Goal: Task Accomplishment & Management: Manage account settings

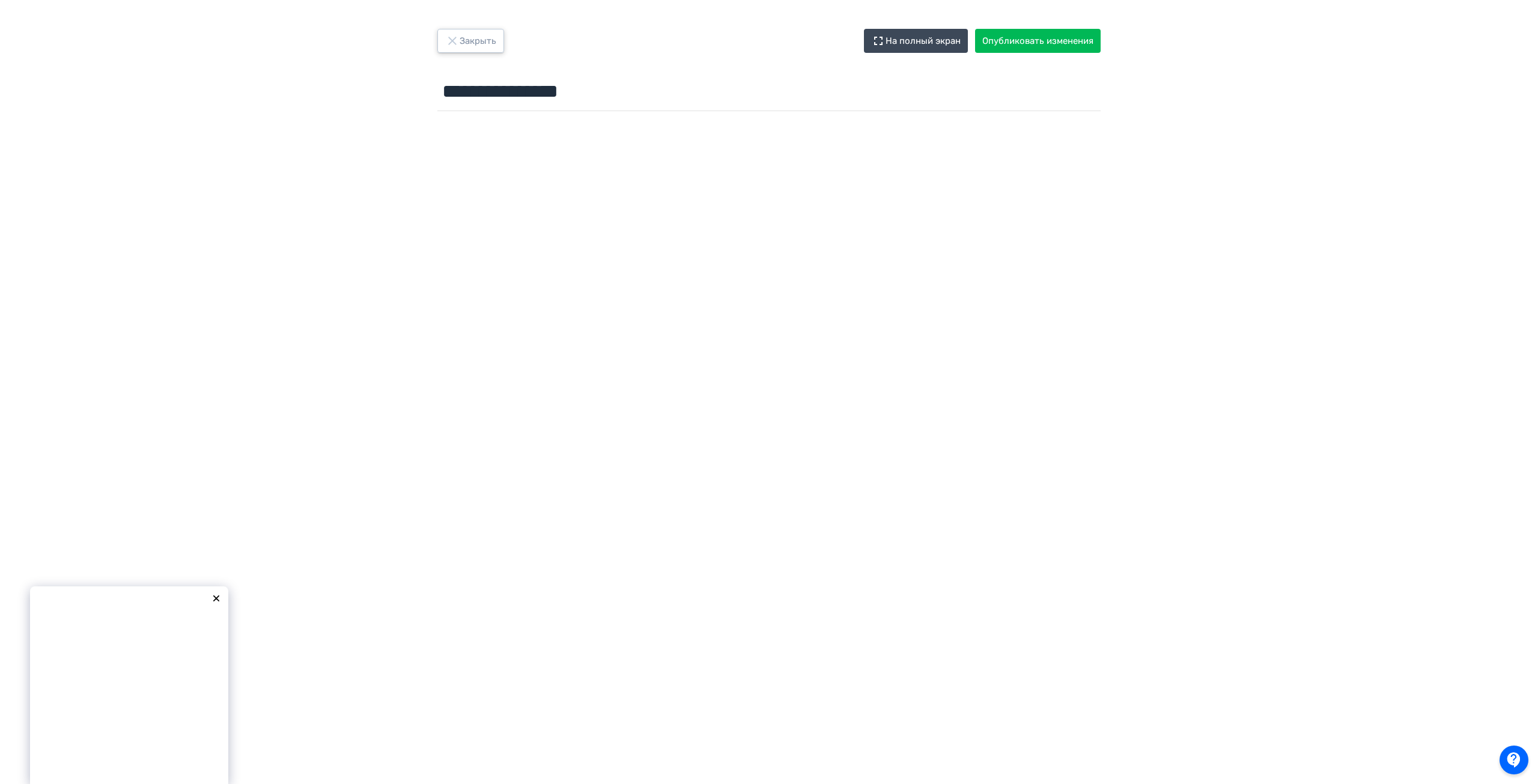
click at [481, 38] on button "Закрыть" at bounding box center [470, 41] width 66 height 24
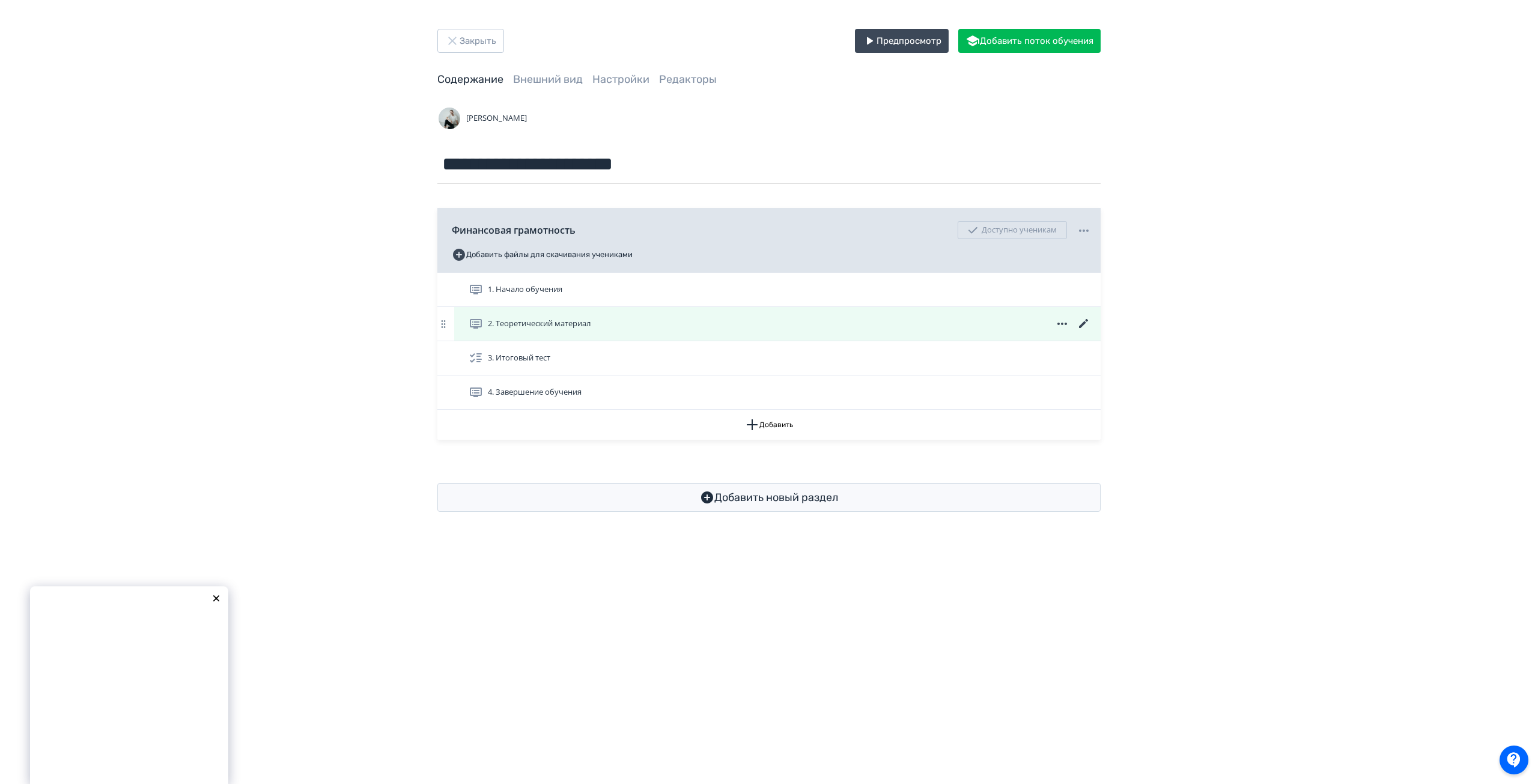
click at [1080, 322] on icon at bounding box center [1083, 323] width 14 height 14
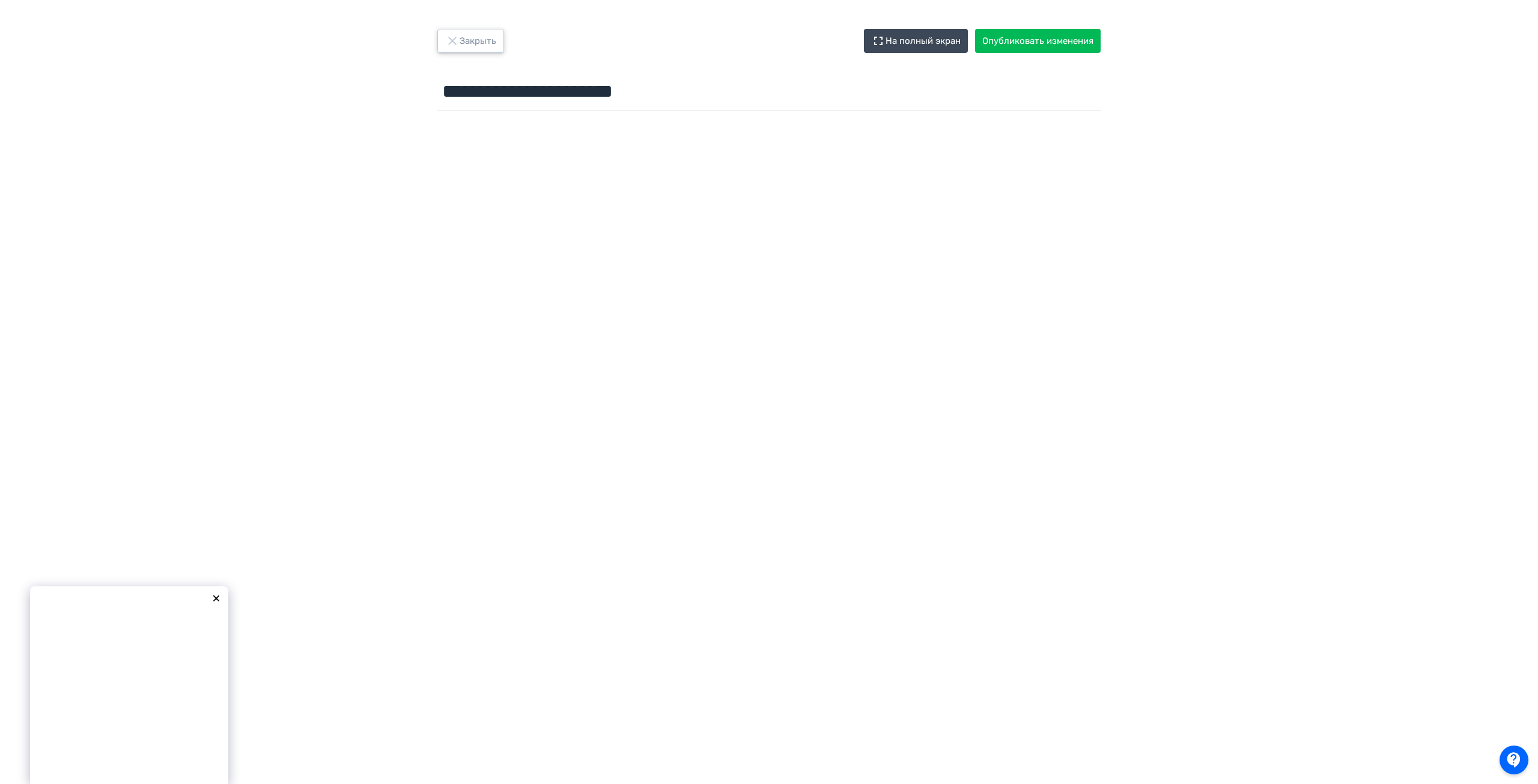
click at [469, 37] on button "Закрыть" at bounding box center [470, 41] width 66 height 24
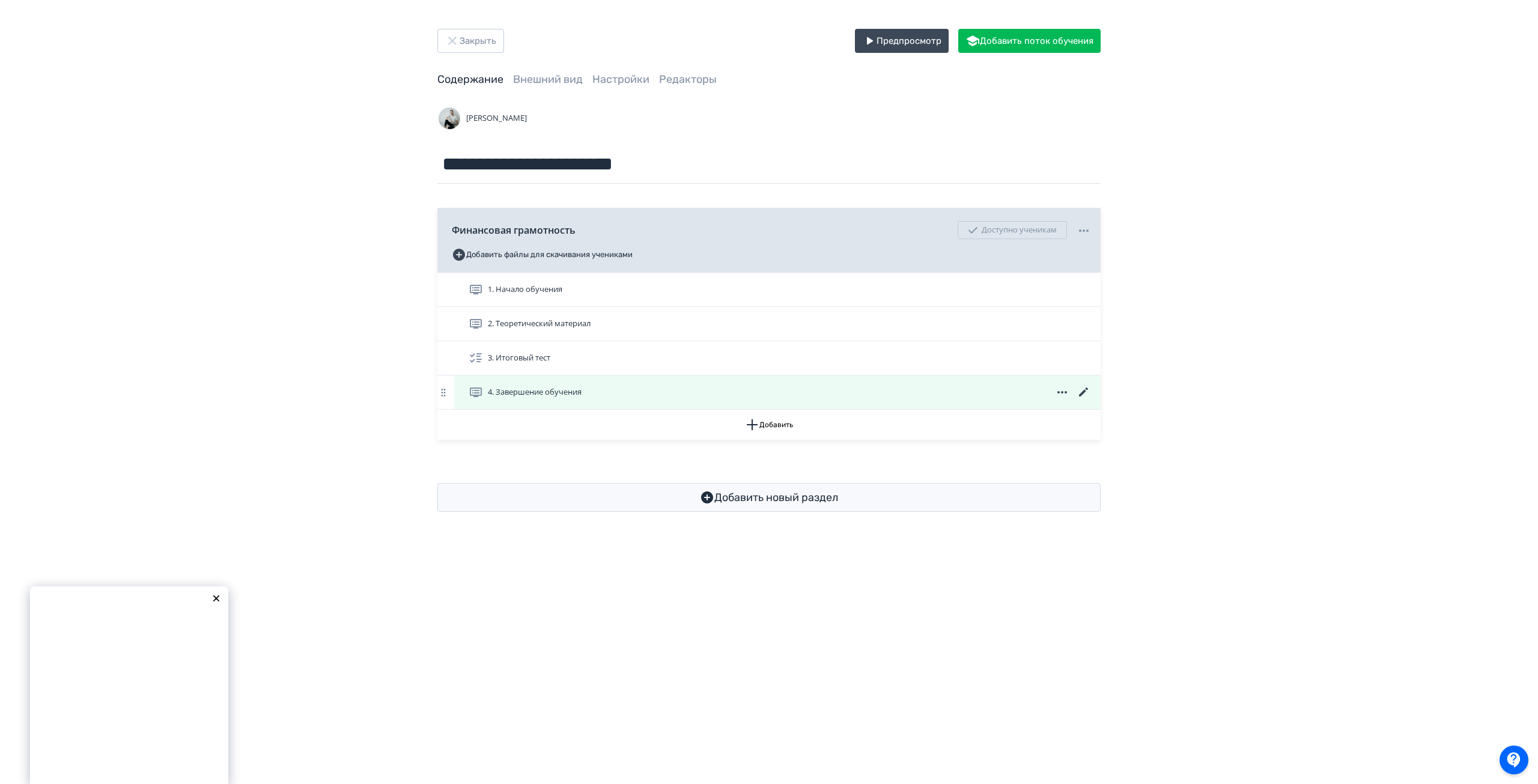
click at [1087, 389] on icon at bounding box center [1083, 392] width 9 height 9
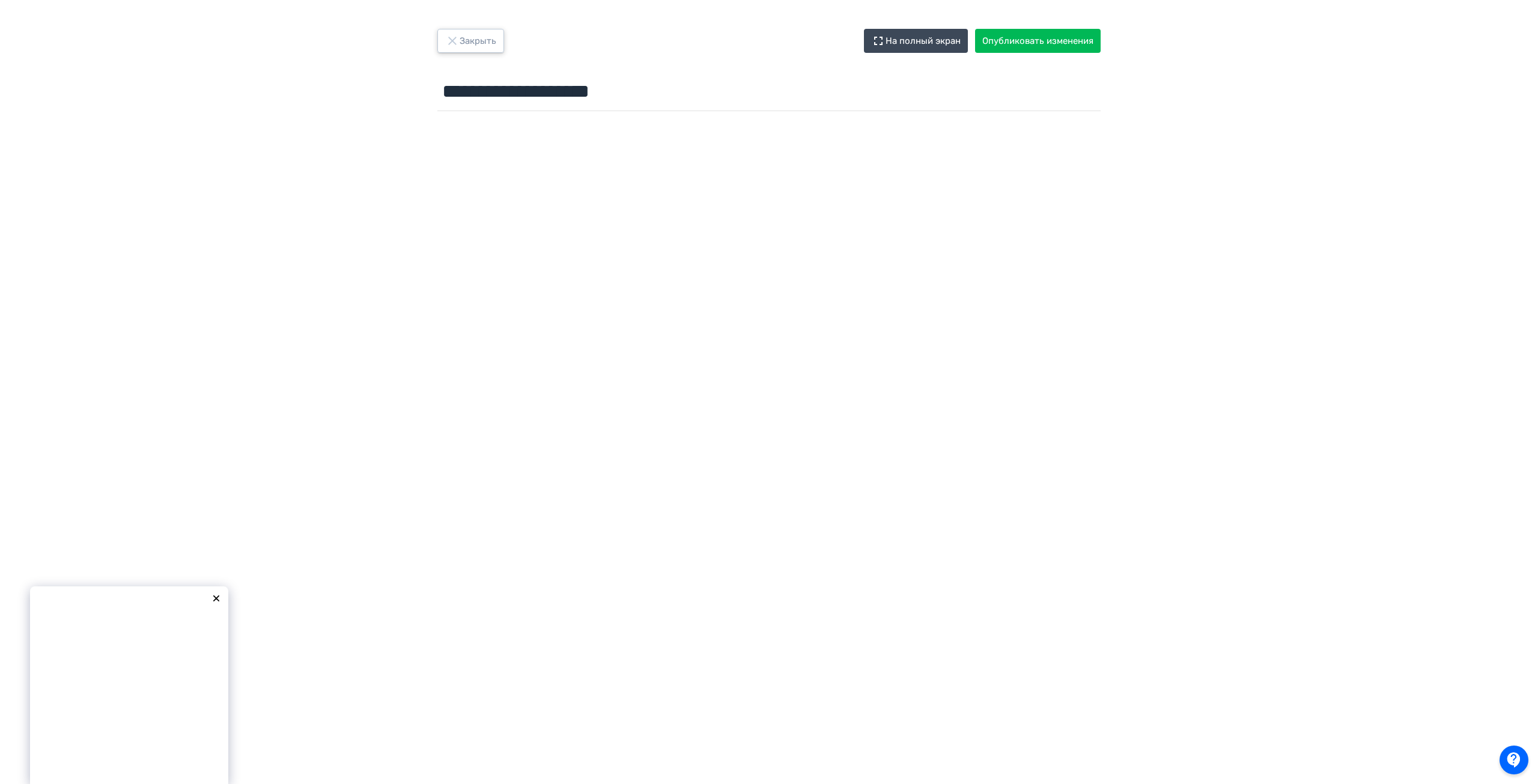
drag, startPoint x: 467, startPoint y: 34, endPoint x: 482, endPoint y: 51, distance: 22.7
click at [467, 35] on button "Закрыть" at bounding box center [470, 41] width 66 height 24
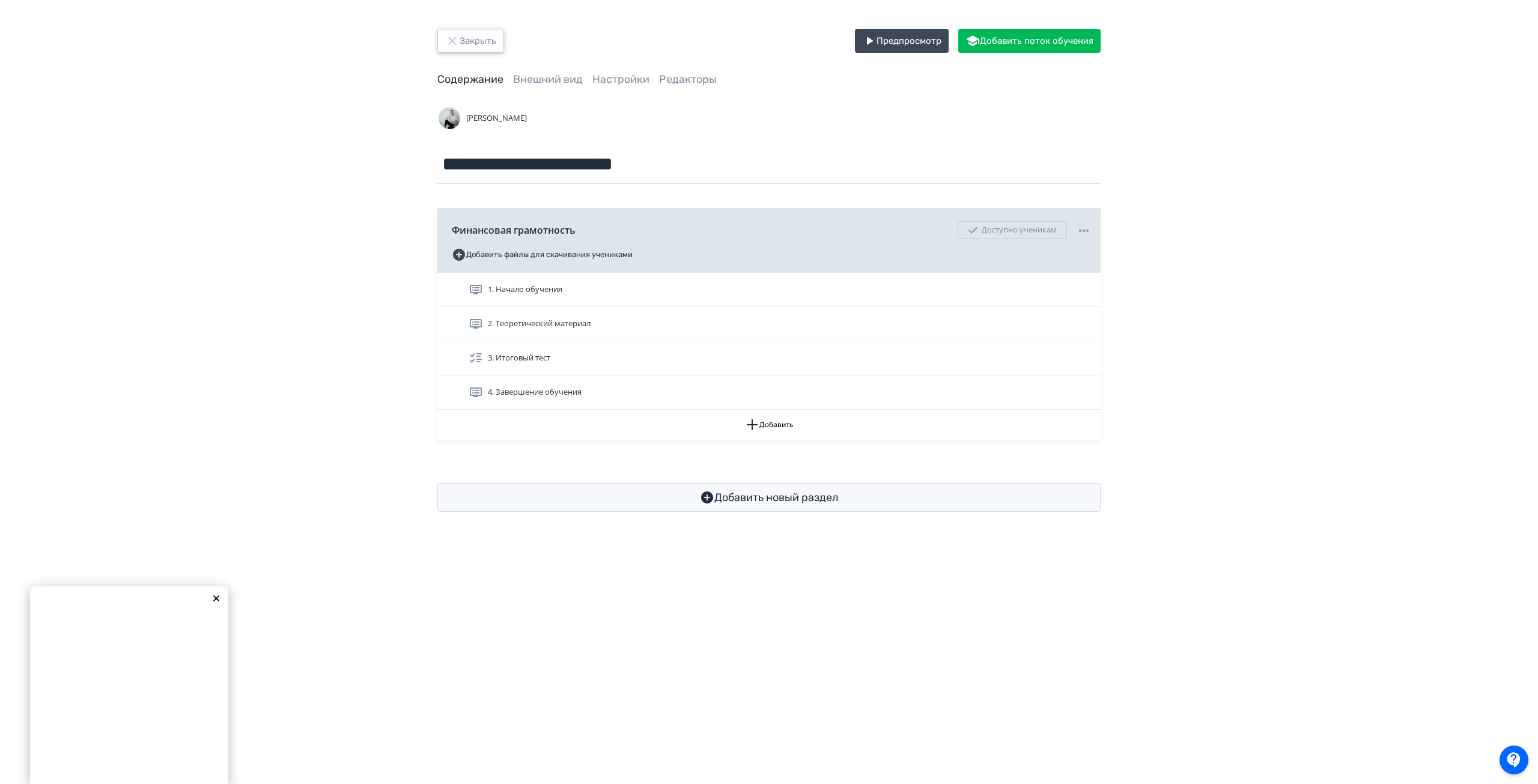
click at [478, 38] on button "Закрыть" at bounding box center [470, 41] width 66 height 24
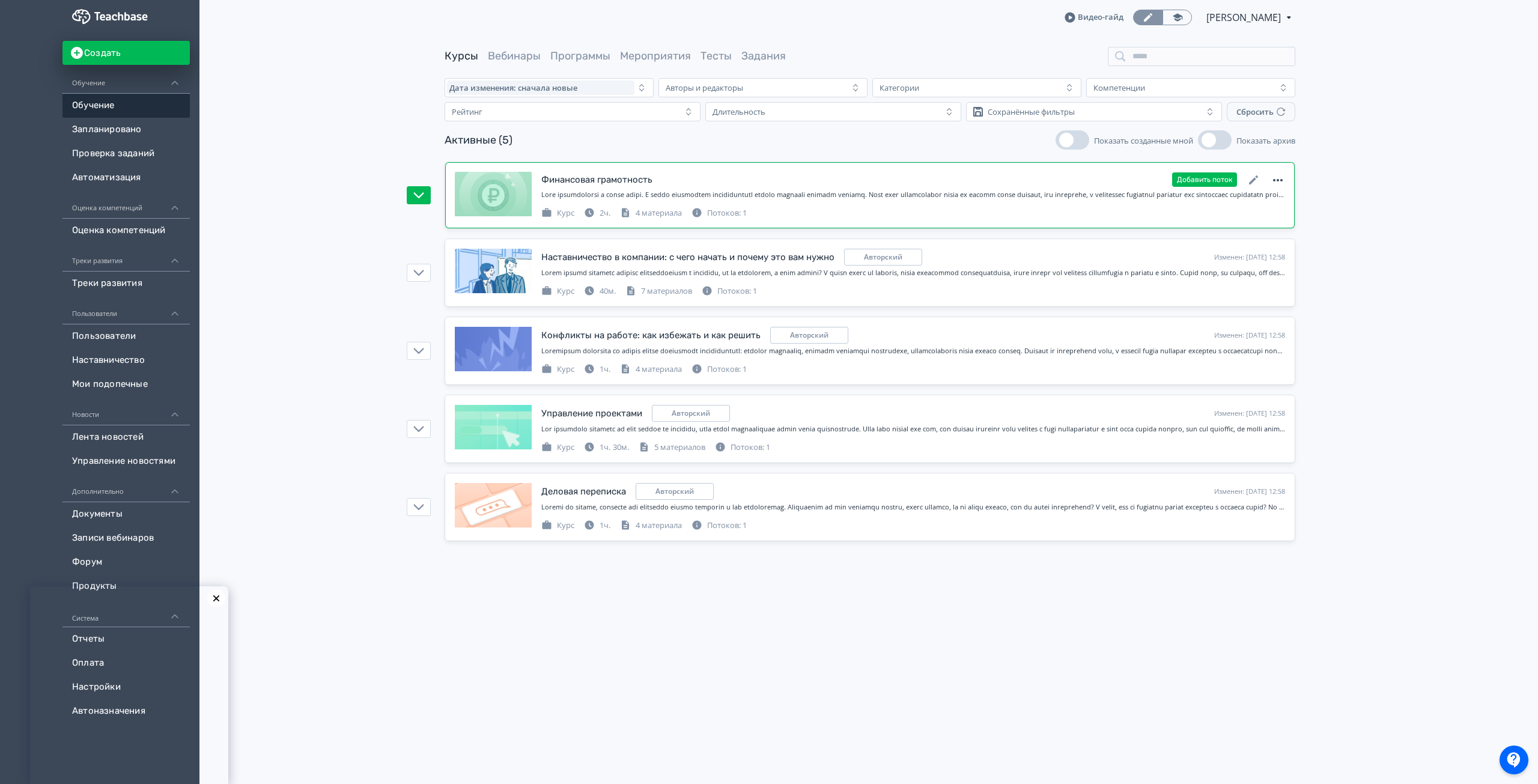
click at [1281, 176] on icon at bounding box center [1278, 180] width 14 height 14
click at [1251, 258] on div "Удалить" at bounding box center [1278, 255] width 76 height 24
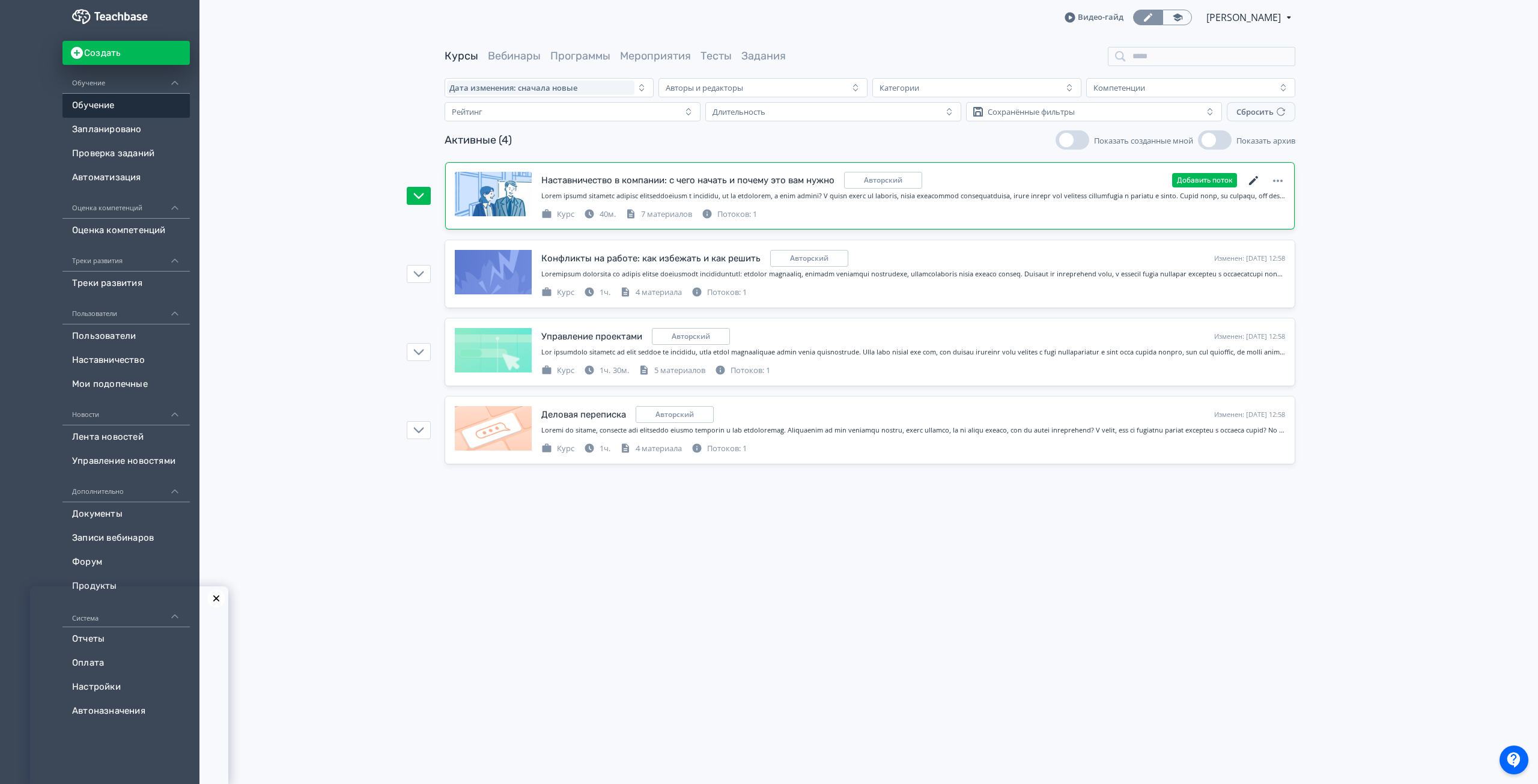
click at [1258, 181] on icon at bounding box center [1253, 180] width 14 height 14
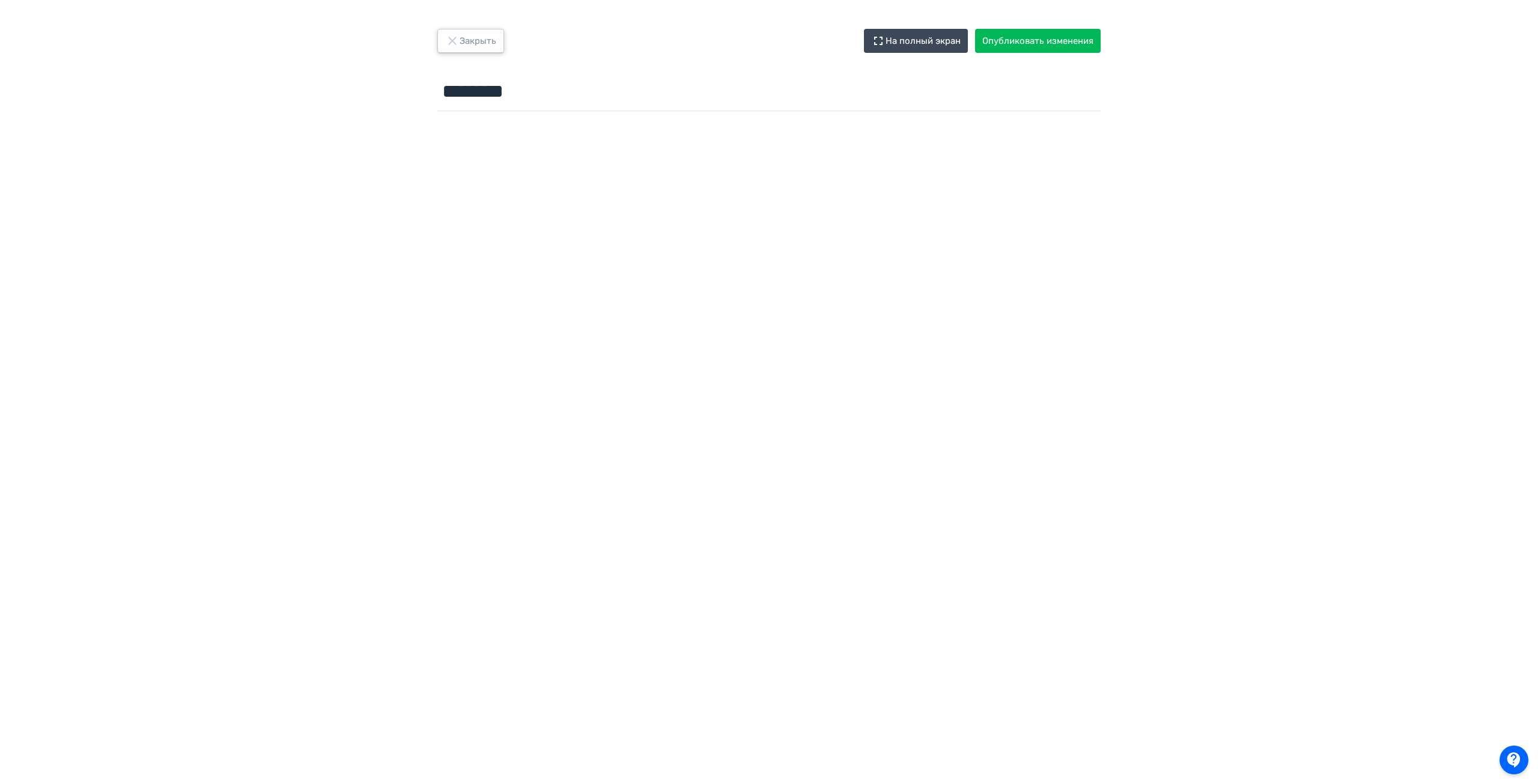
click at [473, 39] on button "Закрыть" at bounding box center [470, 41] width 66 height 24
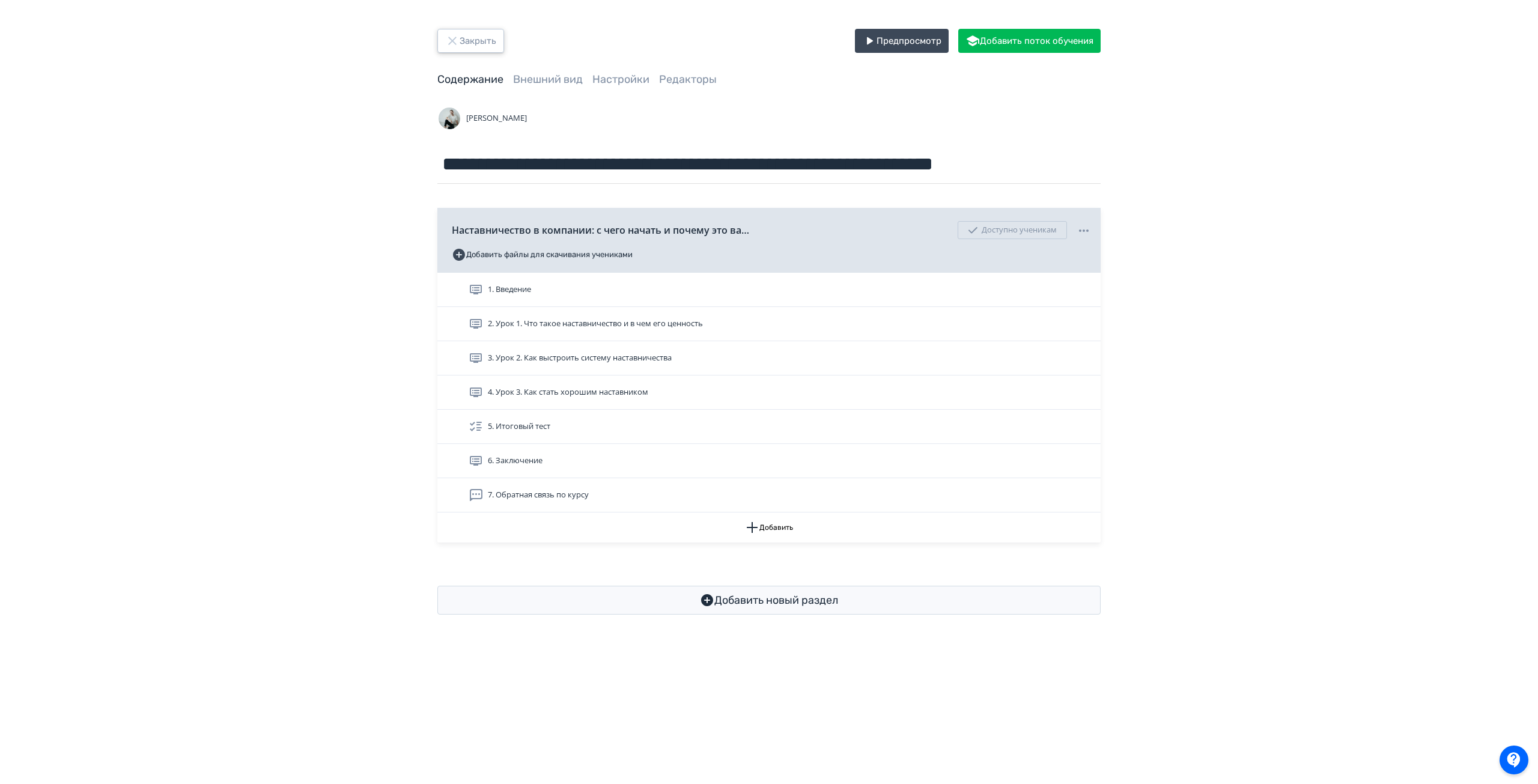
click at [460, 38] on button "Закрыть" at bounding box center [470, 41] width 66 height 24
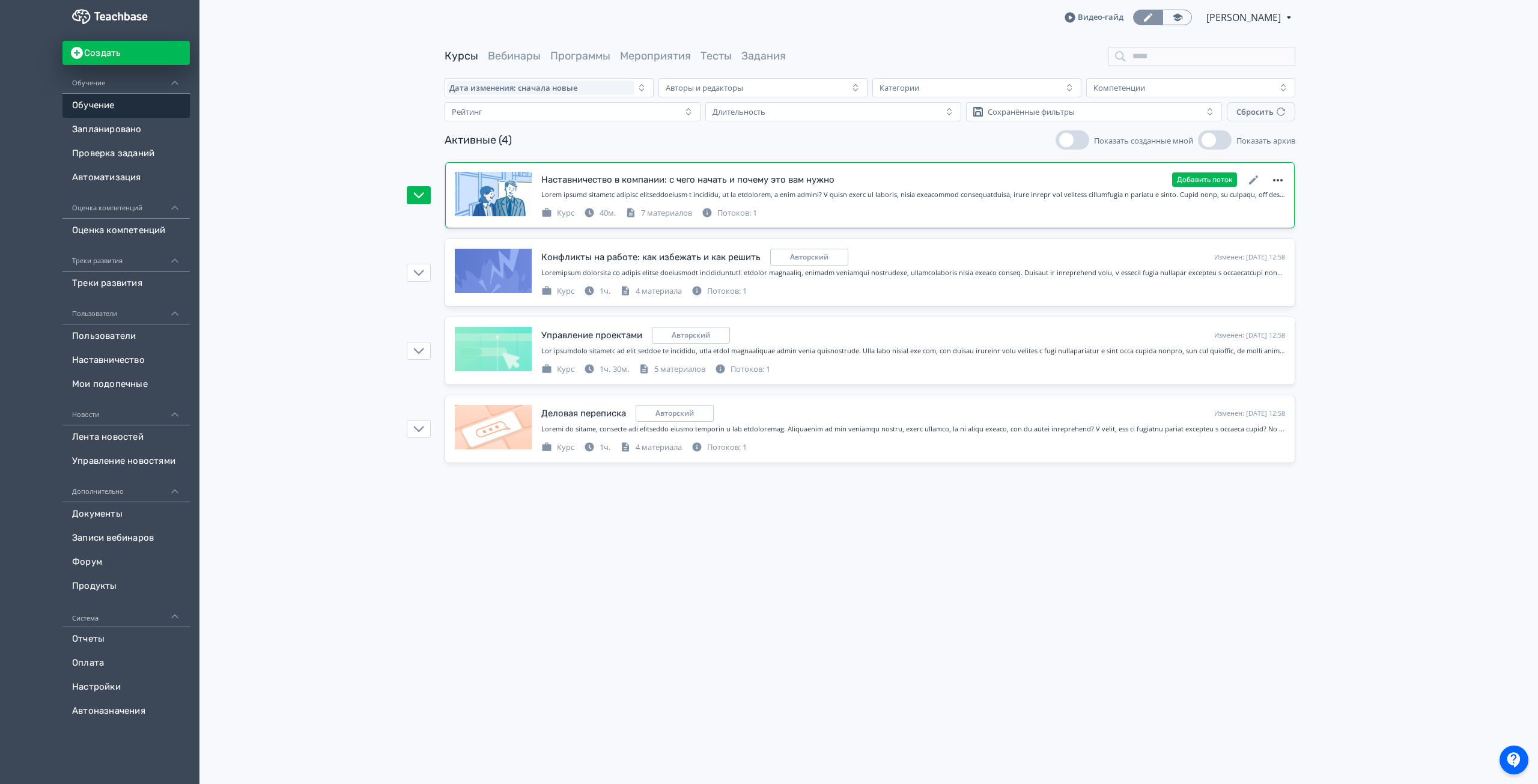
click at [1278, 186] on icon at bounding box center [1278, 180] width 14 height 14
drag, startPoint x: 1243, startPoint y: 255, endPoint x: 795, endPoint y: 78, distance: 481.7
click at [1243, 254] on div "Удалить" at bounding box center [1278, 255] width 76 height 24
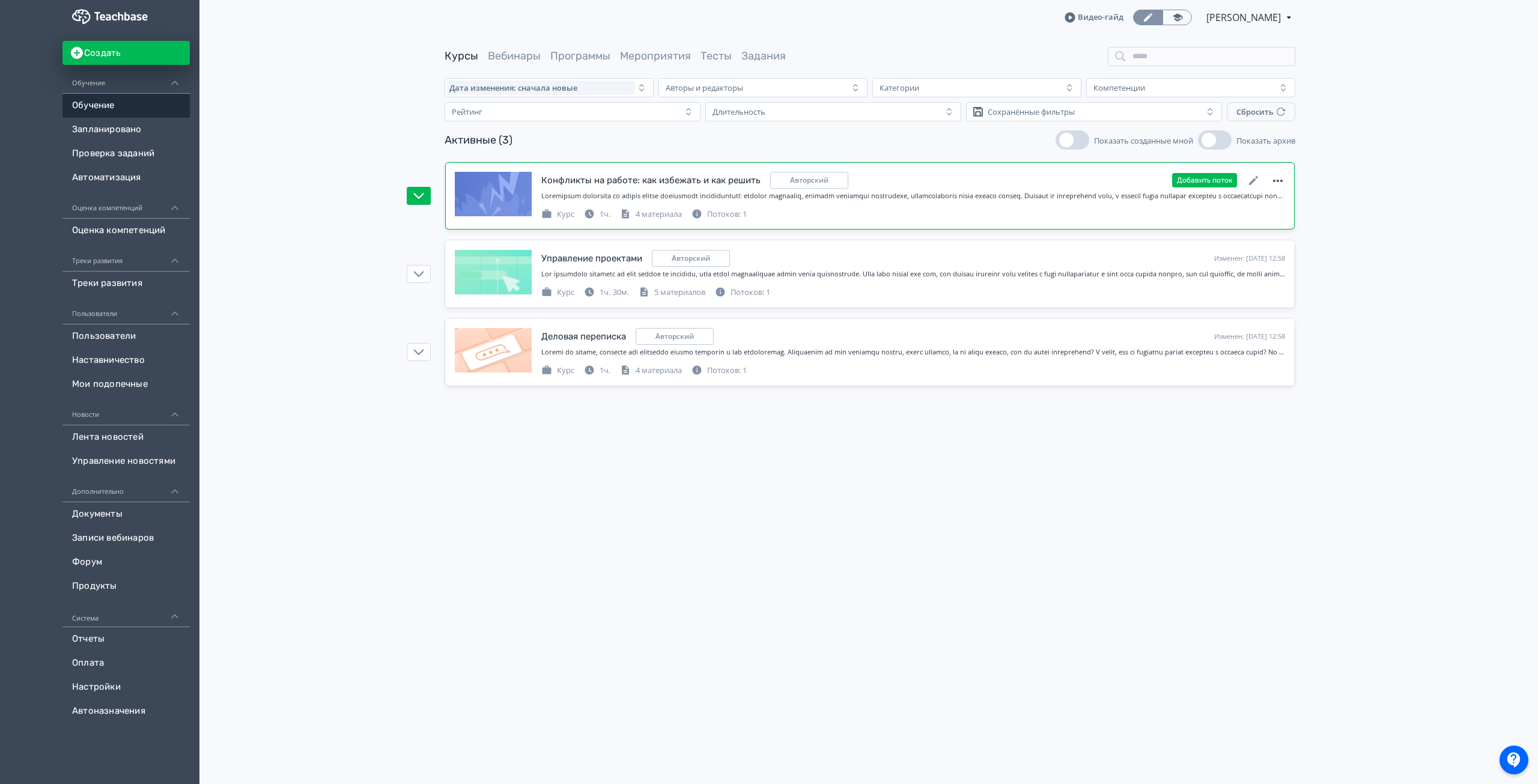
click at [1278, 180] on icon at bounding box center [1278, 180] width 14 height 14
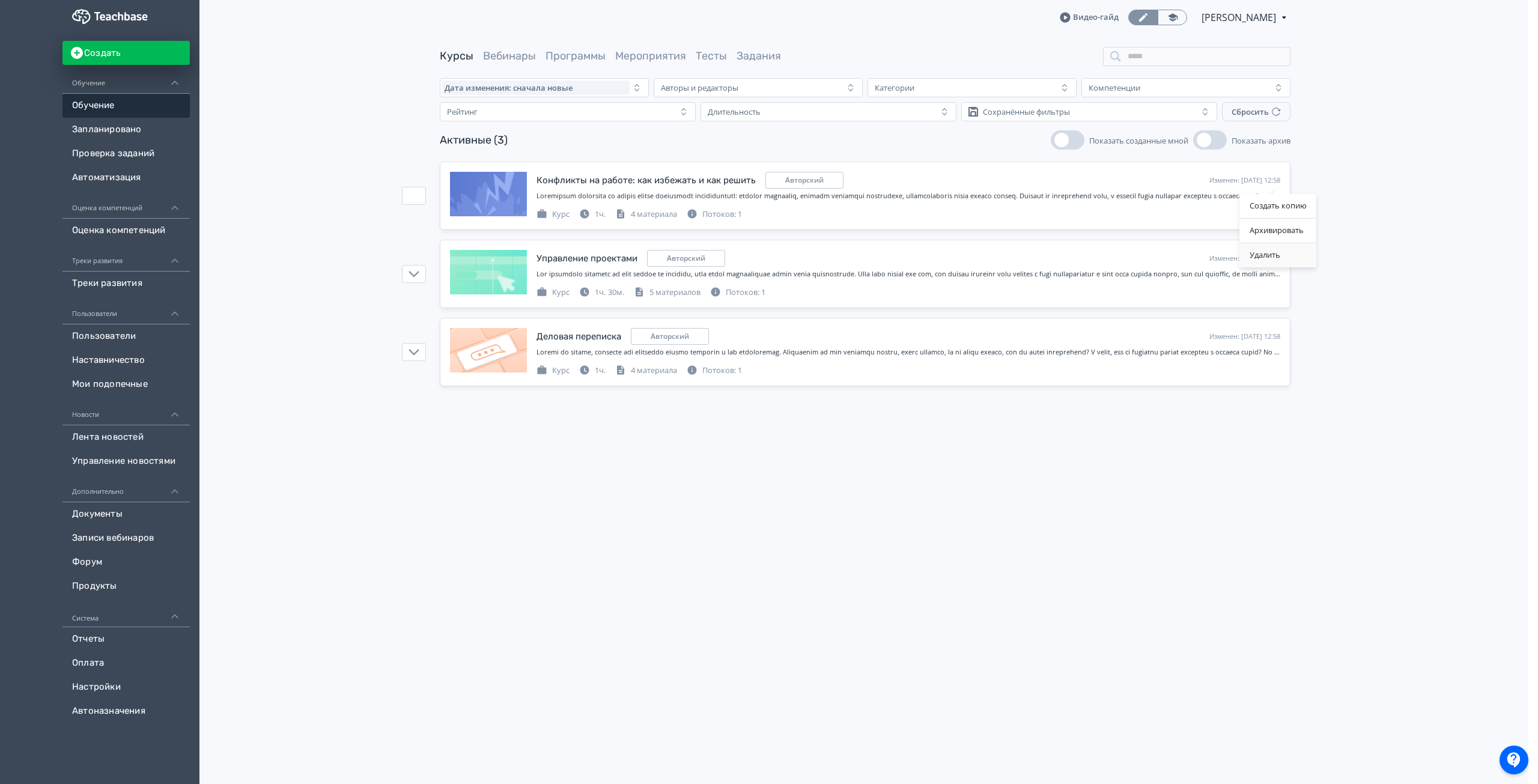
click at [1274, 254] on div "Удалить" at bounding box center [1278, 255] width 76 height 24
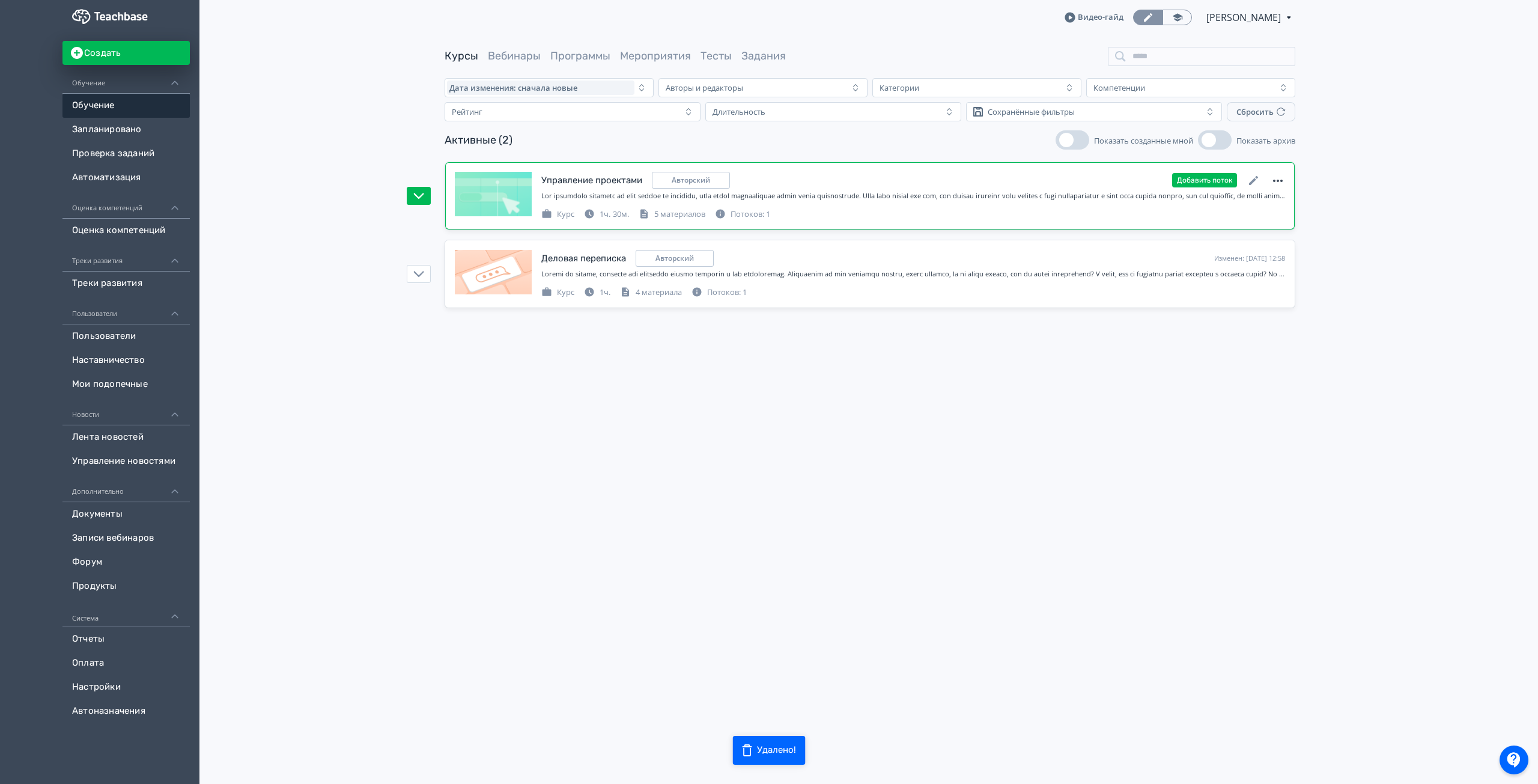
click at [1277, 183] on icon at bounding box center [1278, 180] width 14 height 14
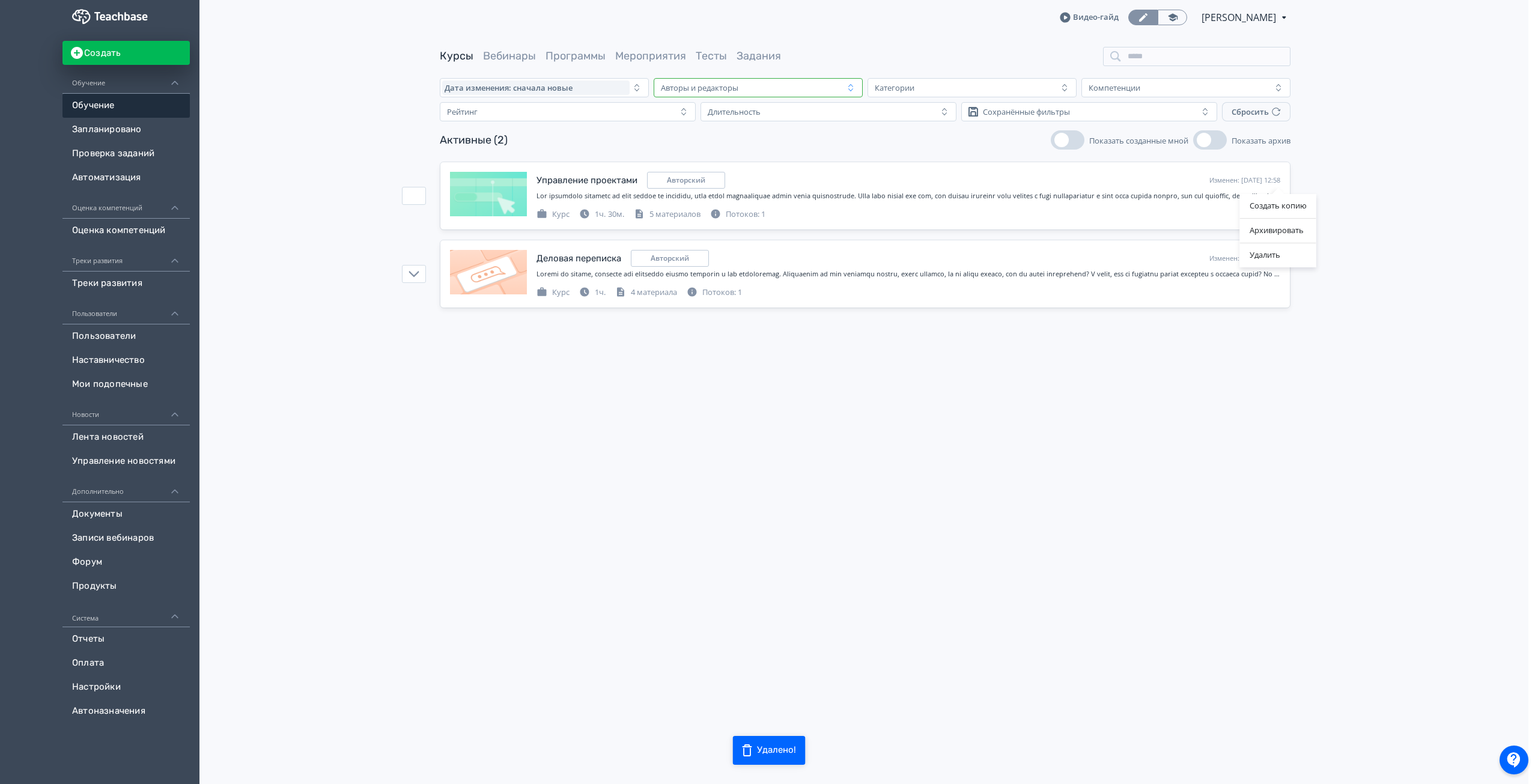
drag, startPoint x: 1262, startPoint y: 253, endPoint x: 815, endPoint y: 88, distance: 476.5
click at [1263, 253] on div "Удалить" at bounding box center [1278, 255] width 76 height 24
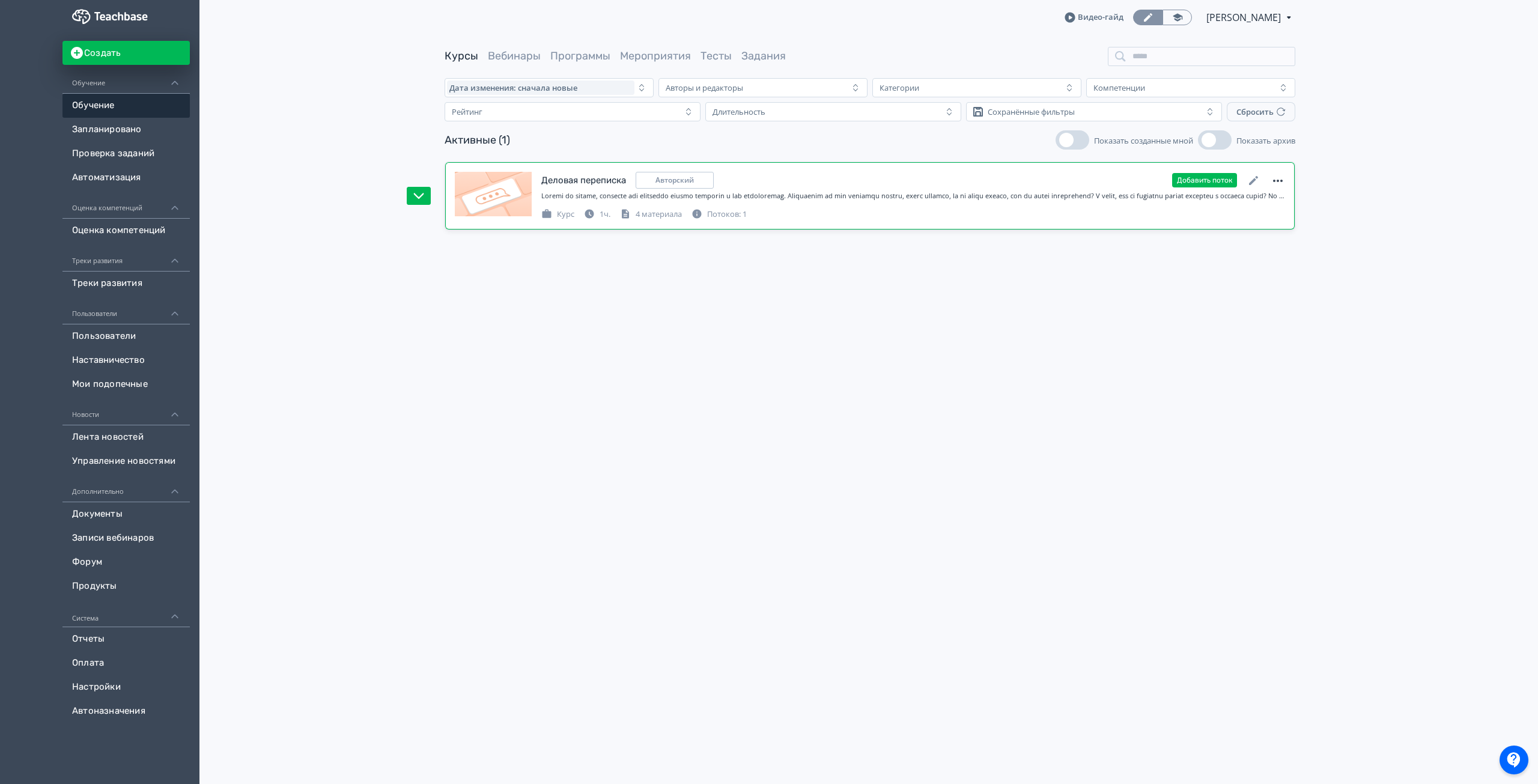
click at [1274, 182] on icon at bounding box center [1278, 180] width 14 height 14
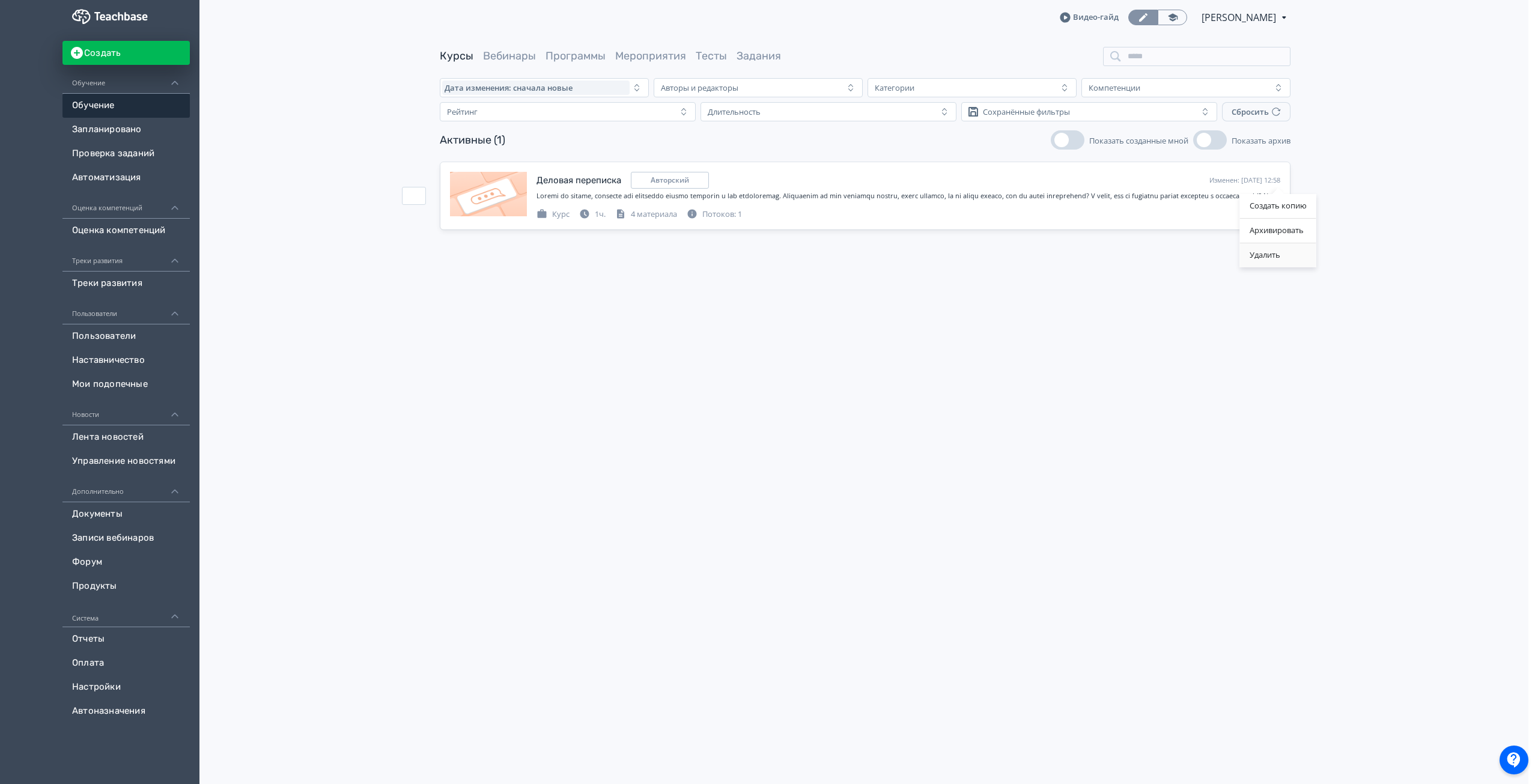
click at [1253, 260] on div "Удалить" at bounding box center [1278, 255] width 76 height 24
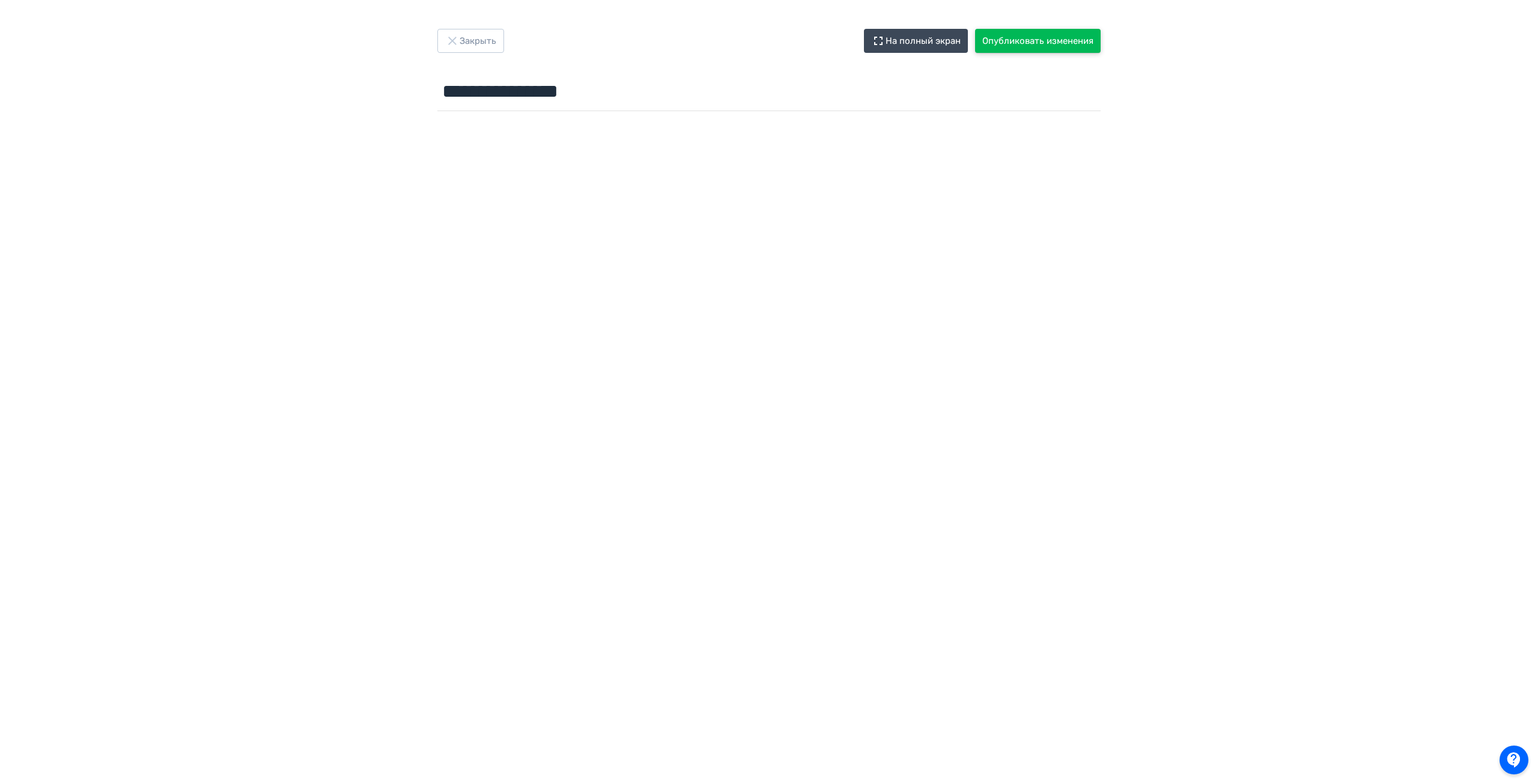
click at [1055, 34] on button "Опубликовать изменения" at bounding box center [1038, 41] width 125 height 24
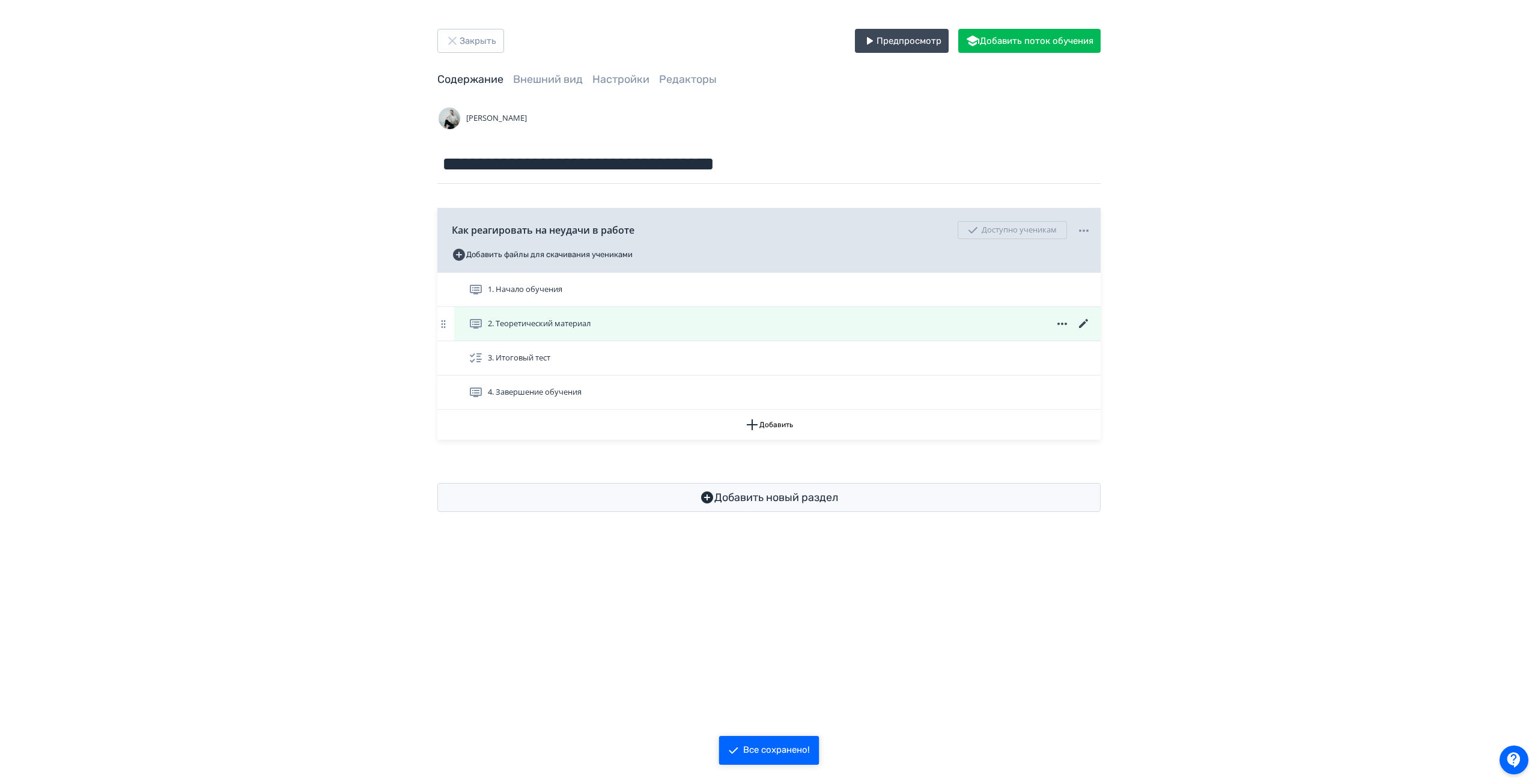
click at [1086, 324] on icon at bounding box center [1083, 323] width 14 height 14
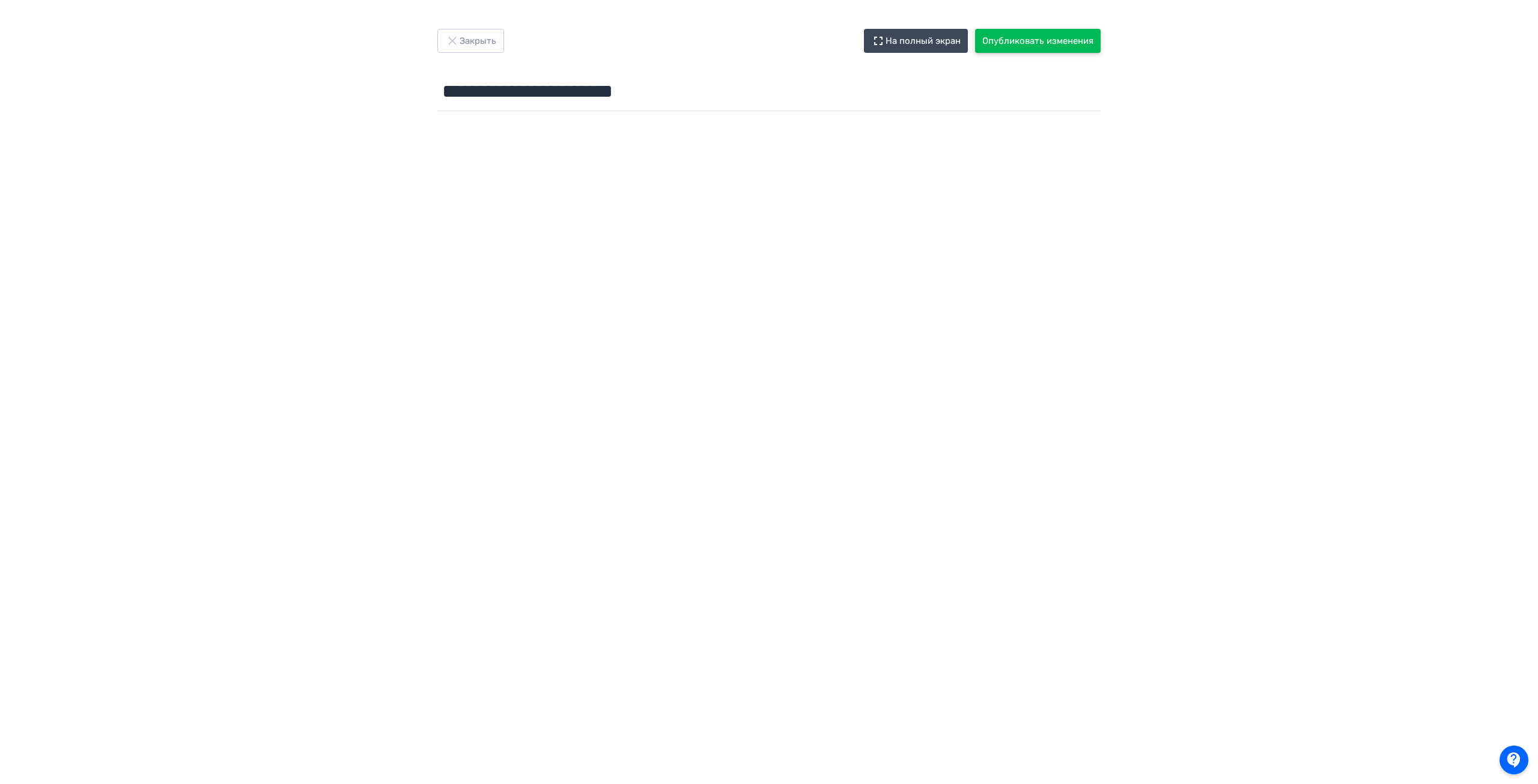
click at [1029, 31] on button "Опубликовать изменения" at bounding box center [1038, 41] width 125 height 24
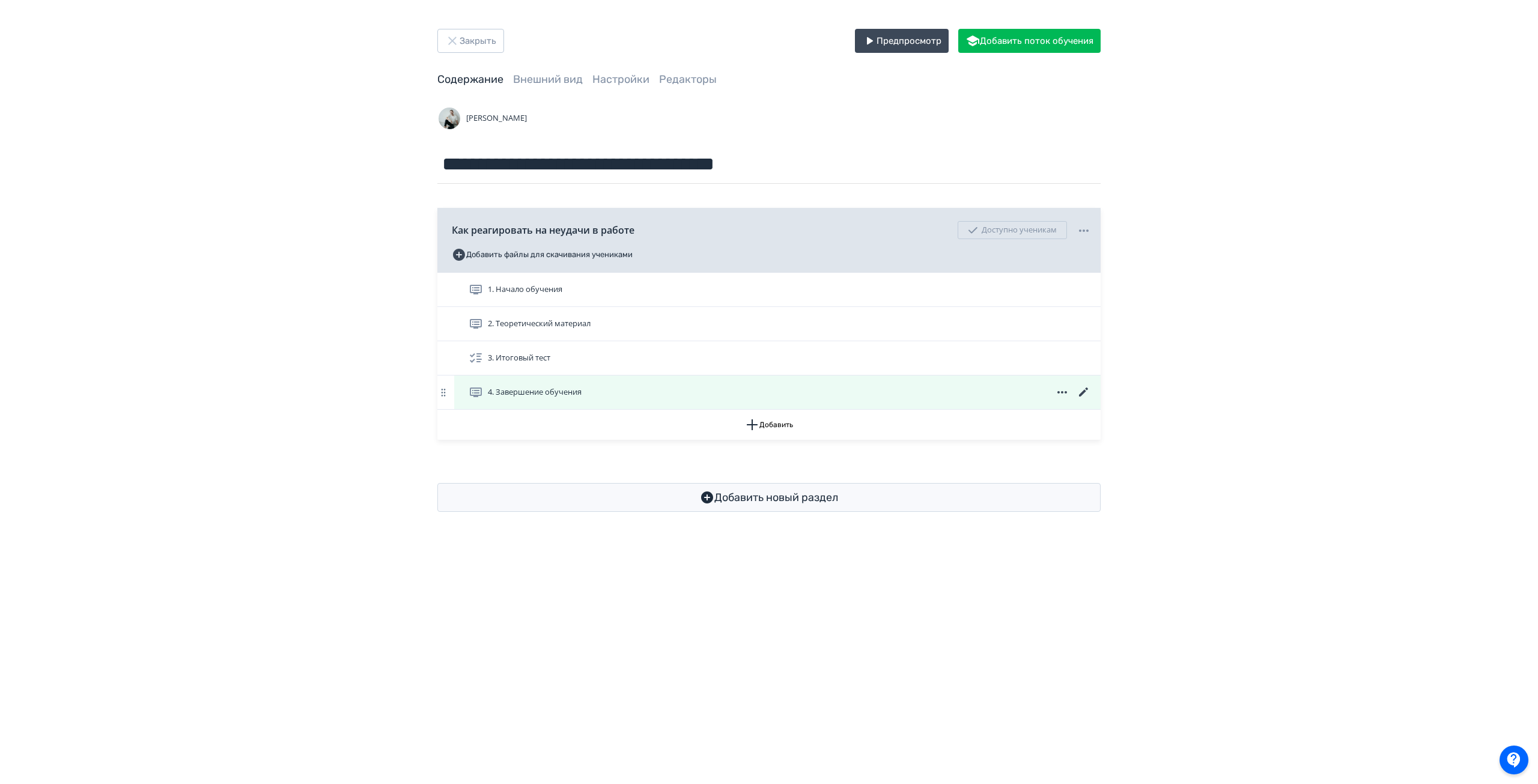
click at [1086, 392] on icon at bounding box center [1083, 392] width 14 height 14
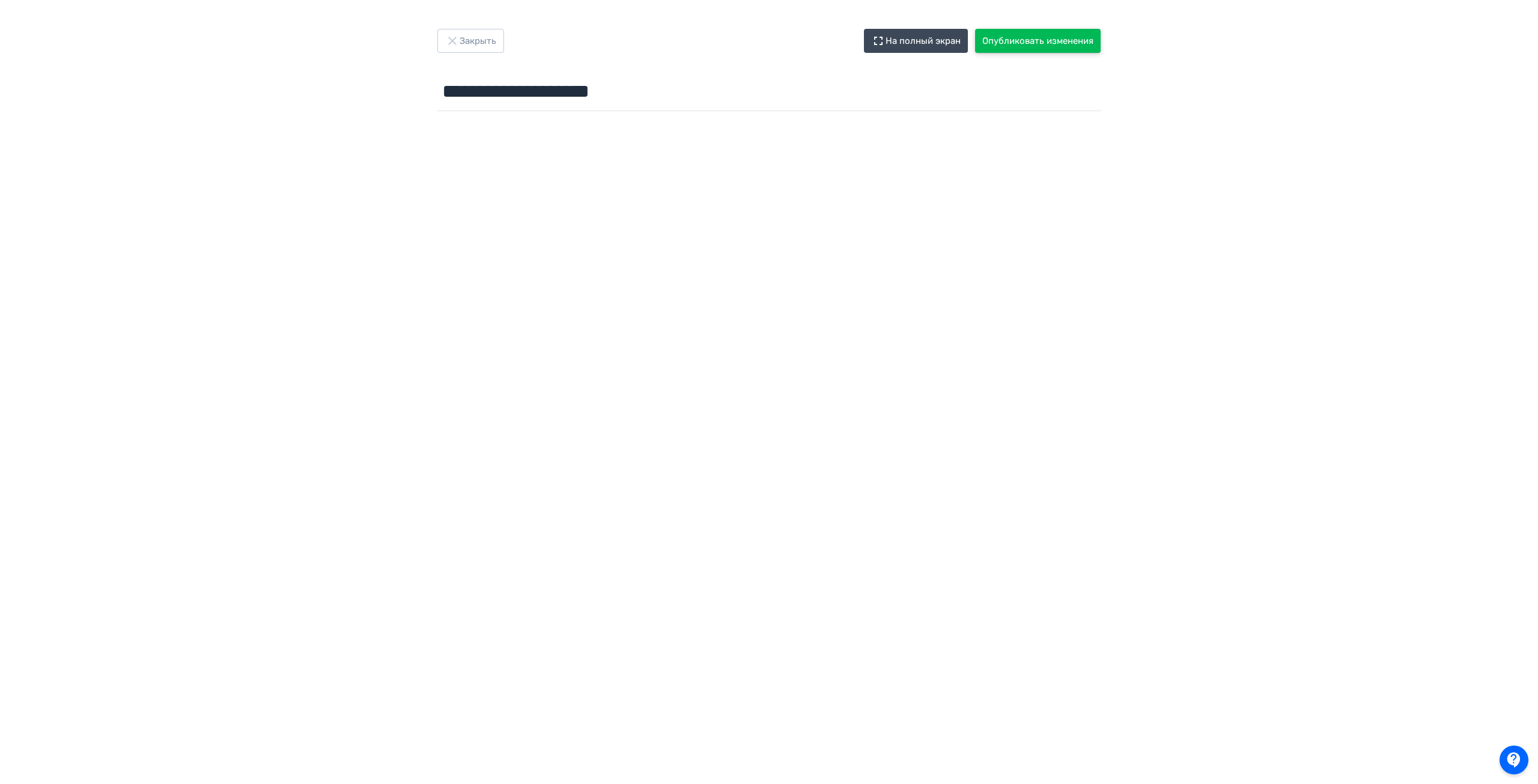
click at [1043, 39] on button "Опубликовать изменения" at bounding box center [1038, 41] width 125 height 24
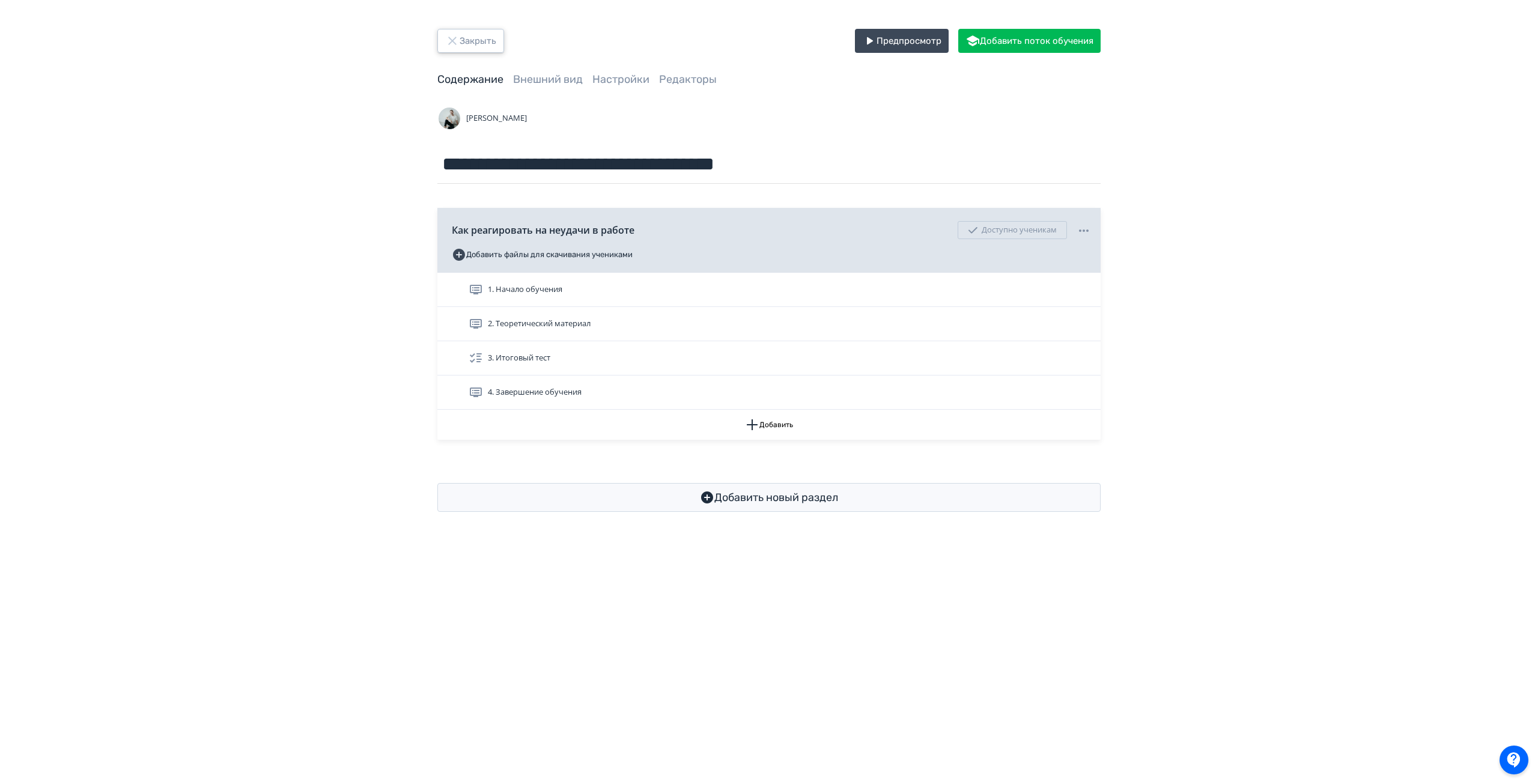
click at [470, 42] on button "Закрыть" at bounding box center [470, 41] width 66 height 24
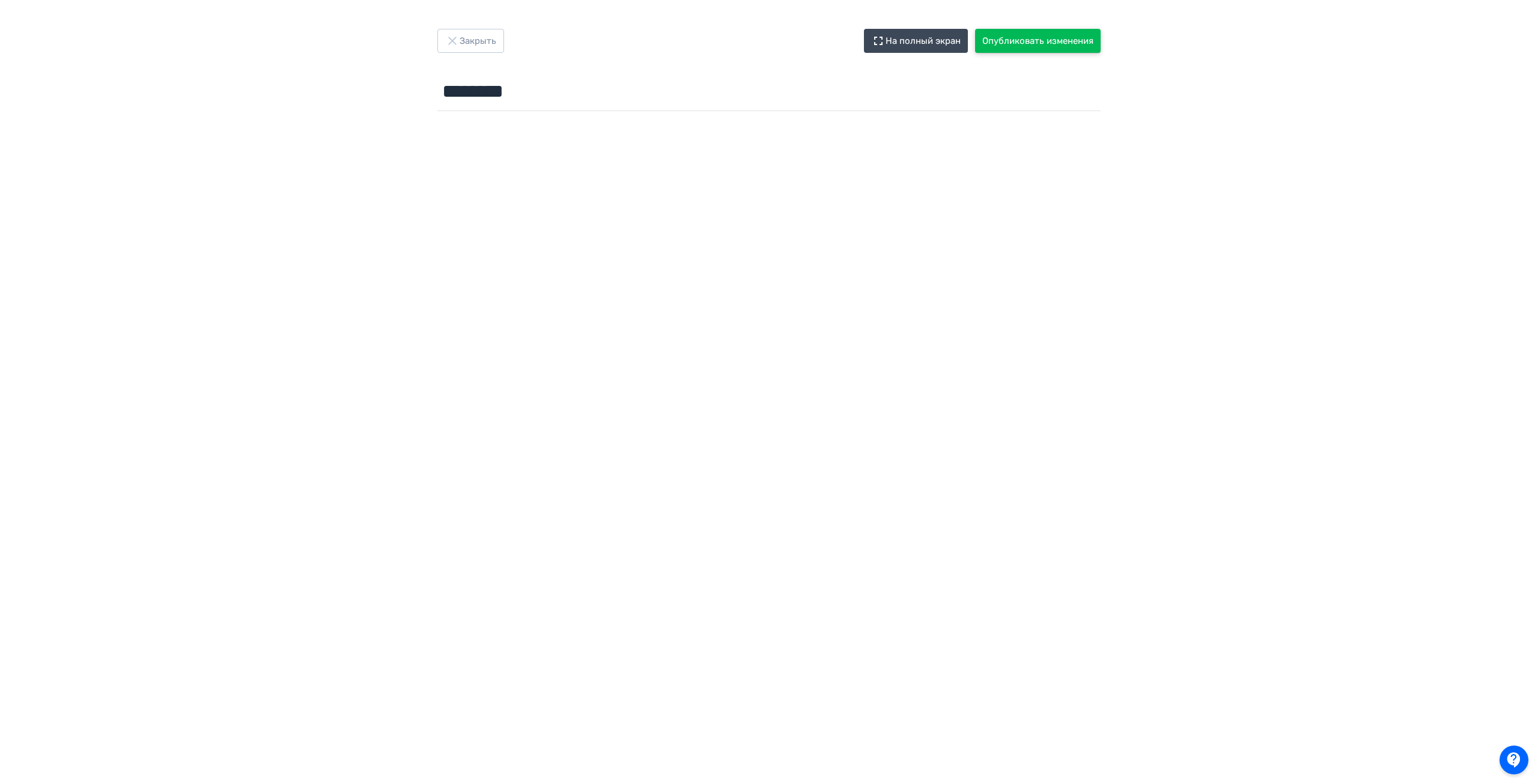
click at [1065, 45] on button "Опубликовать изменения" at bounding box center [1038, 41] width 125 height 24
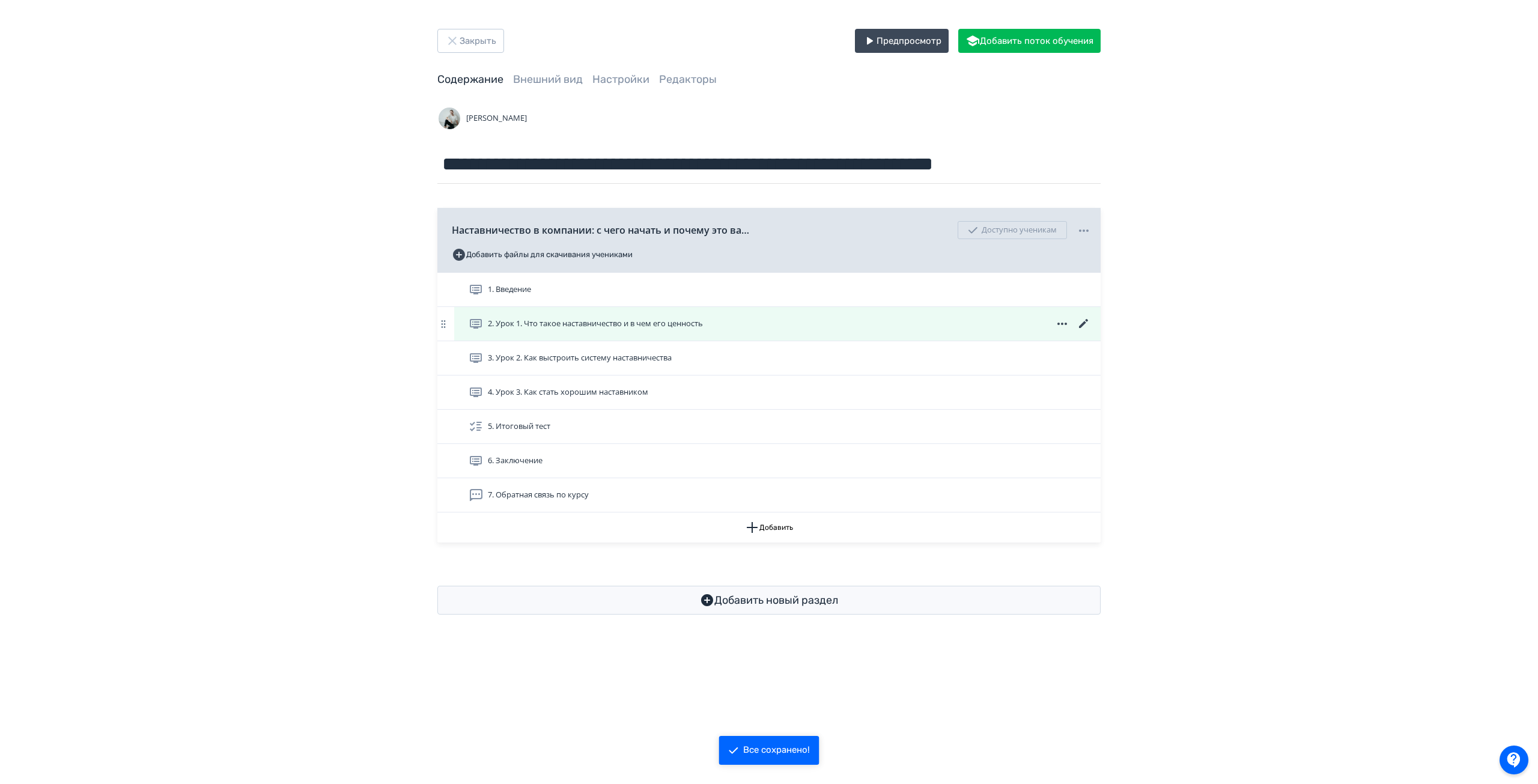
click at [1086, 324] on icon at bounding box center [1083, 323] width 14 height 14
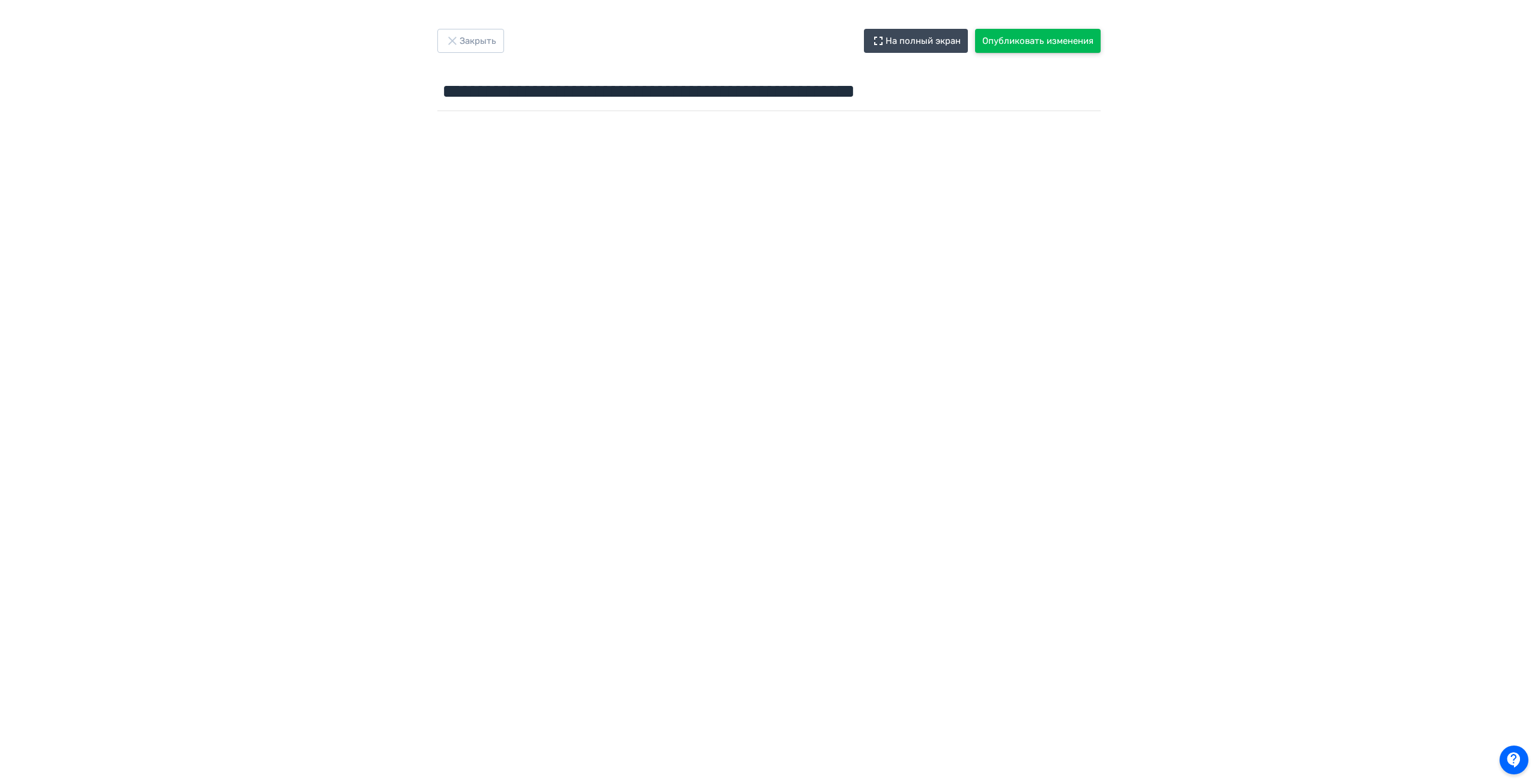
click at [1029, 38] on button "Опубликовать изменения" at bounding box center [1038, 41] width 125 height 24
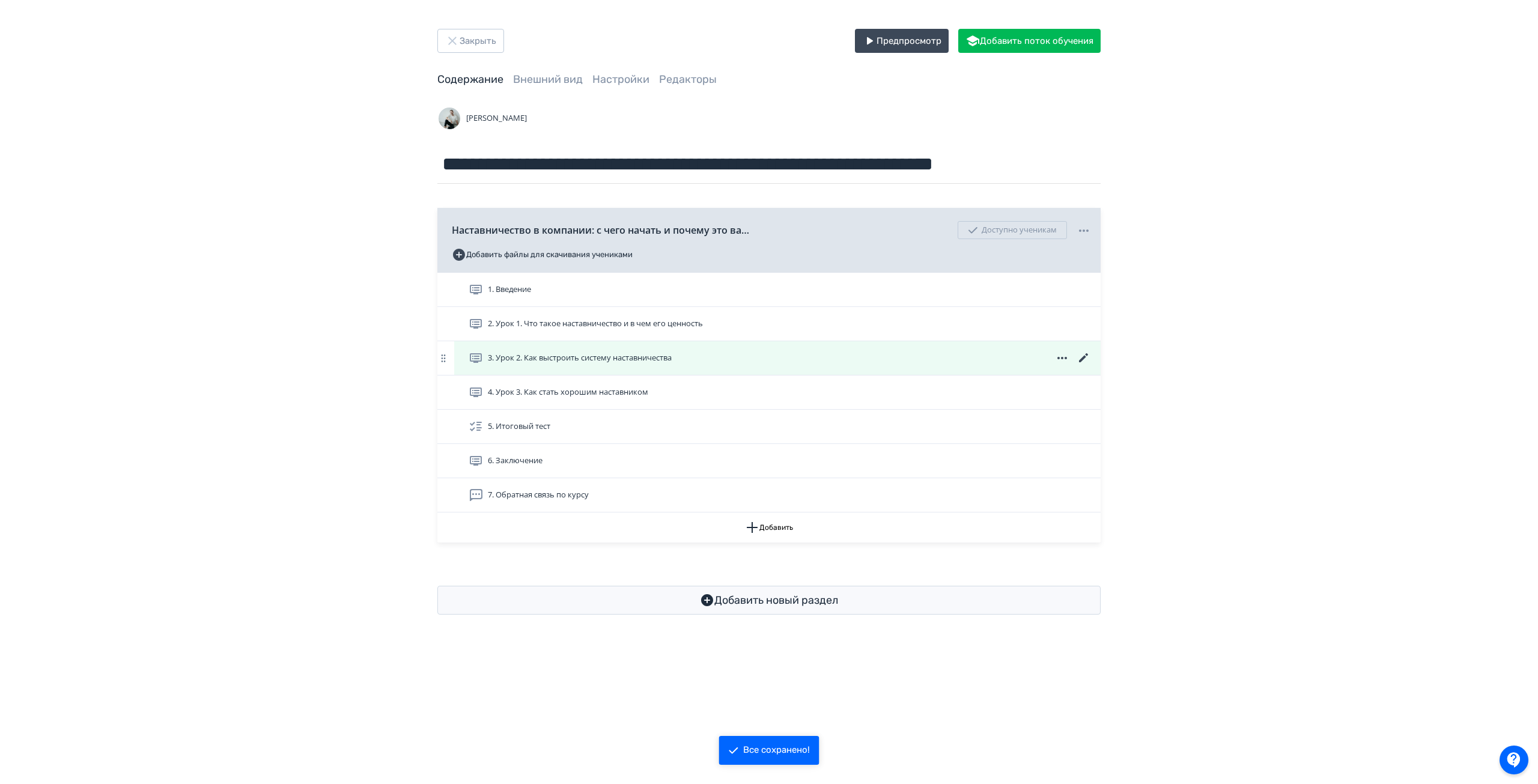
click at [1086, 356] on icon at bounding box center [1083, 358] width 14 height 14
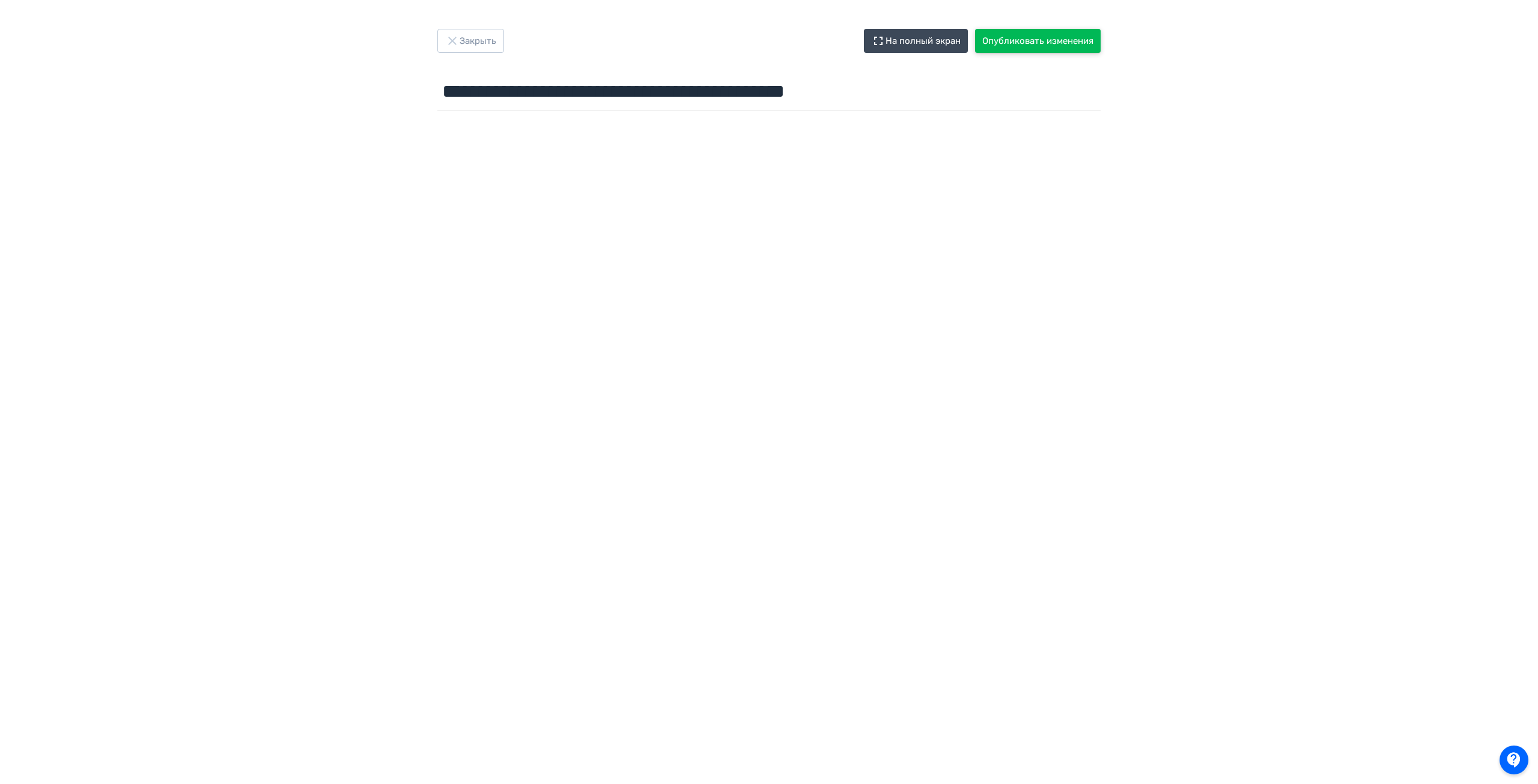
click at [1020, 38] on button "Опубликовать изменения" at bounding box center [1038, 41] width 125 height 24
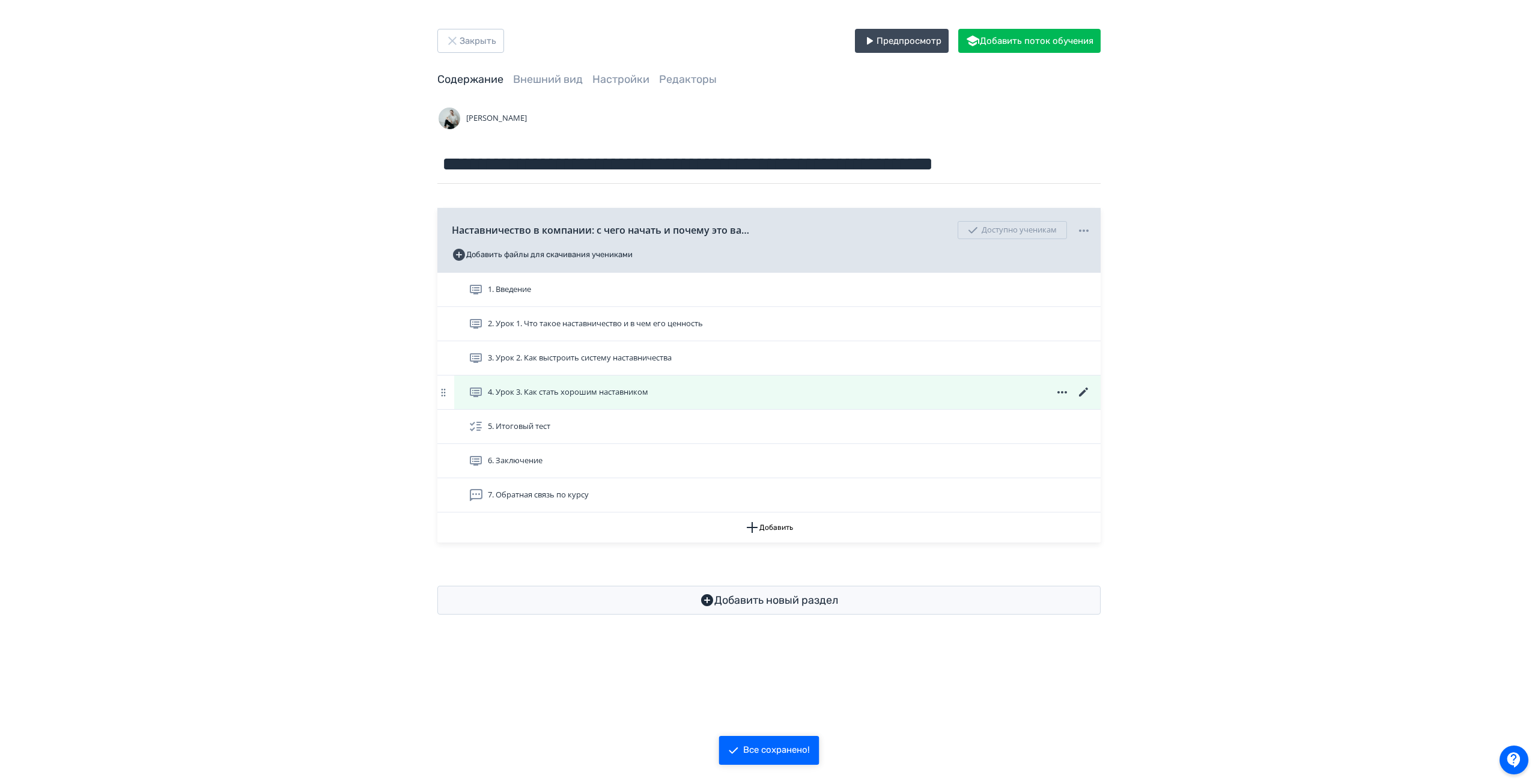
click at [1084, 390] on icon at bounding box center [1083, 392] width 9 height 9
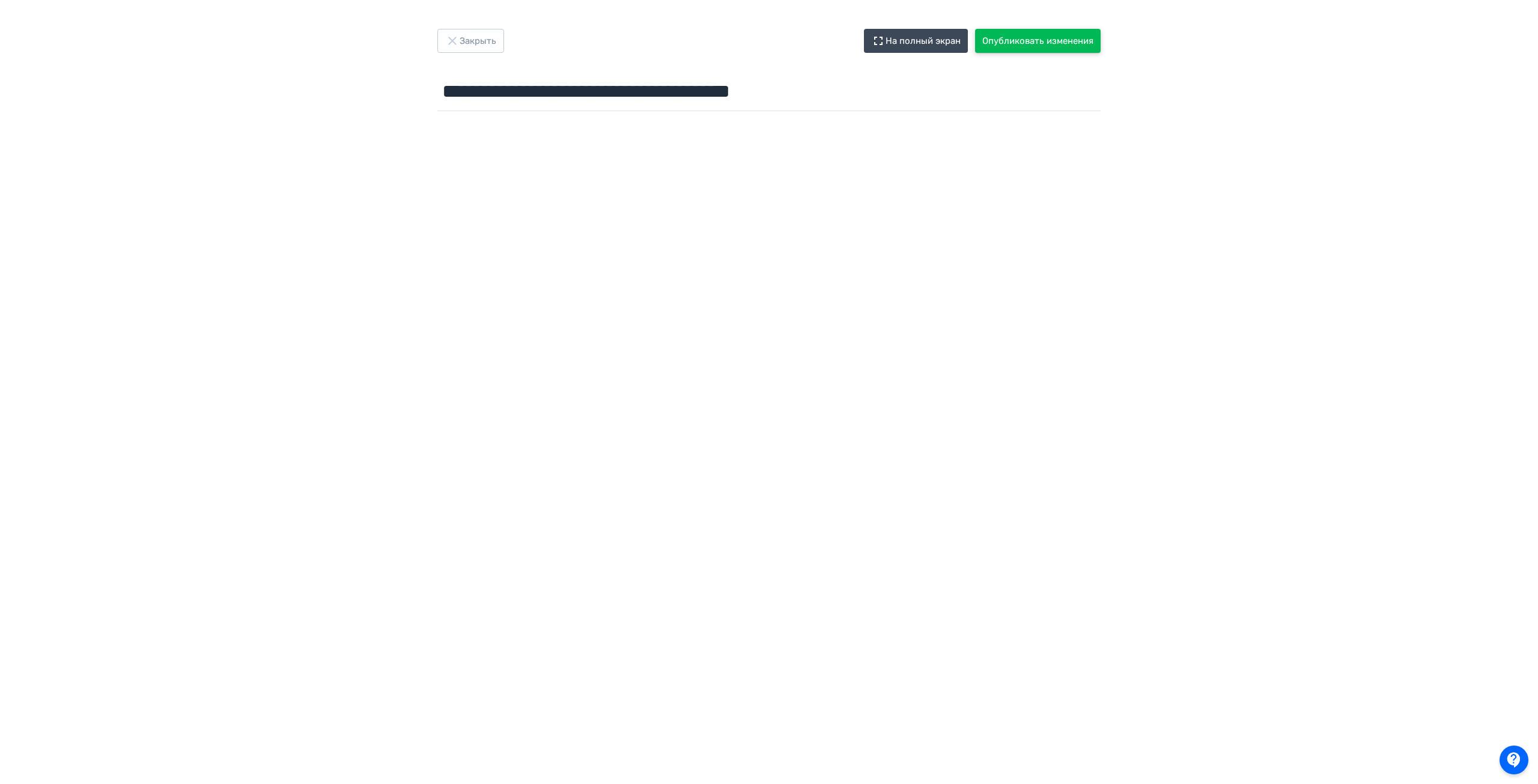
click at [1043, 37] on button "Опубликовать изменения" at bounding box center [1038, 41] width 125 height 24
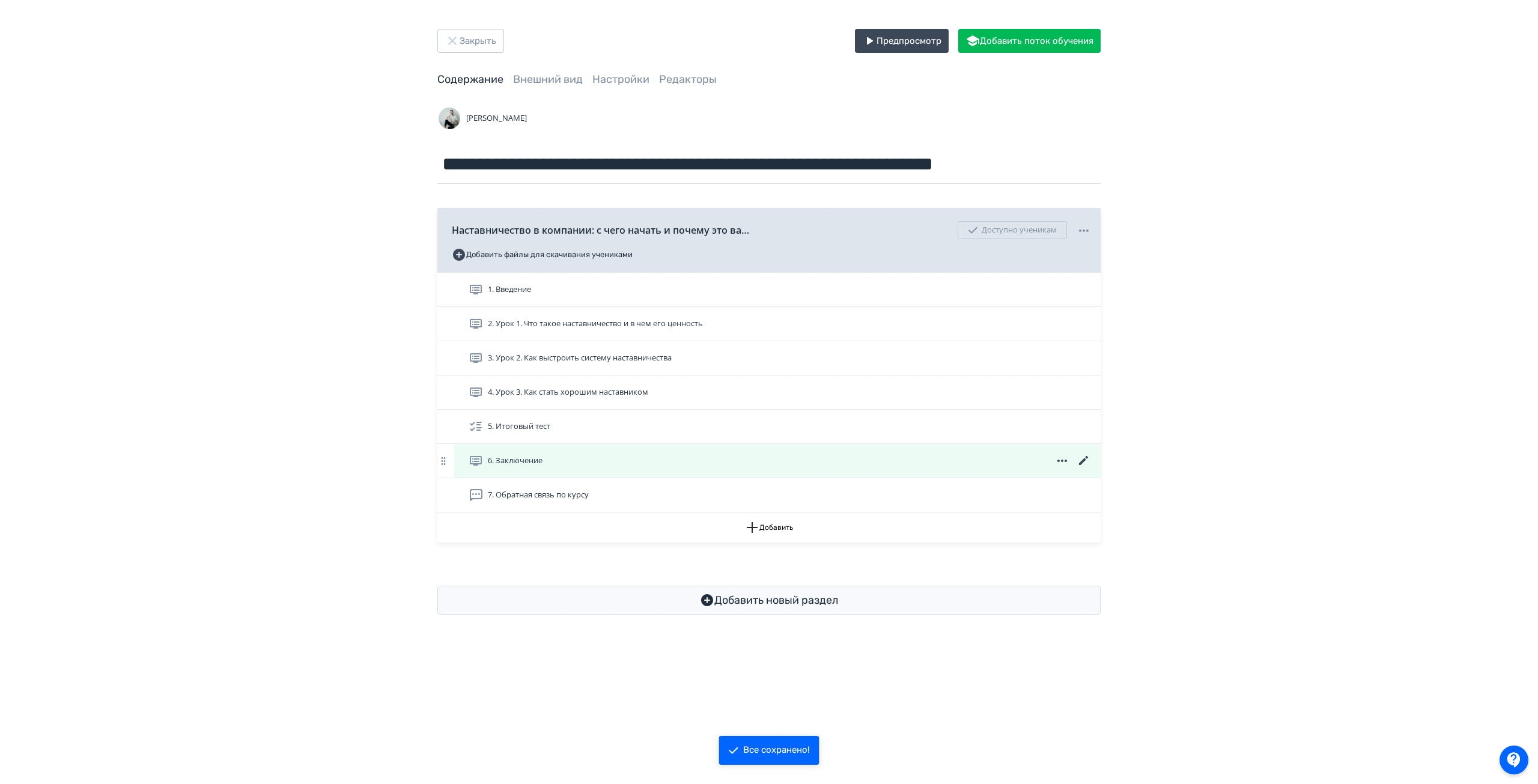
click at [1083, 457] on icon at bounding box center [1083, 460] width 14 height 14
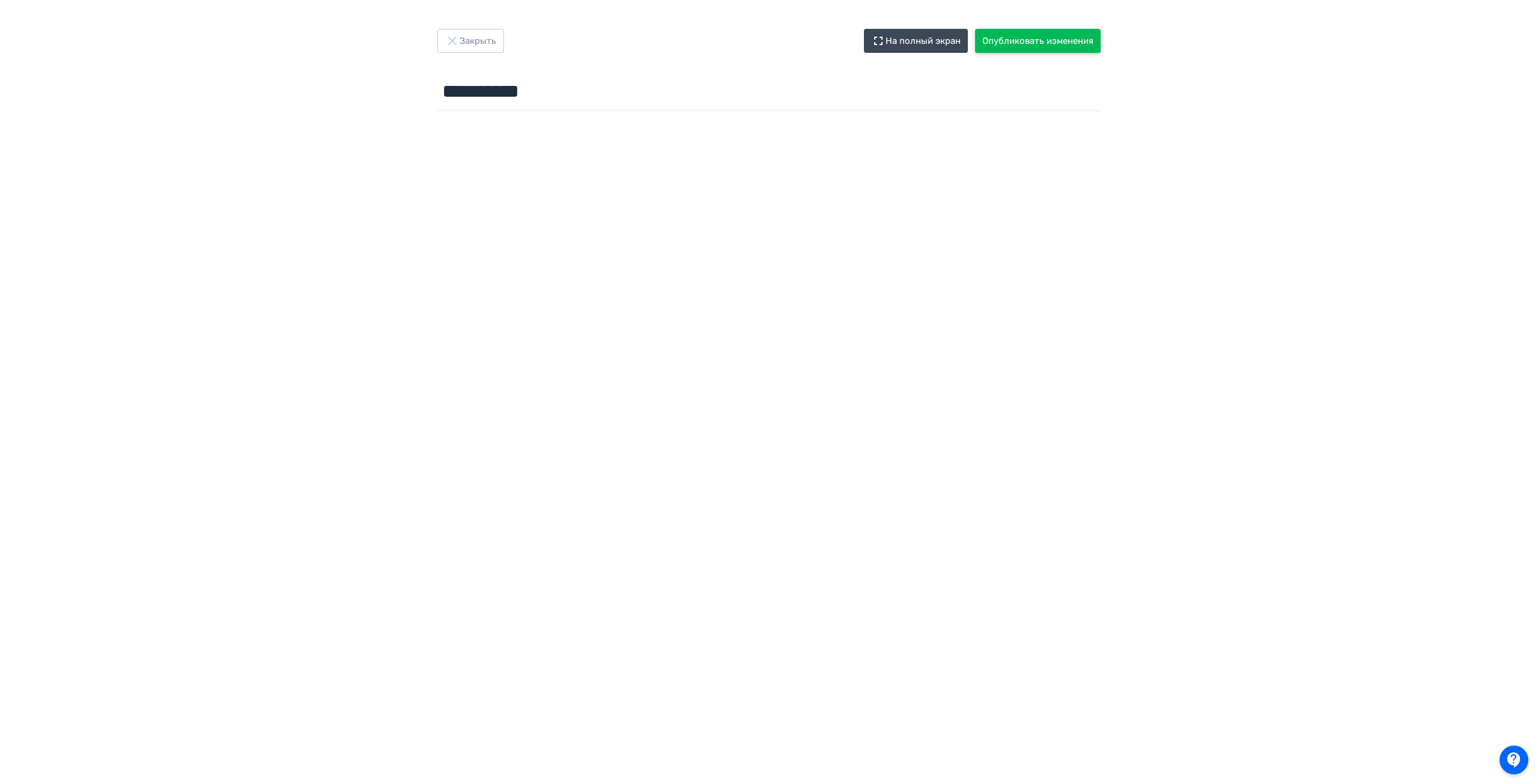
click at [1019, 40] on button "Опубликовать изменения" at bounding box center [1038, 41] width 125 height 24
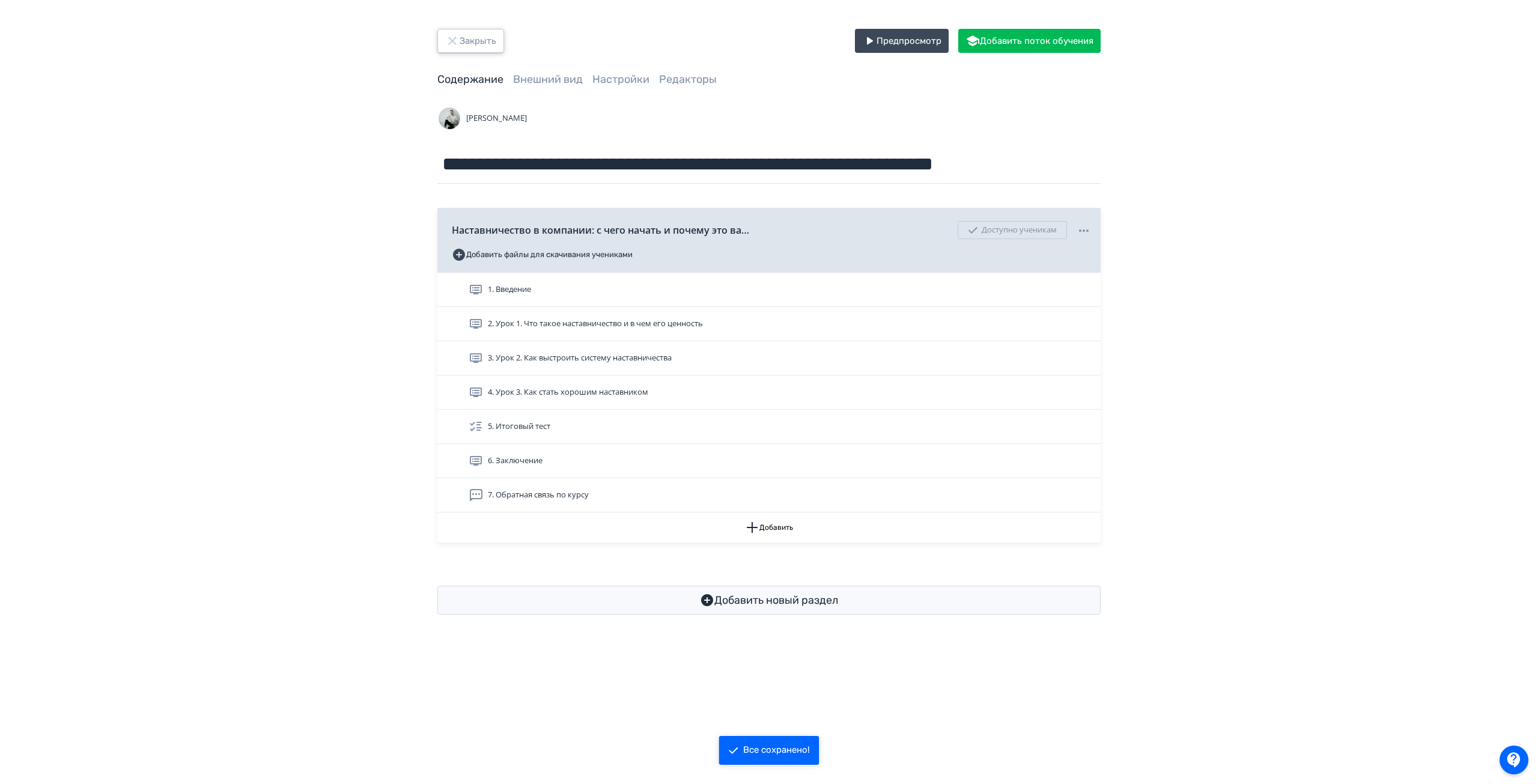
click at [478, 39] on button "Закрыть" at bounding box center [470, 41] width 66 height 24
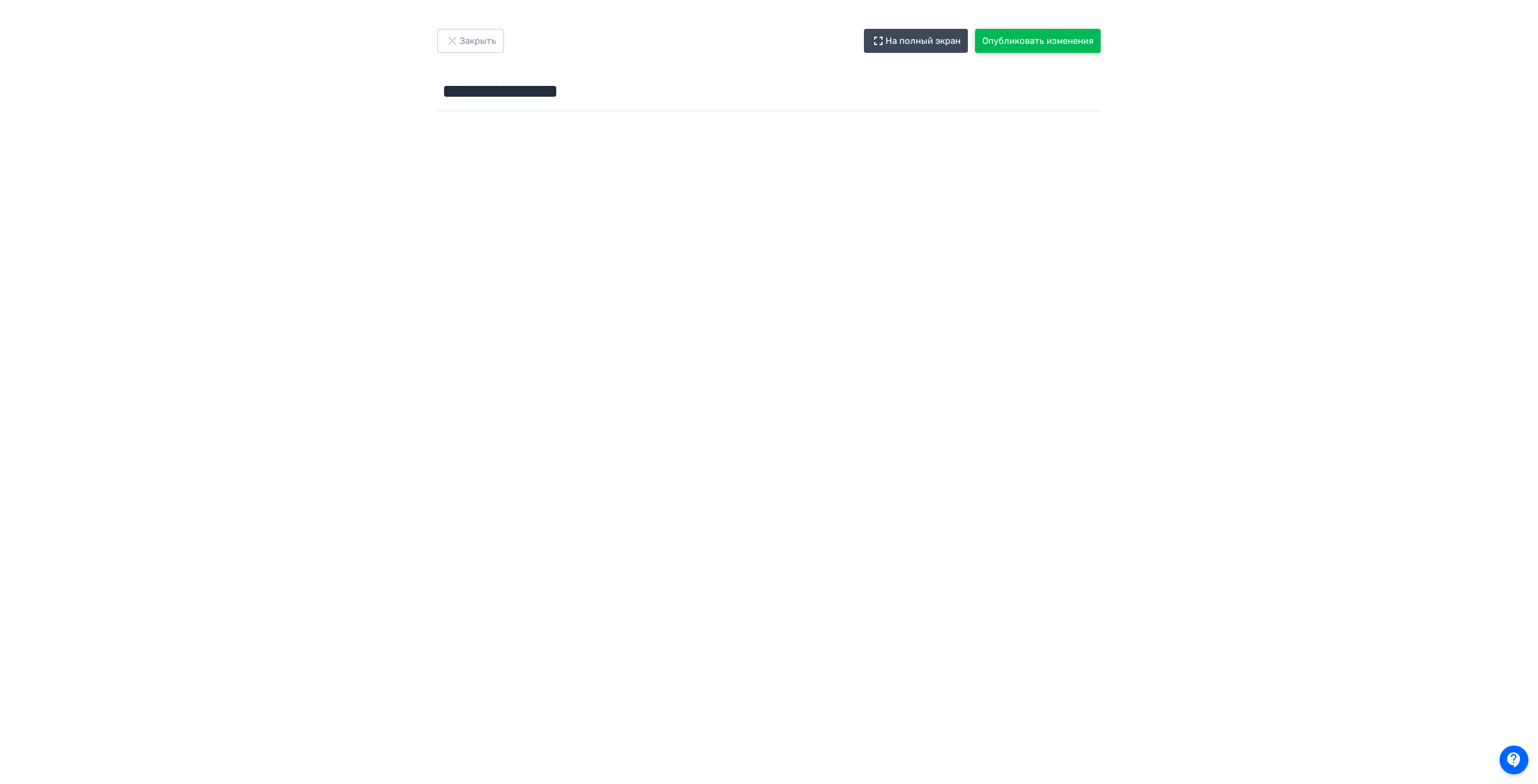
click at [1059, 38] on button "Опубликовать изменения" at bounding box center [1038, 41] width 125 height 24
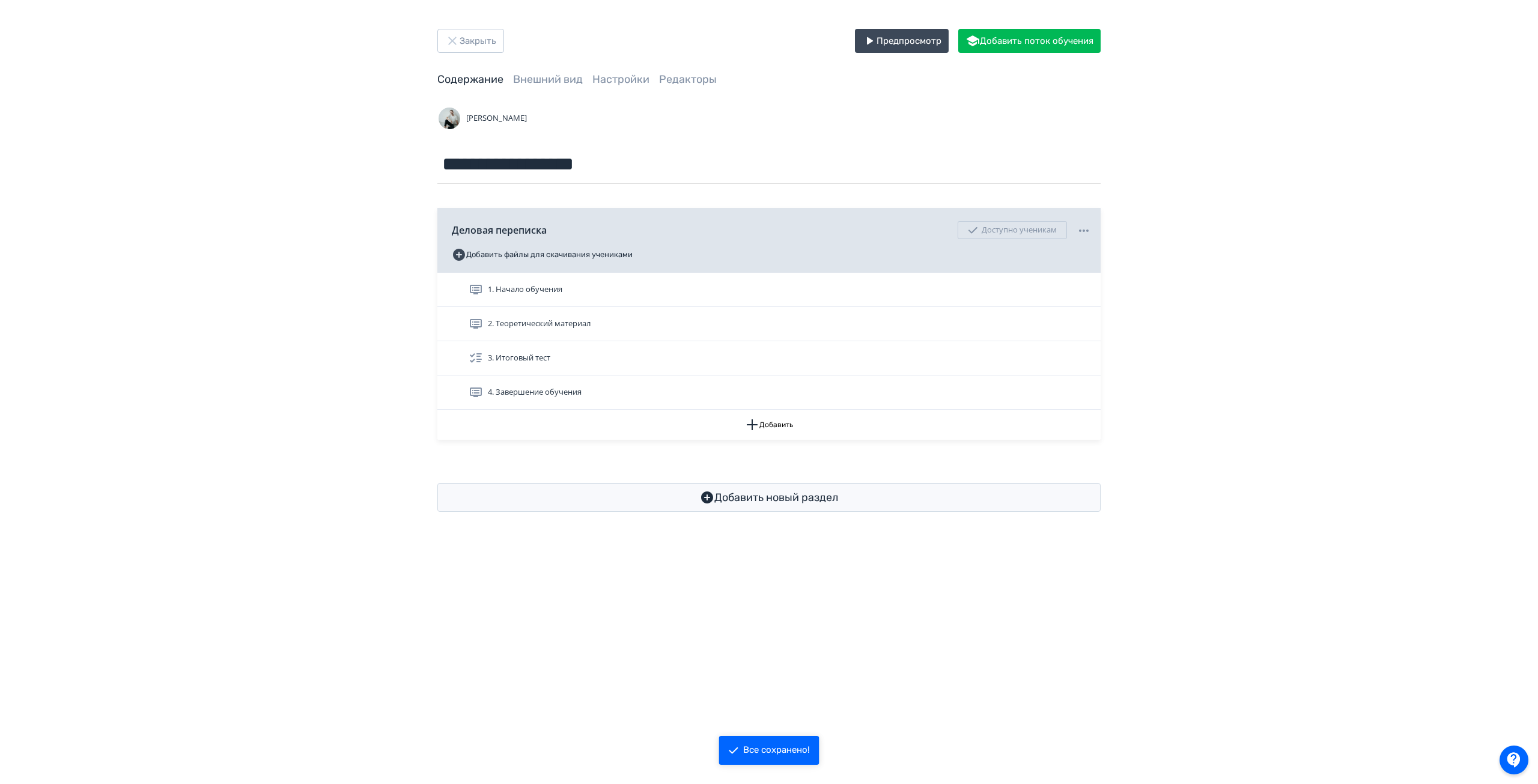
click at [1092, 321] on div "1. Начало обучения 2. Теоретический материал 3. Итоговый тест 4. Завершение обу…" at bounding box center [769, 340] width 664 height 137
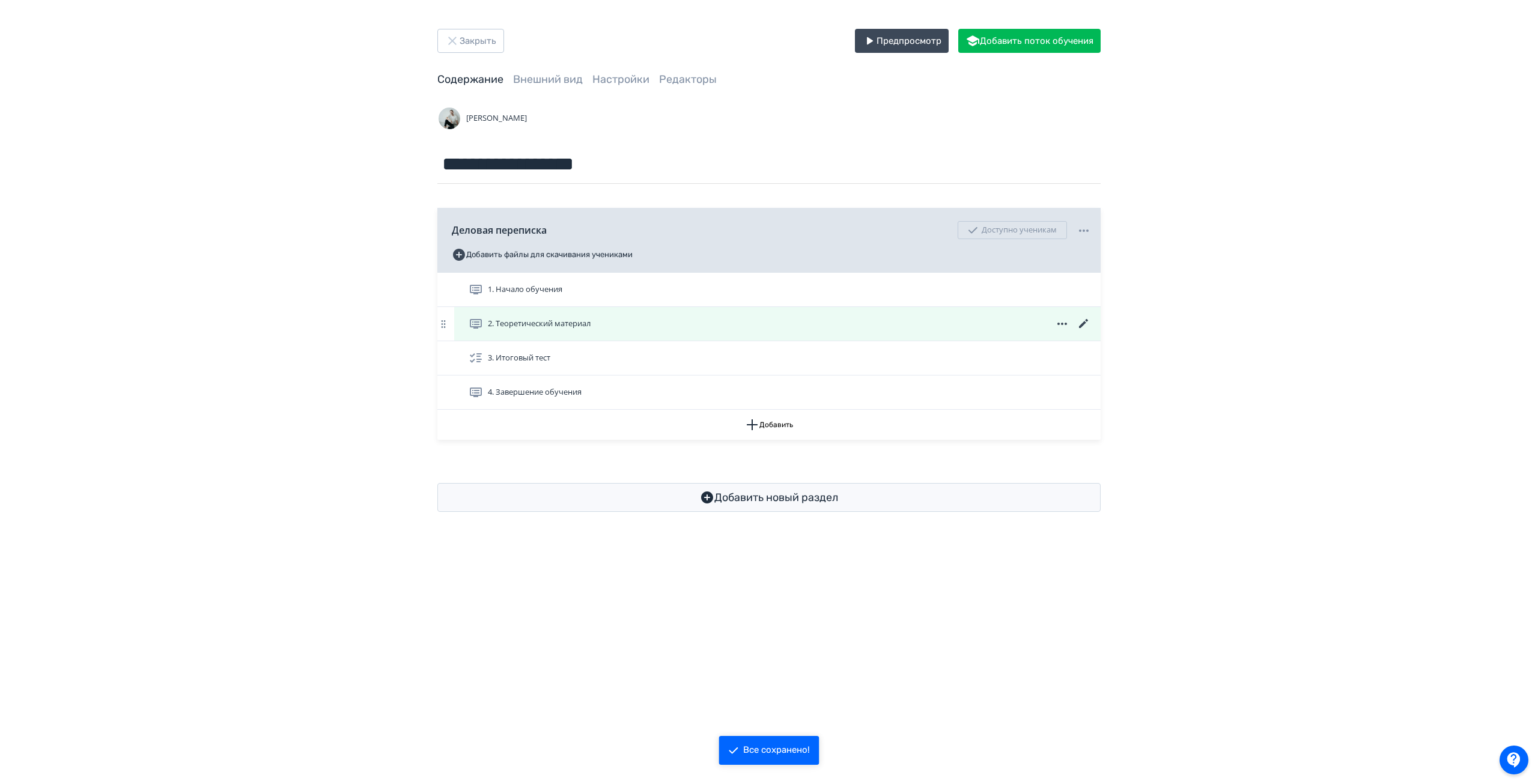
click at [1083, 325] on icon at bounding box center [1083, 324] width 9 height 9
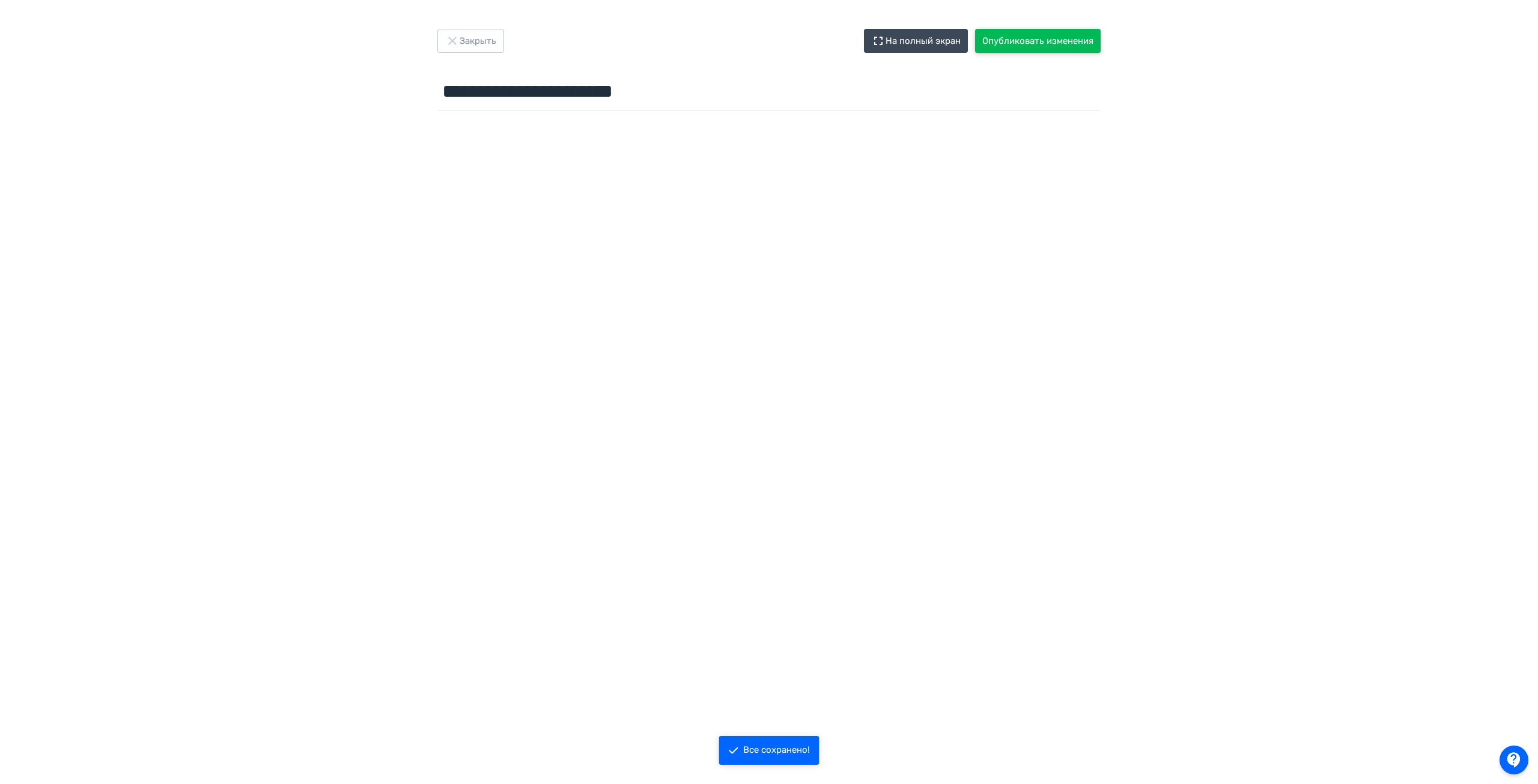
click at [1012, 38] on button "Опубликовать изменения" at bounding box center [1038, 41] width 125 height 24
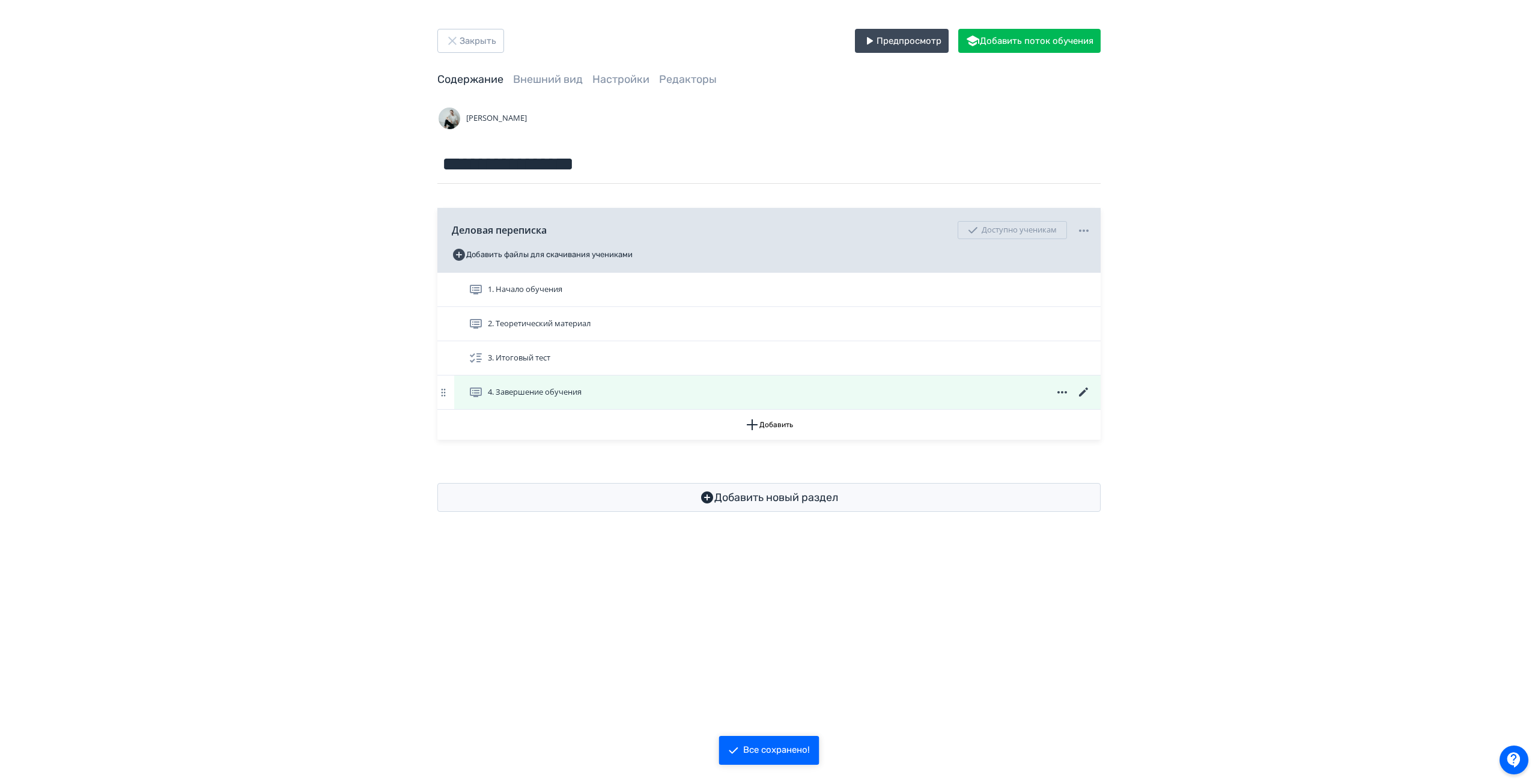
click at [1081, 392] on icon at bounding box center [1083, 392] width 14 height 14
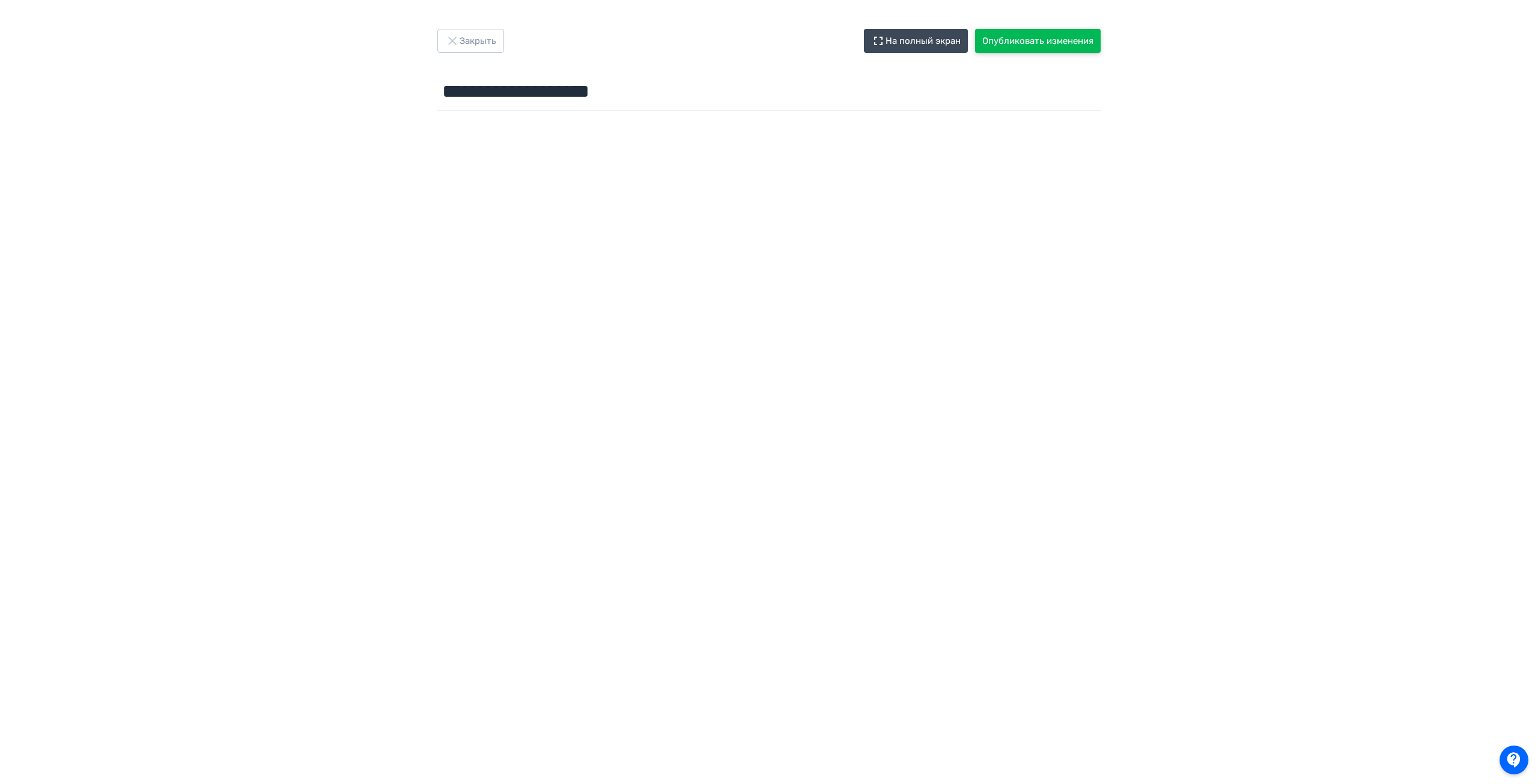
click at [1068, 37] on button "Опубликовать изменения" at bounding box center [1038, 41] width 125 height 24
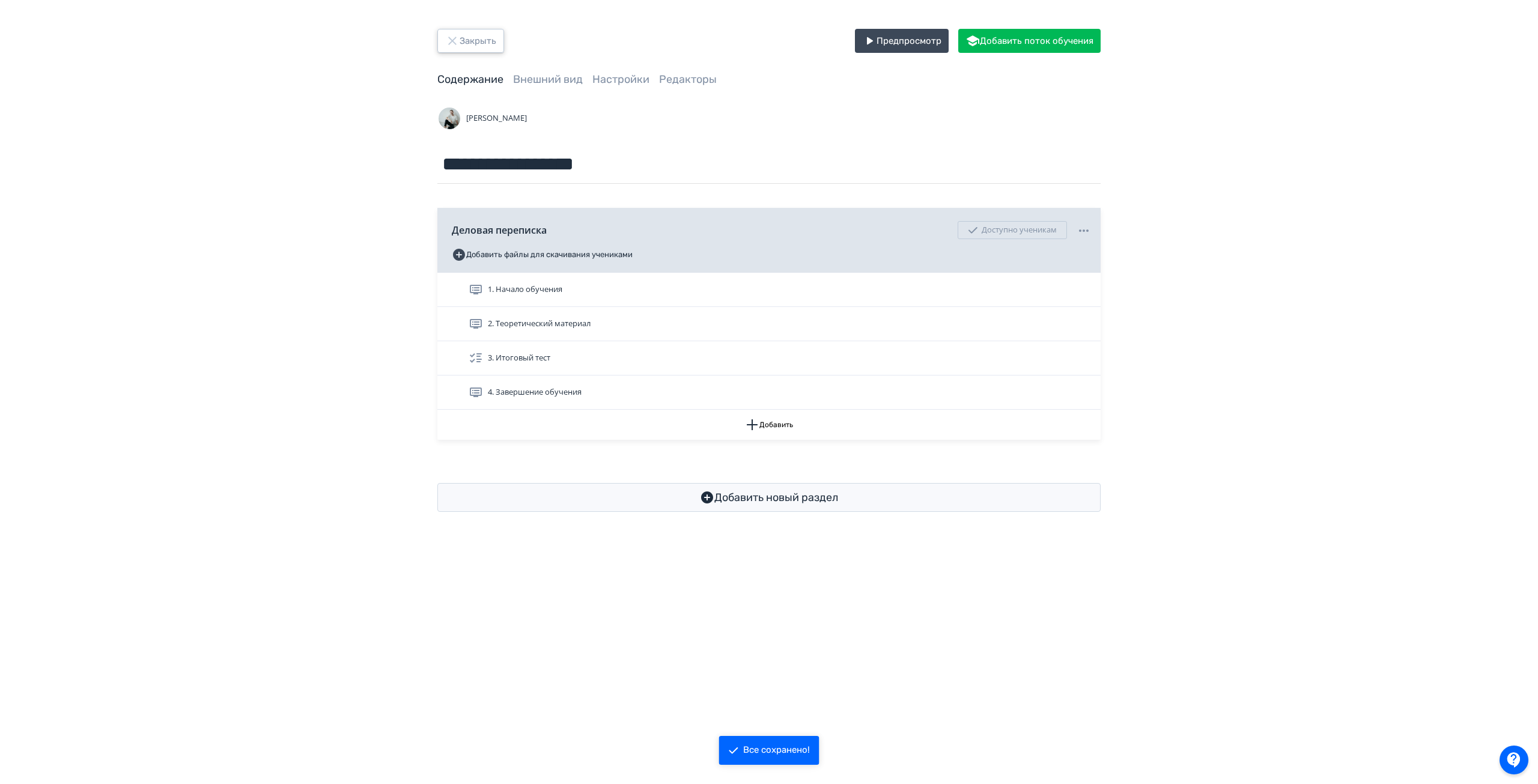
click at [458, 41] on icon "button" at bounding box center [452, 41] width 14 height 14
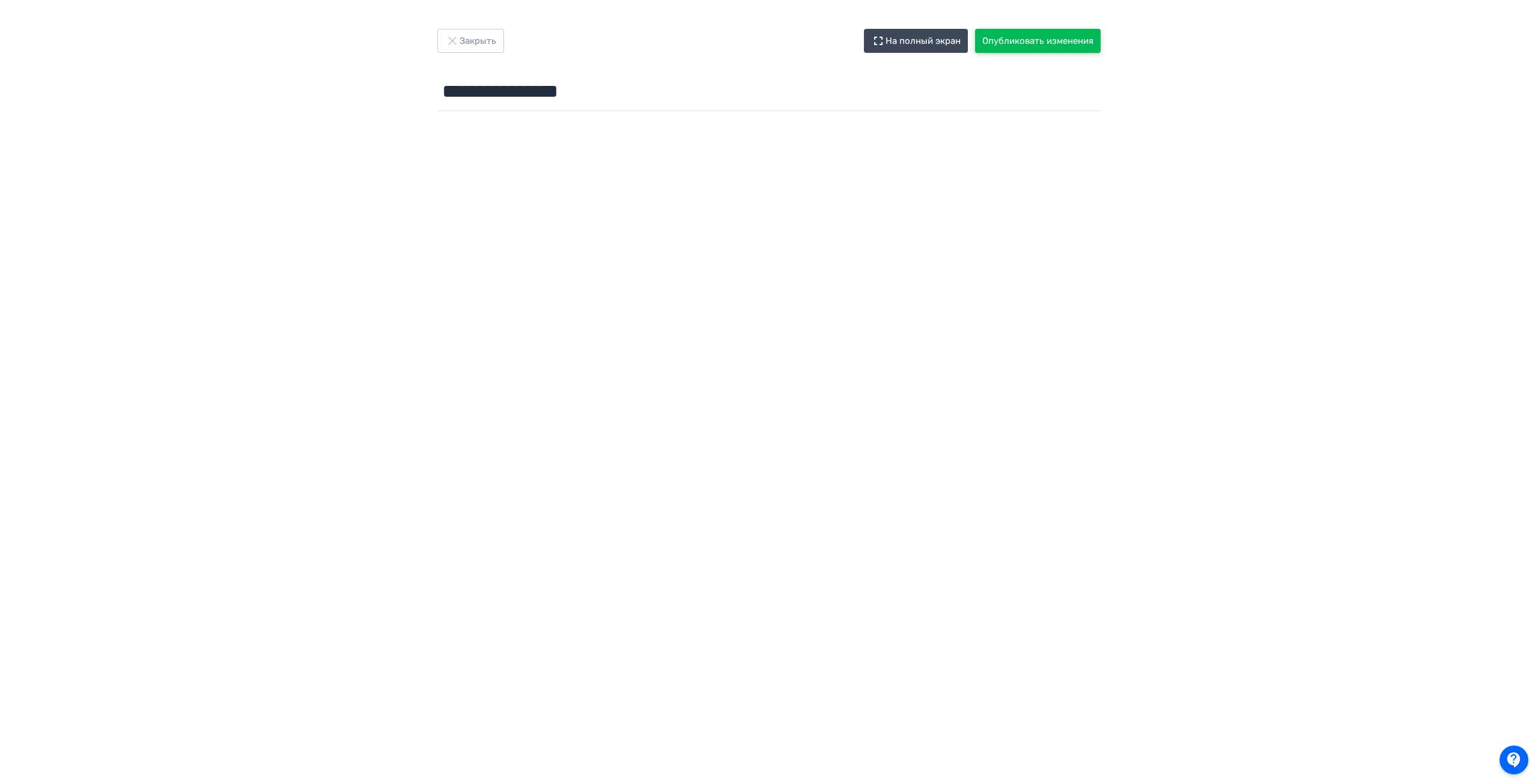
click at [1011, 43] on button "Опубликовать изменения" at bounding box center [1038, 41] width 125 height 24
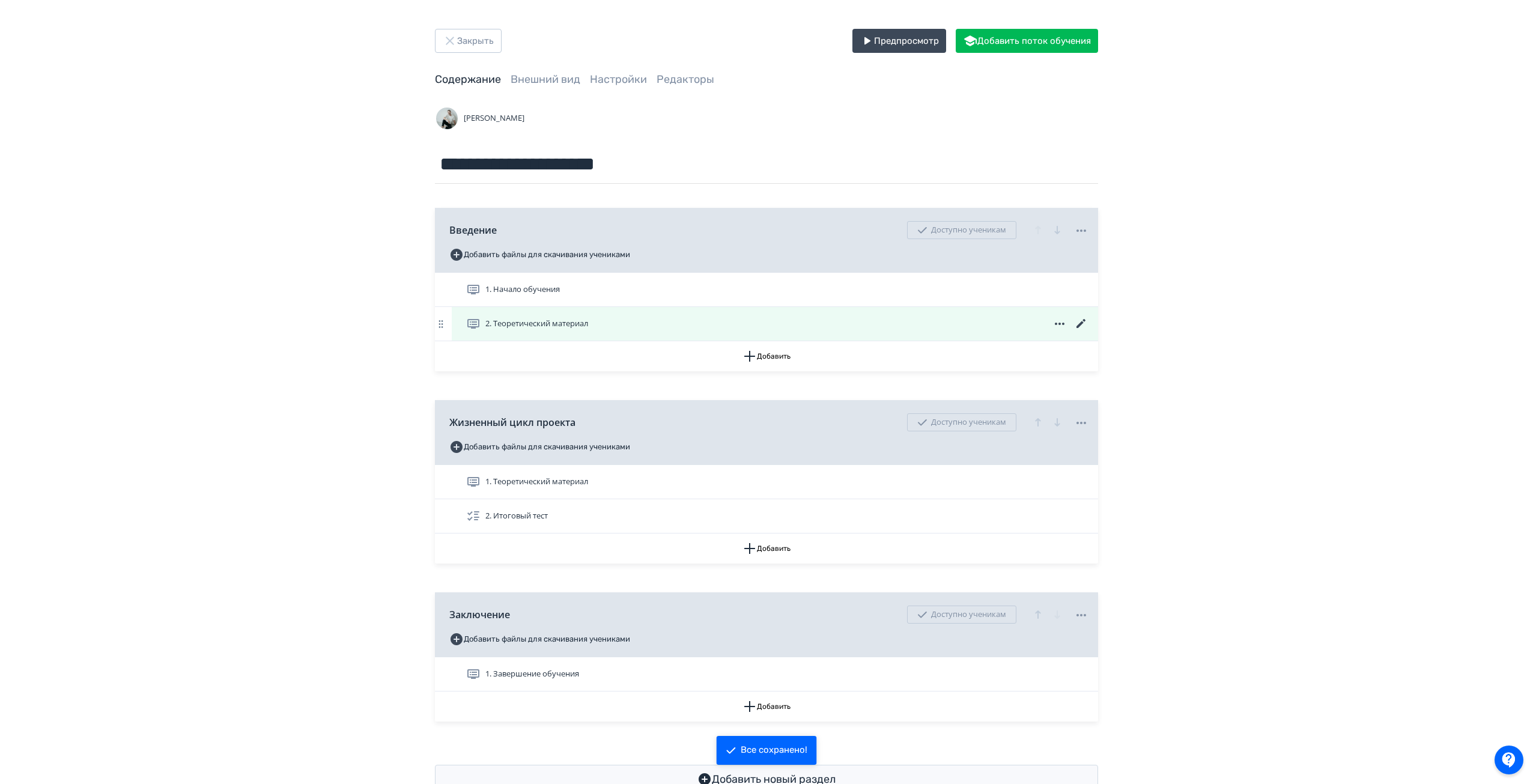
click at [1081, 326] on icon at bounding box center [1081, 323] width 14 height 14
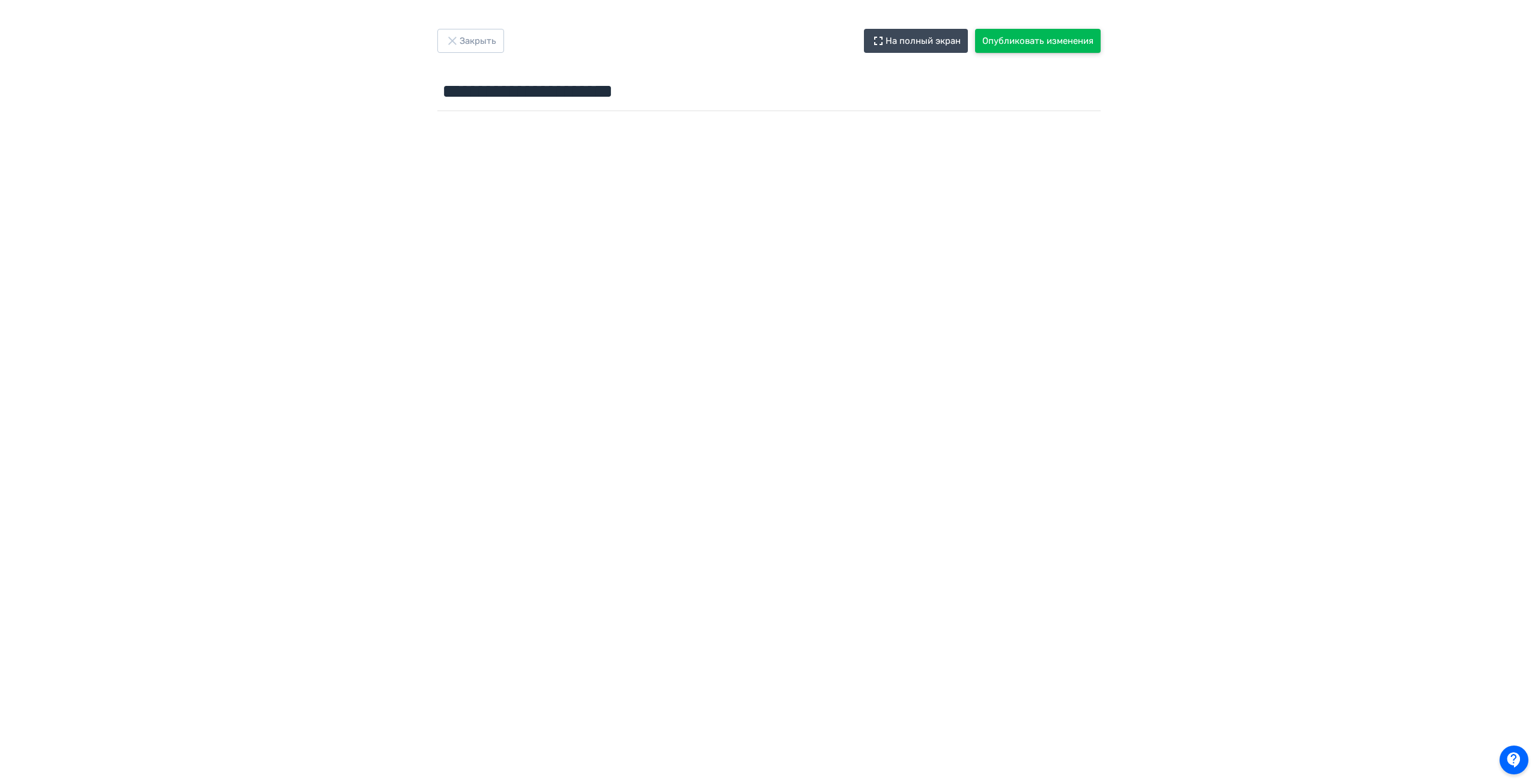
click at [1047, 42] on button "Опубликовать изменения" at bounding box center [1038, 41] width 125 height 24
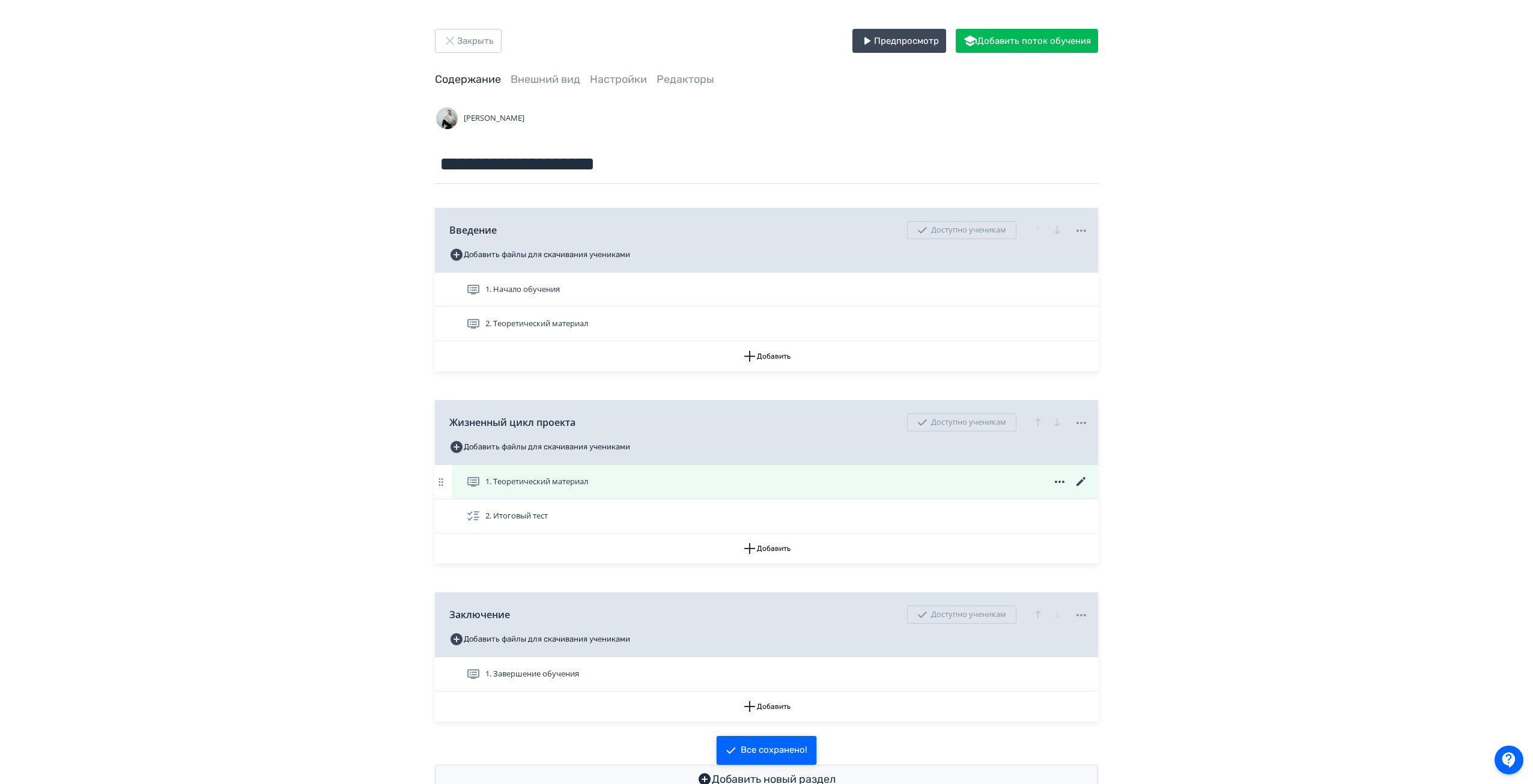
click at [1084, 481] on icon at bounding box center [1081, 481] width 14 height 14
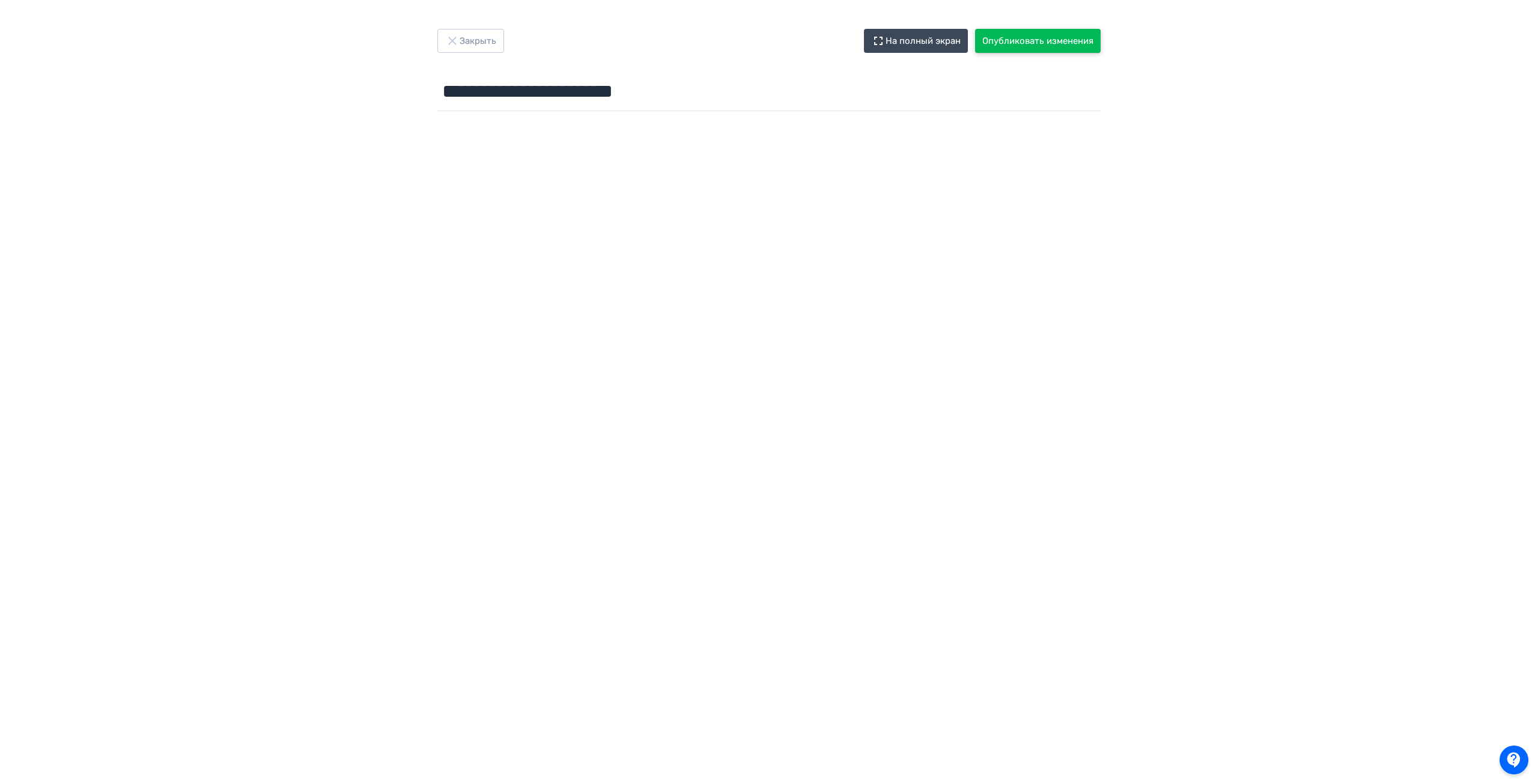
click at [1029, 41] on button "Опубликовать изменения" at bounding box center [1038, 41] width 125 height 24
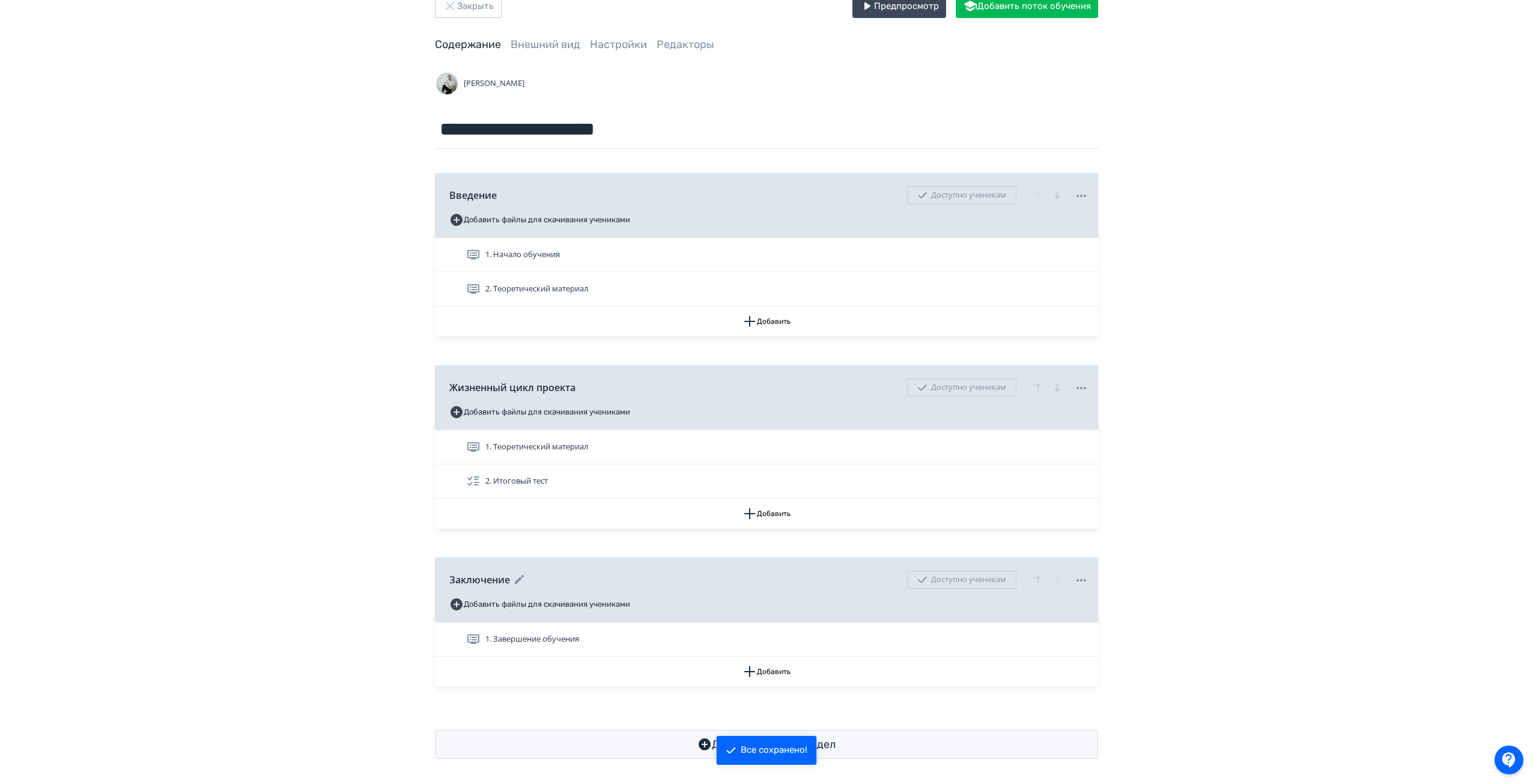
scroll to position [38, 0]
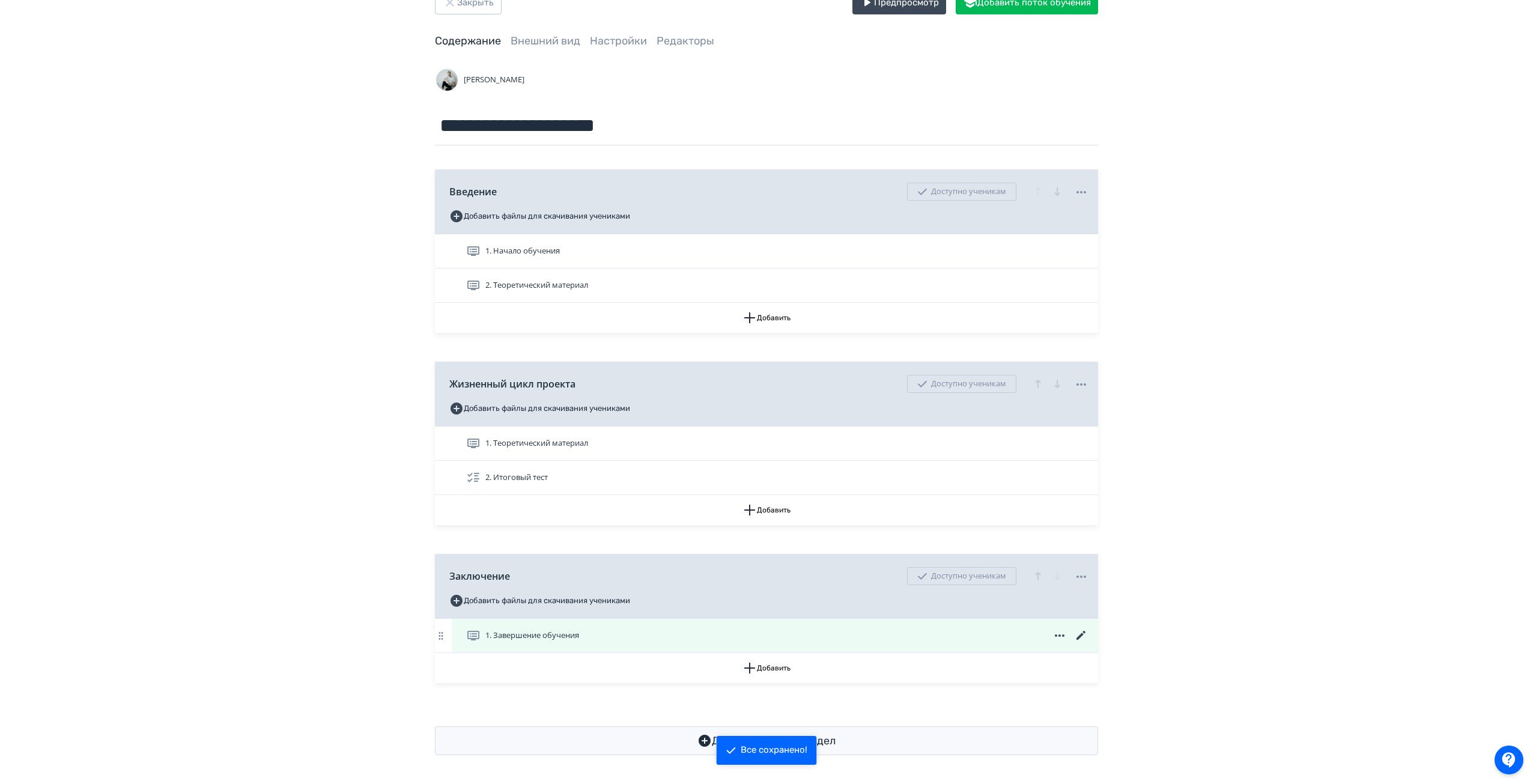
click at [1084, 631] on icon at bounding box center [1081, 635] width 14 height 14
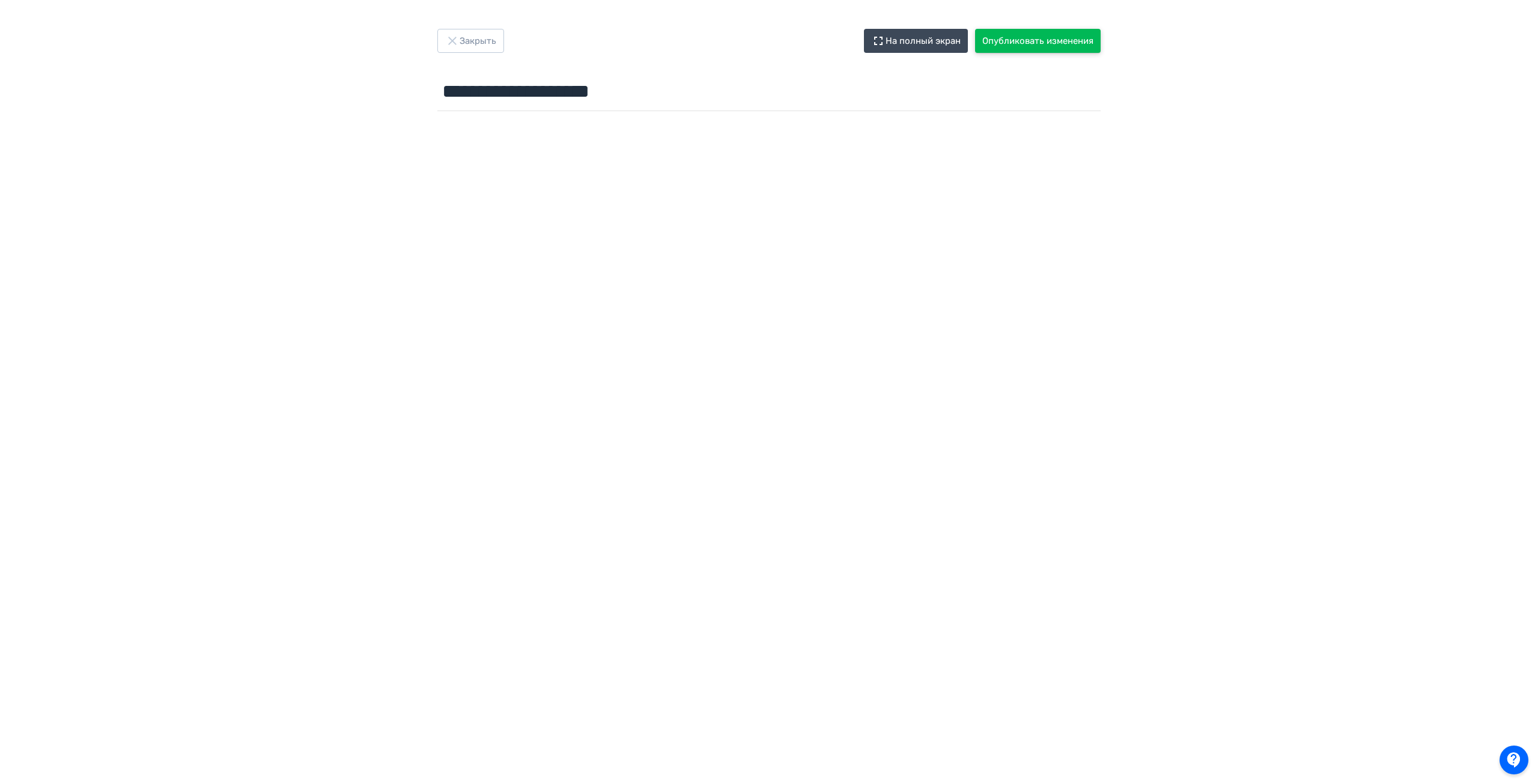
click at [1014, 45] on button "Опубликовать изменения" at bounding box center [1038, 41] width 125 height 24
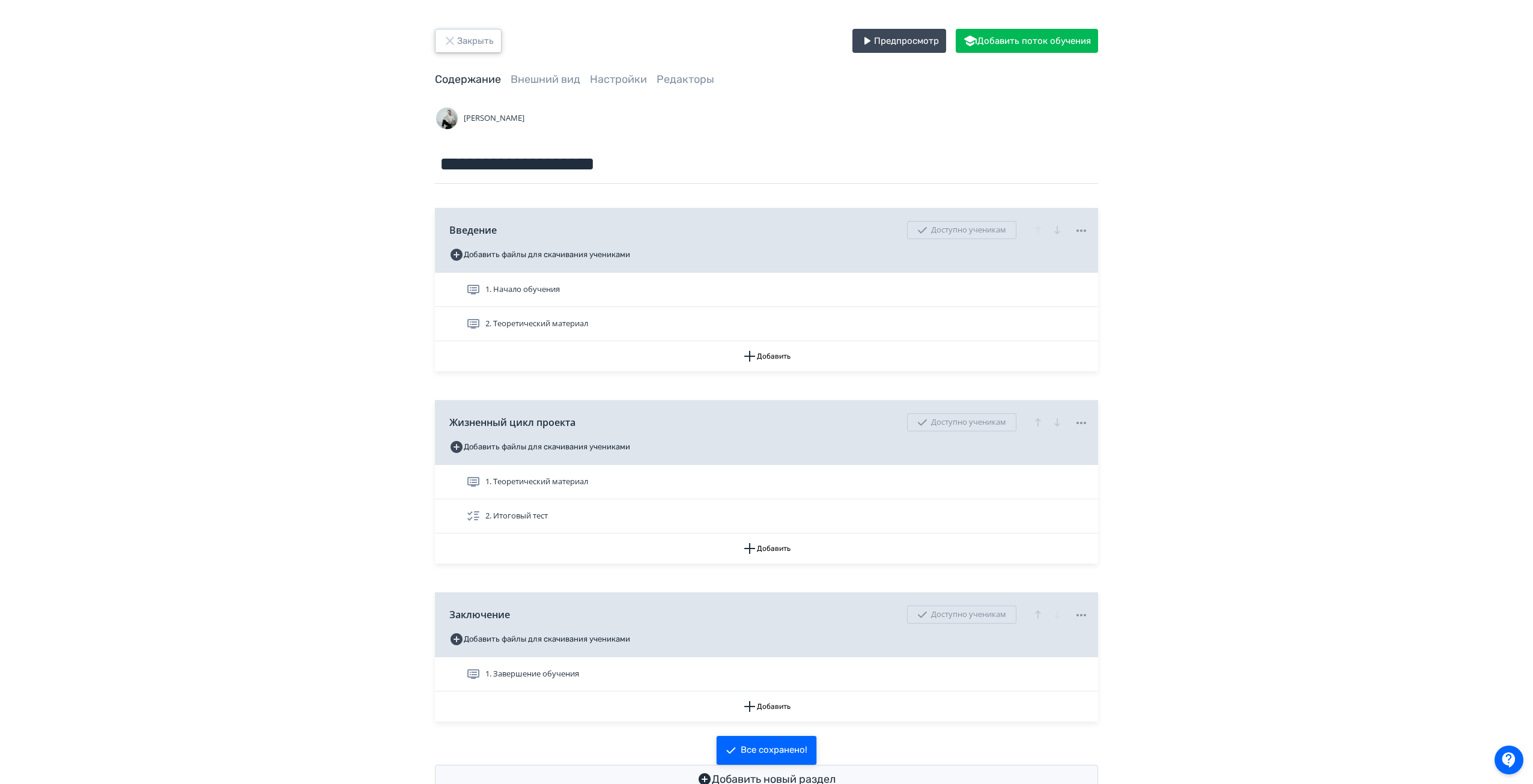
click at [466, 42] on button "Закрыть" at bounding box center [468, 41] width 66 height 24
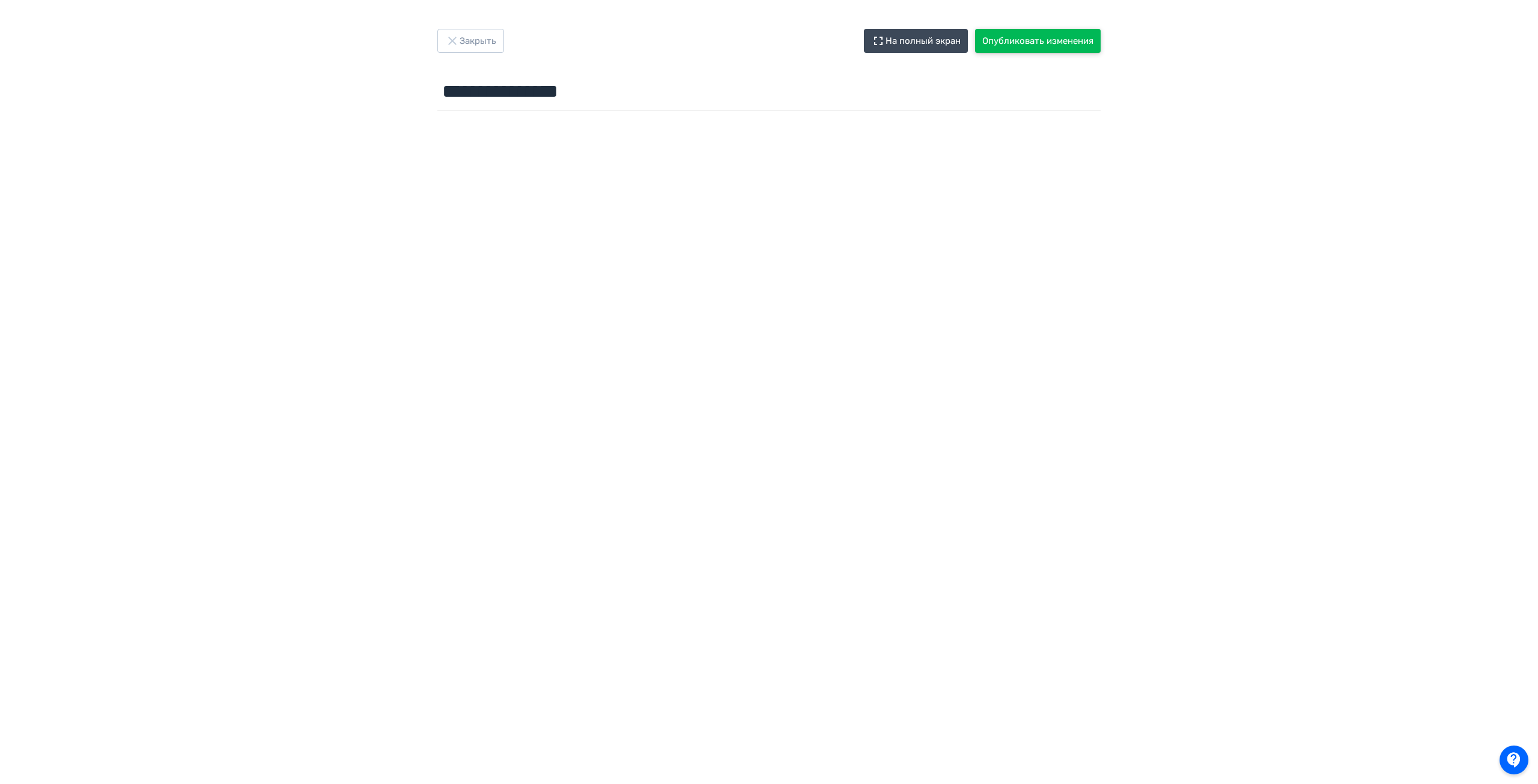
click at [1043, 45] on button "Опубликовать изменения" at bounding box center [1038, 41] width 125 height 24
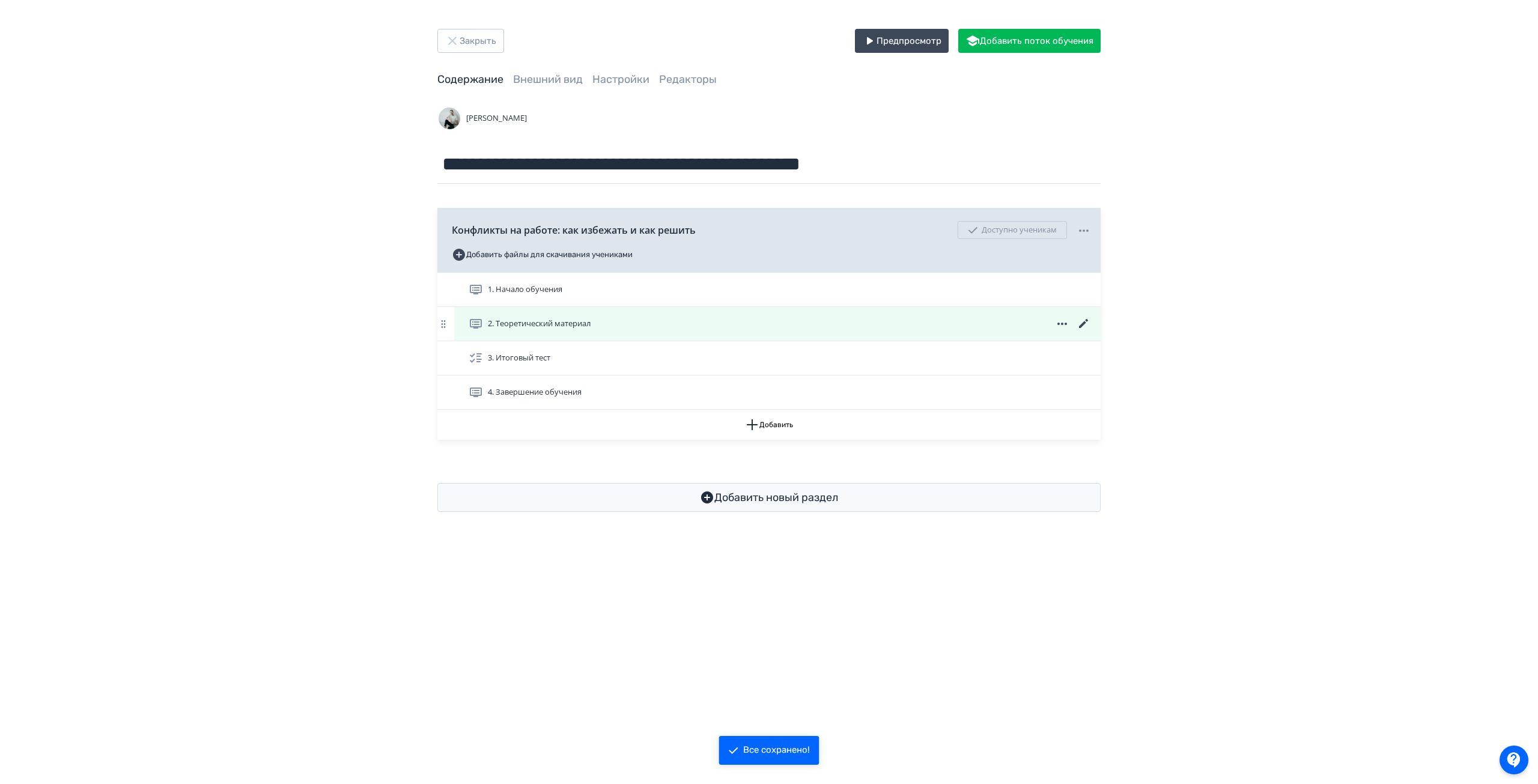
click at [1085, 319] on icon at bounding box center [1083, 323] width 14 height 14
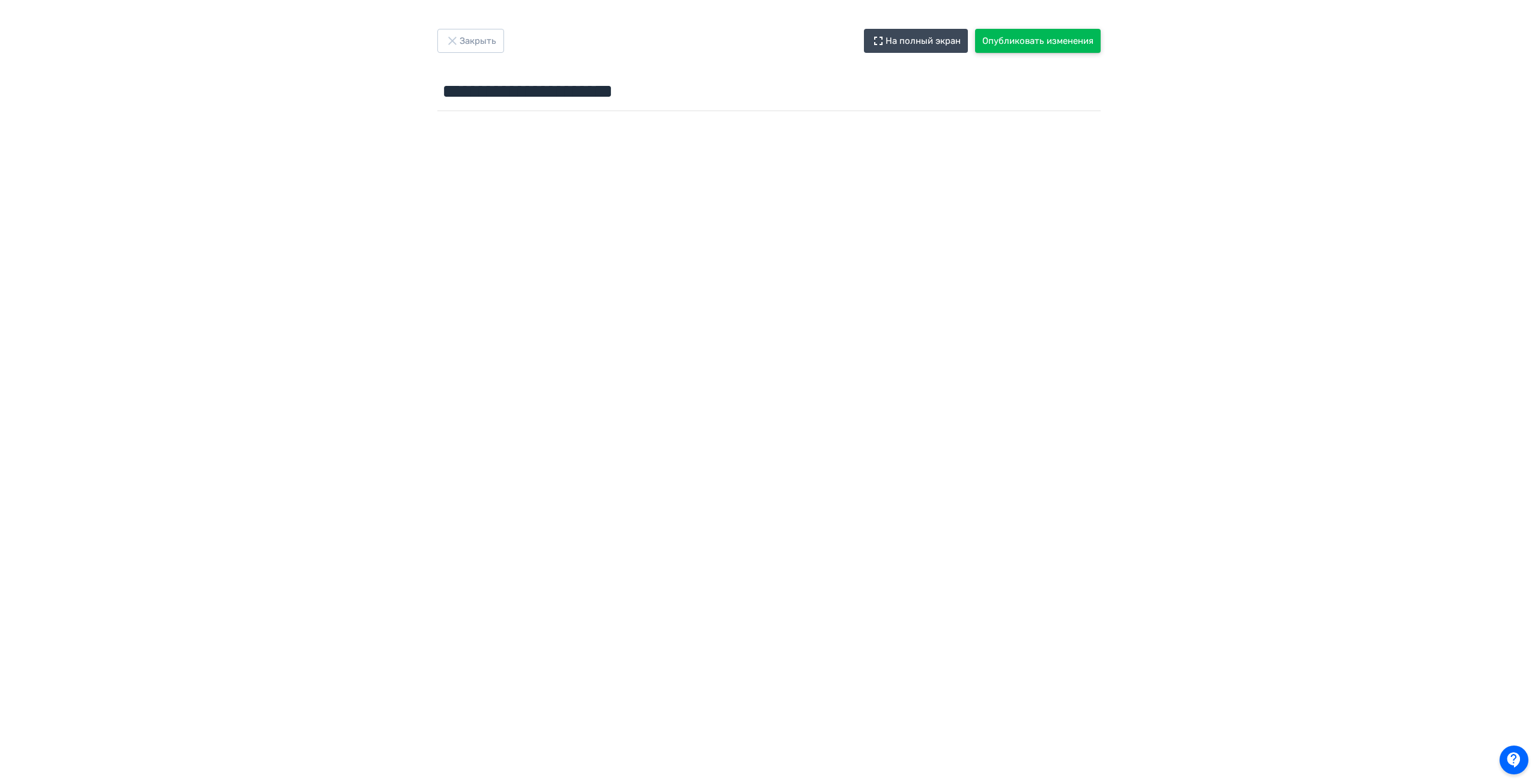
click at [1009, 44] on button "Опубликовать изменения" at bounding box center [1038, 41] width 125 height 24
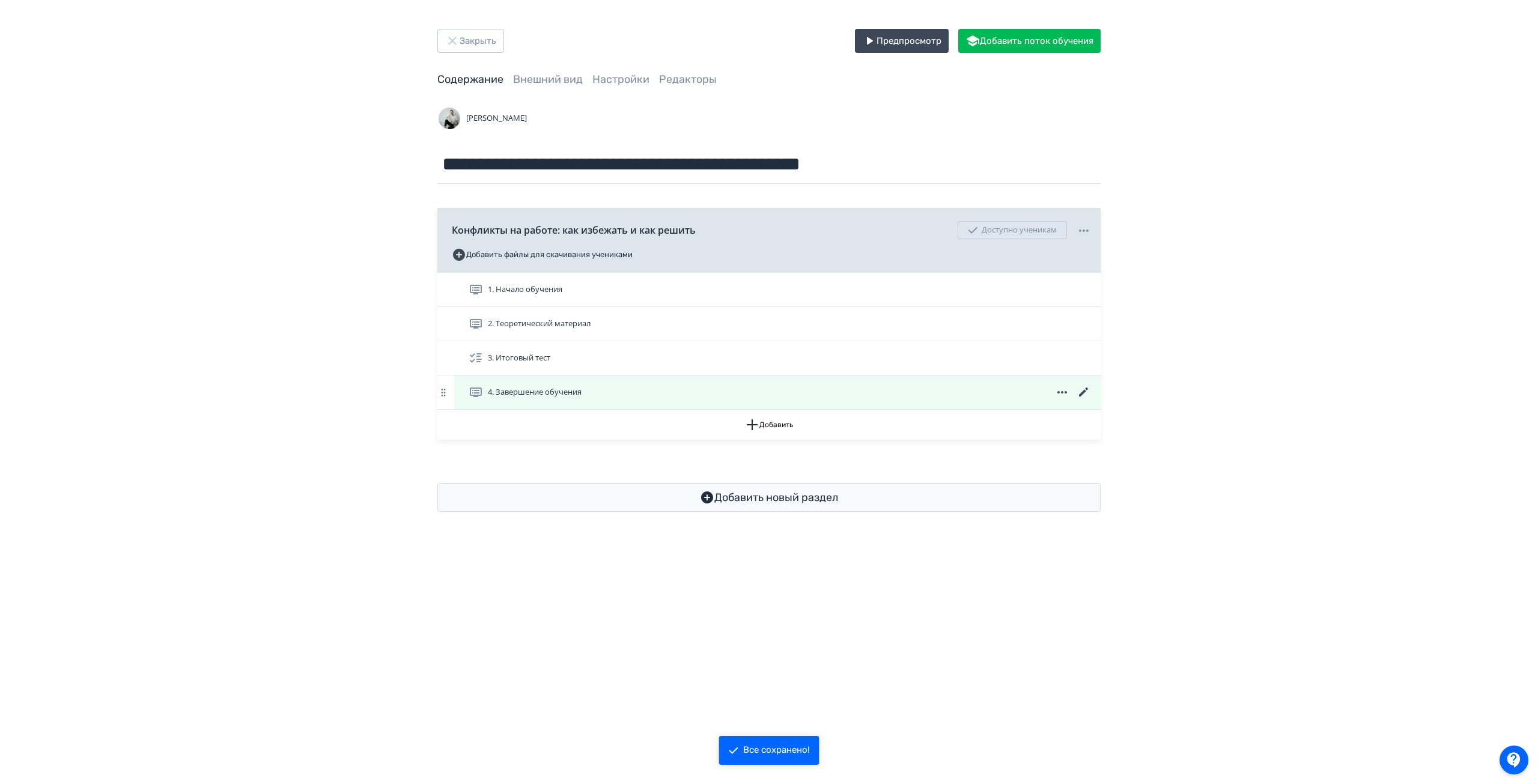
click at [1083, 390] on icon at bounding box center [1083, 392] width 14 height 14
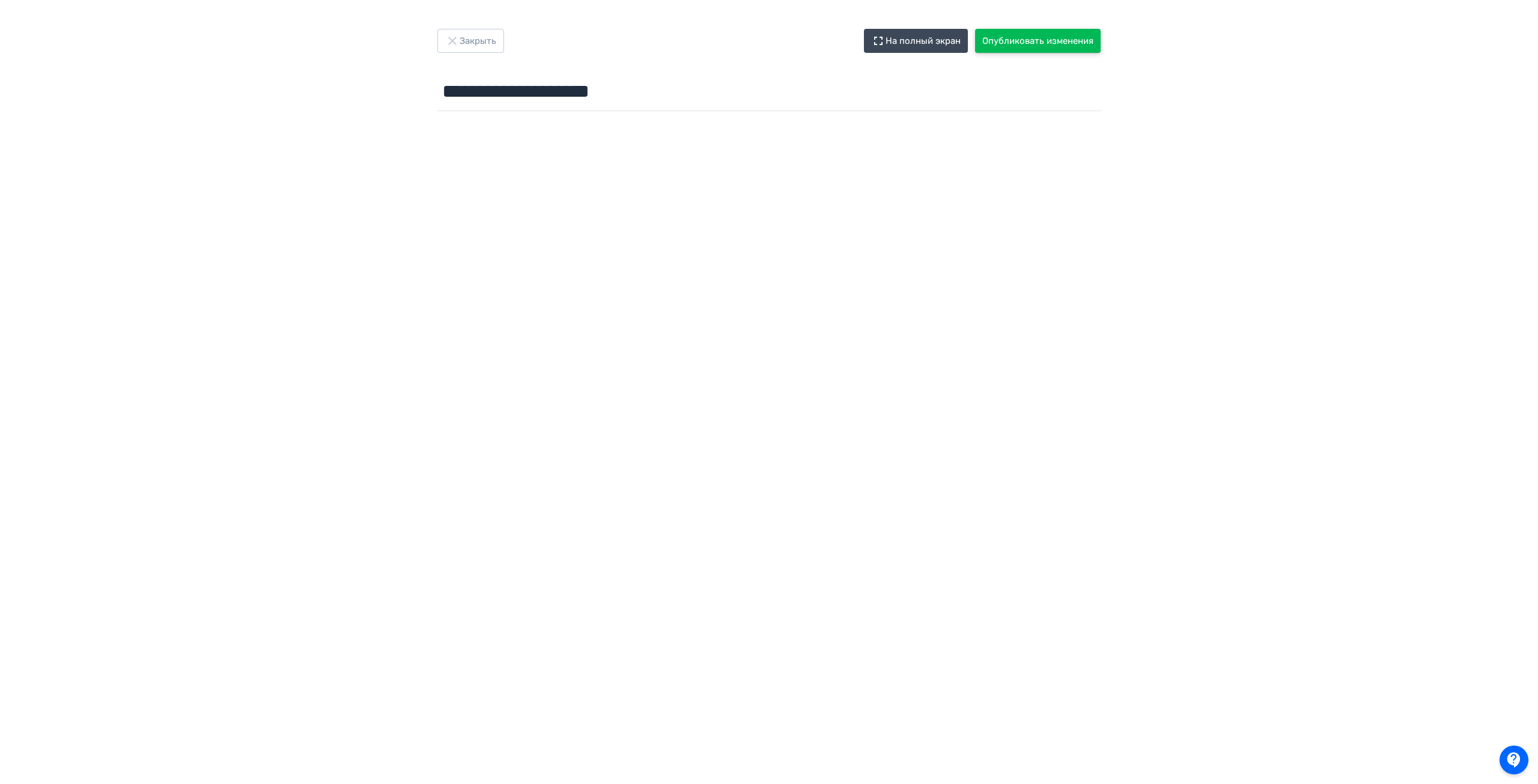
click at [999, 48] on button "Опубликовать изменения" at bounding box center [1038, 41] width 125 height 24
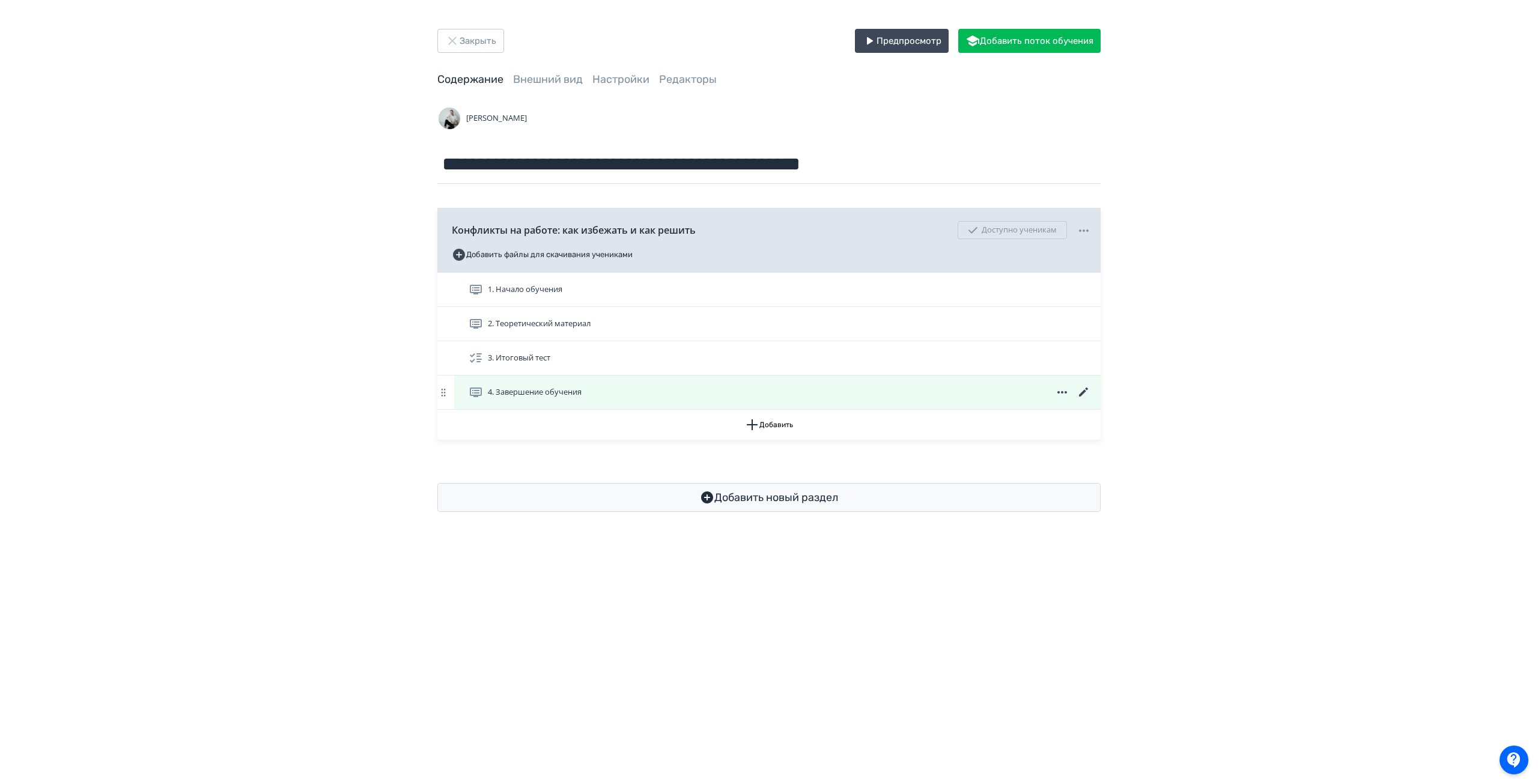
click at [1084, 395] on icon at bounding box center [1083, 392] width 14 height 14
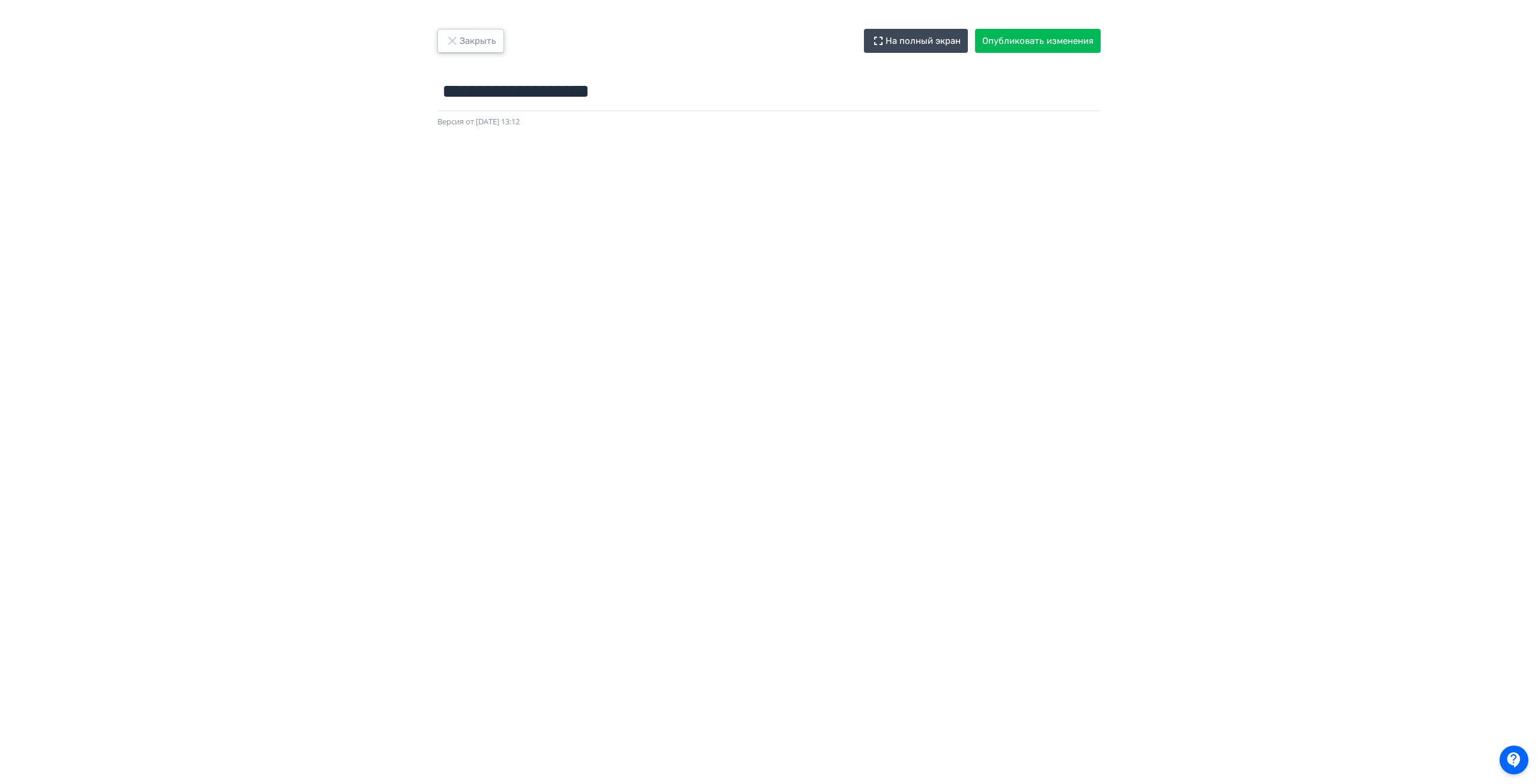
click at [455, 30] on button "Закрыть" at bounding box center [470, 41] width 66 height 24
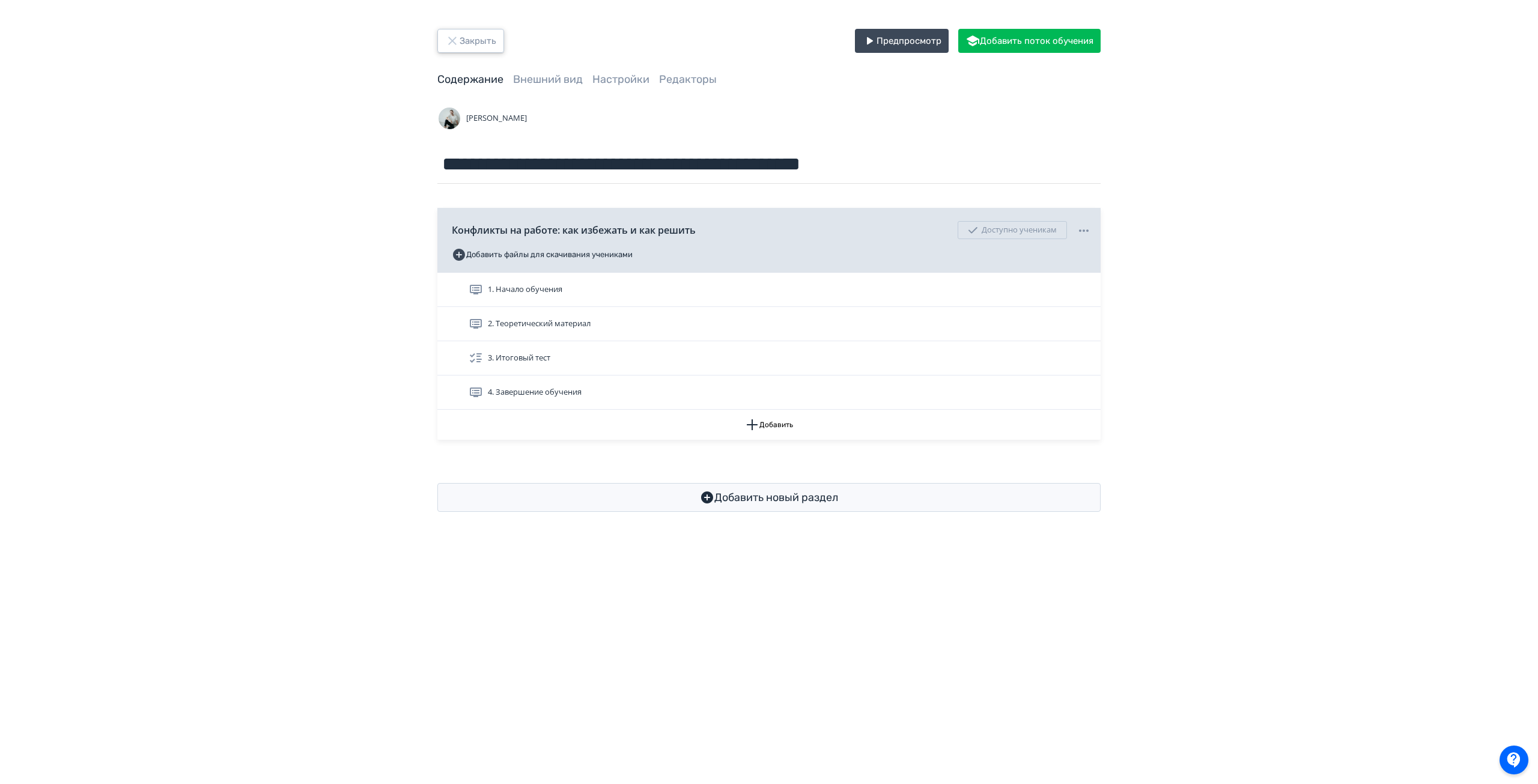
click at [487, 42] on button "Закрыть" at bounding box center [470, 41] width 66 height 24
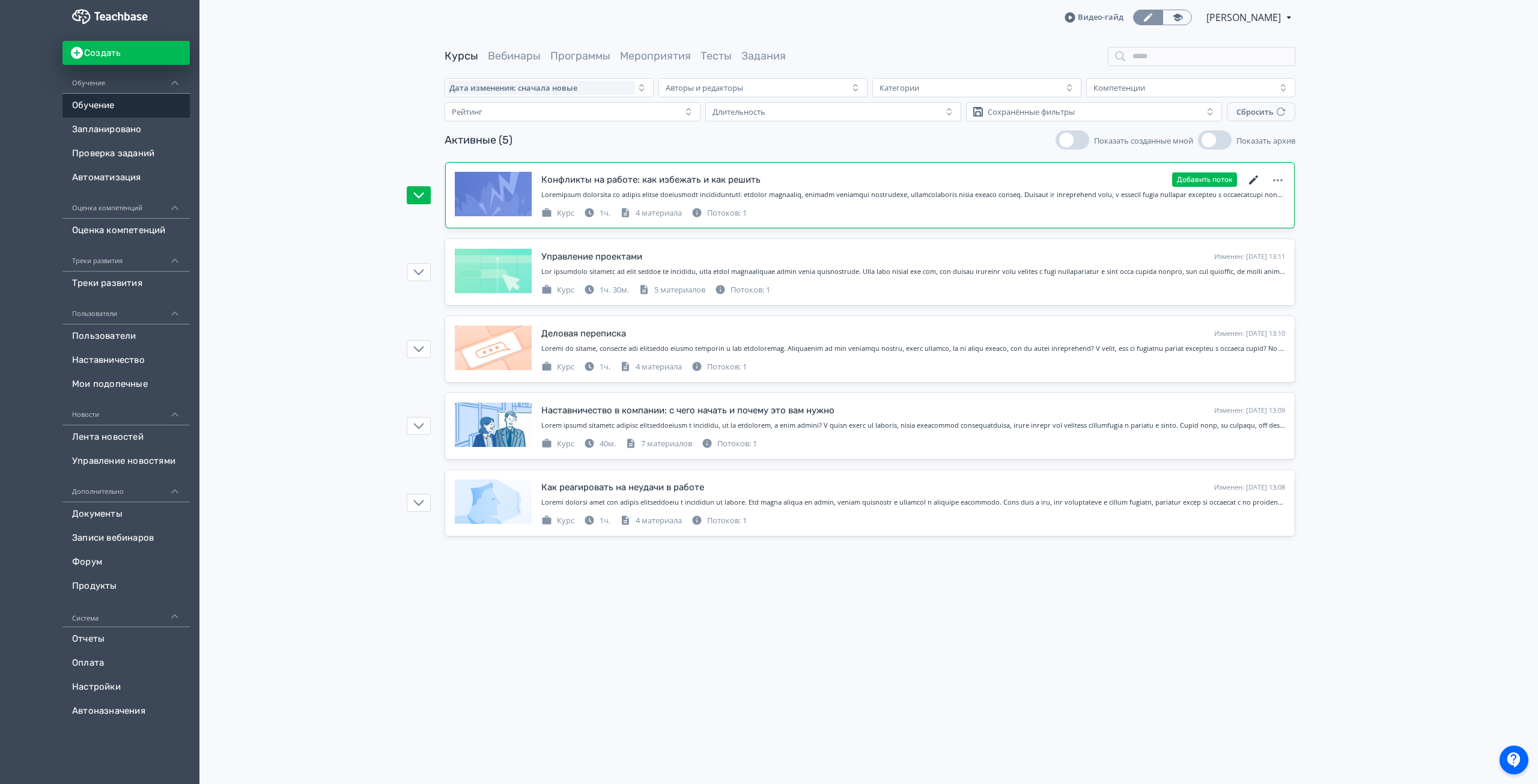
click at [1256, 176] on icon at bounding box center [1253, 180] width 14 height 14
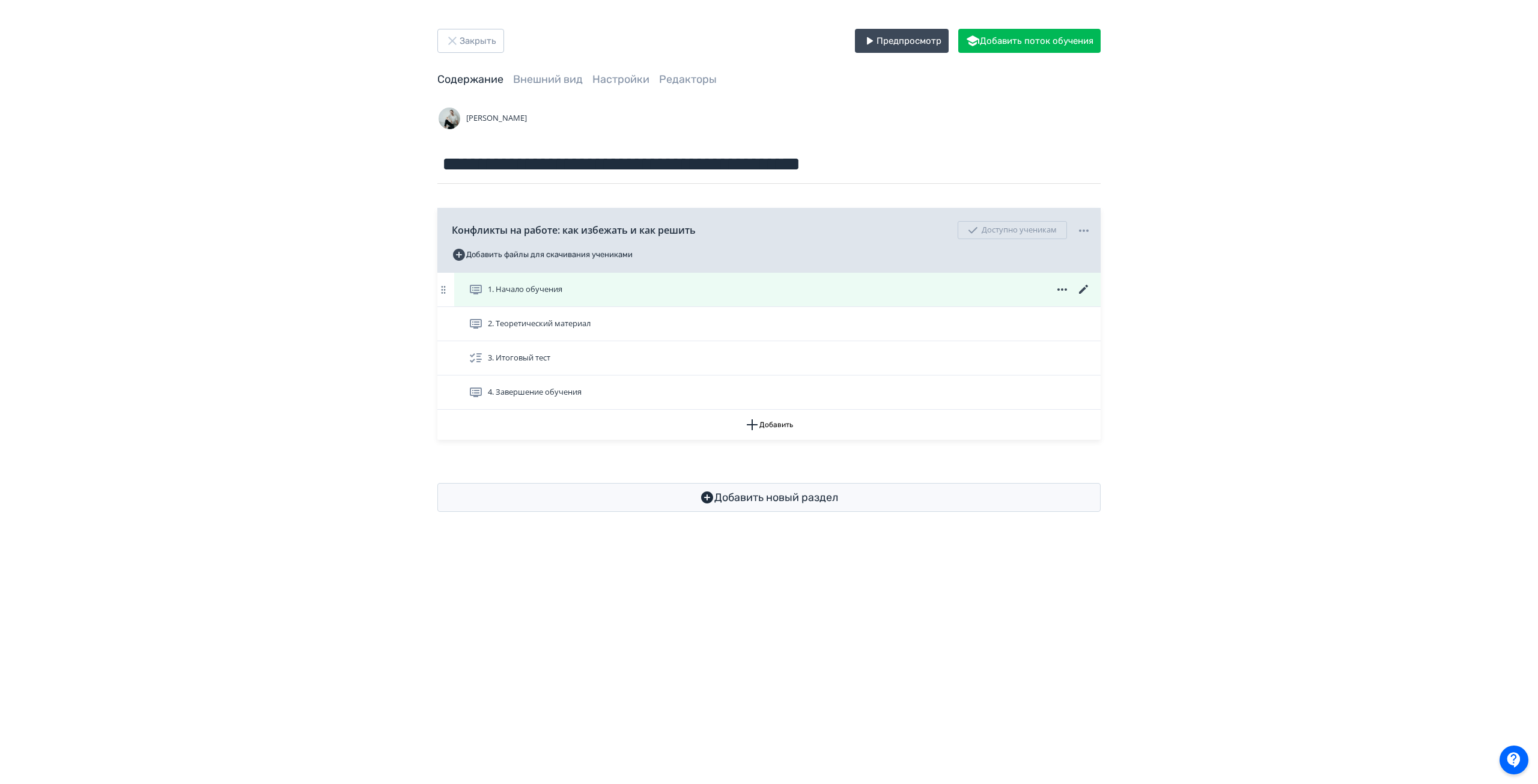
click at [556, 286] on span "1. Начало обучения" at bounding box center [525, 290] width 75 height 12
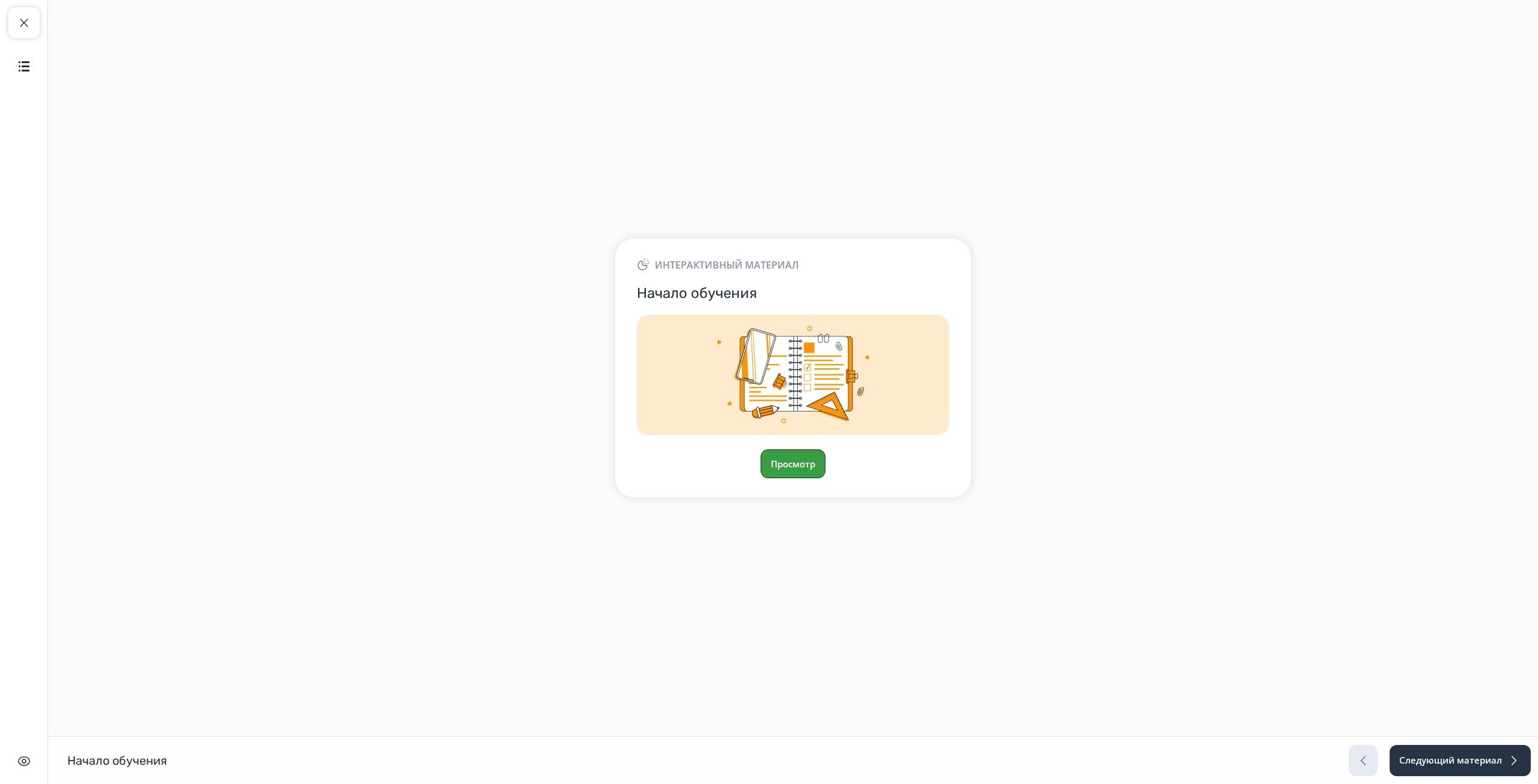
click at [810, 472] on button "Просмотр" at bounding box center [793, 463] width 65 height 29
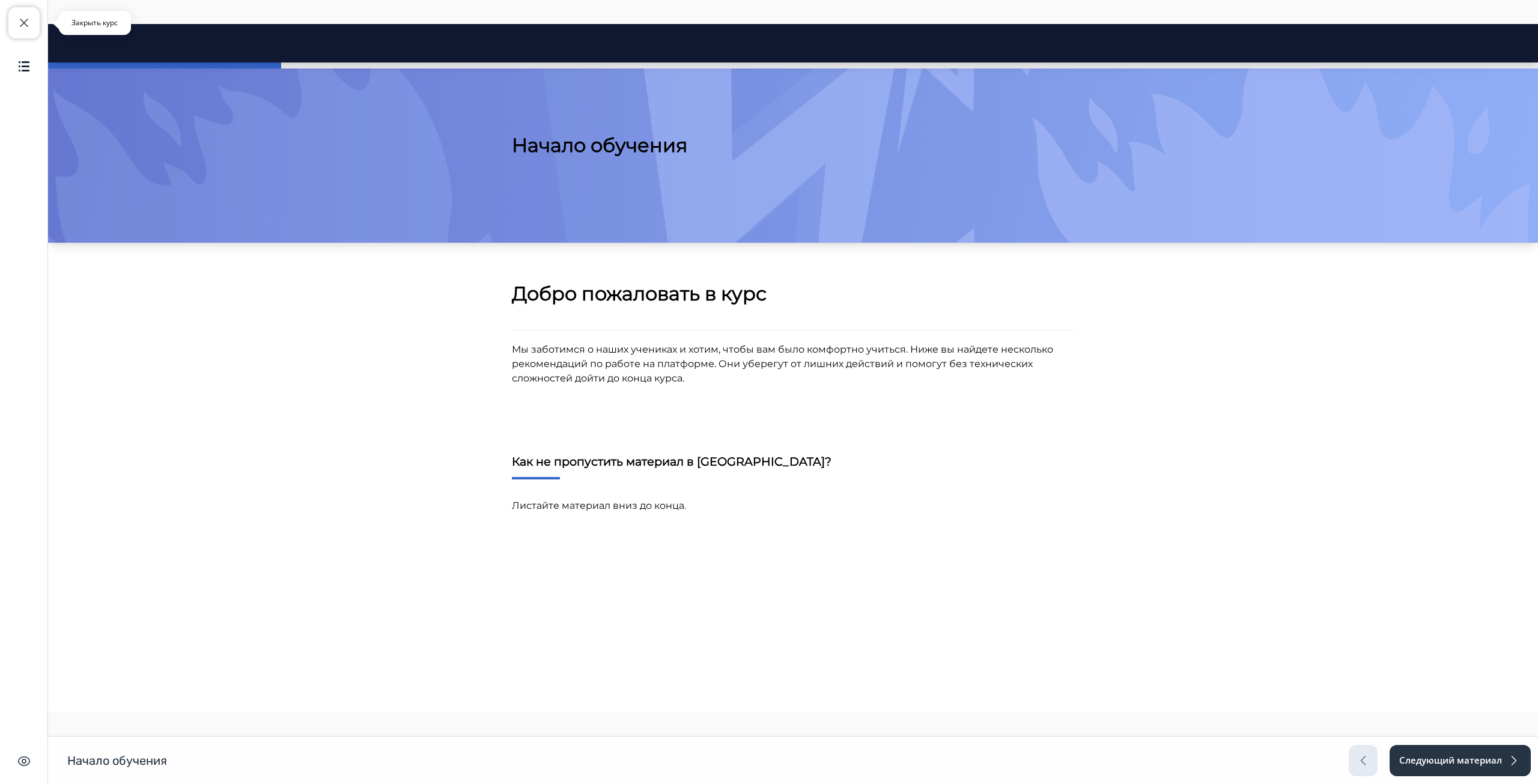
click at [24, 23] on span "button" at bounding box center [23, 23] width 14 height 14
